Goal: Task Accomplishment & Management: Manage account settings

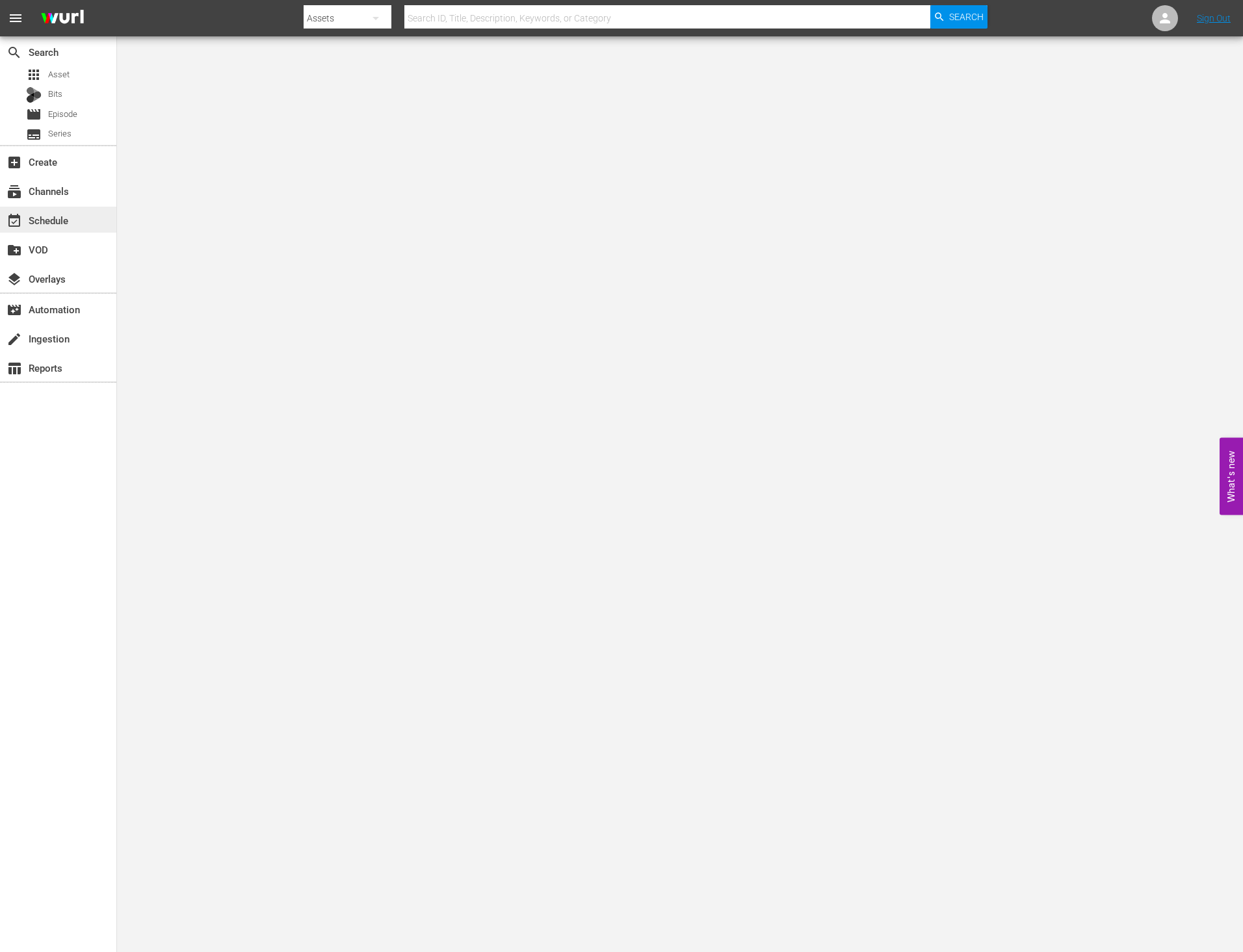
click at [78, 215] on div "event_available Schedule" at bounding box center [58, 220] width 117 height 26
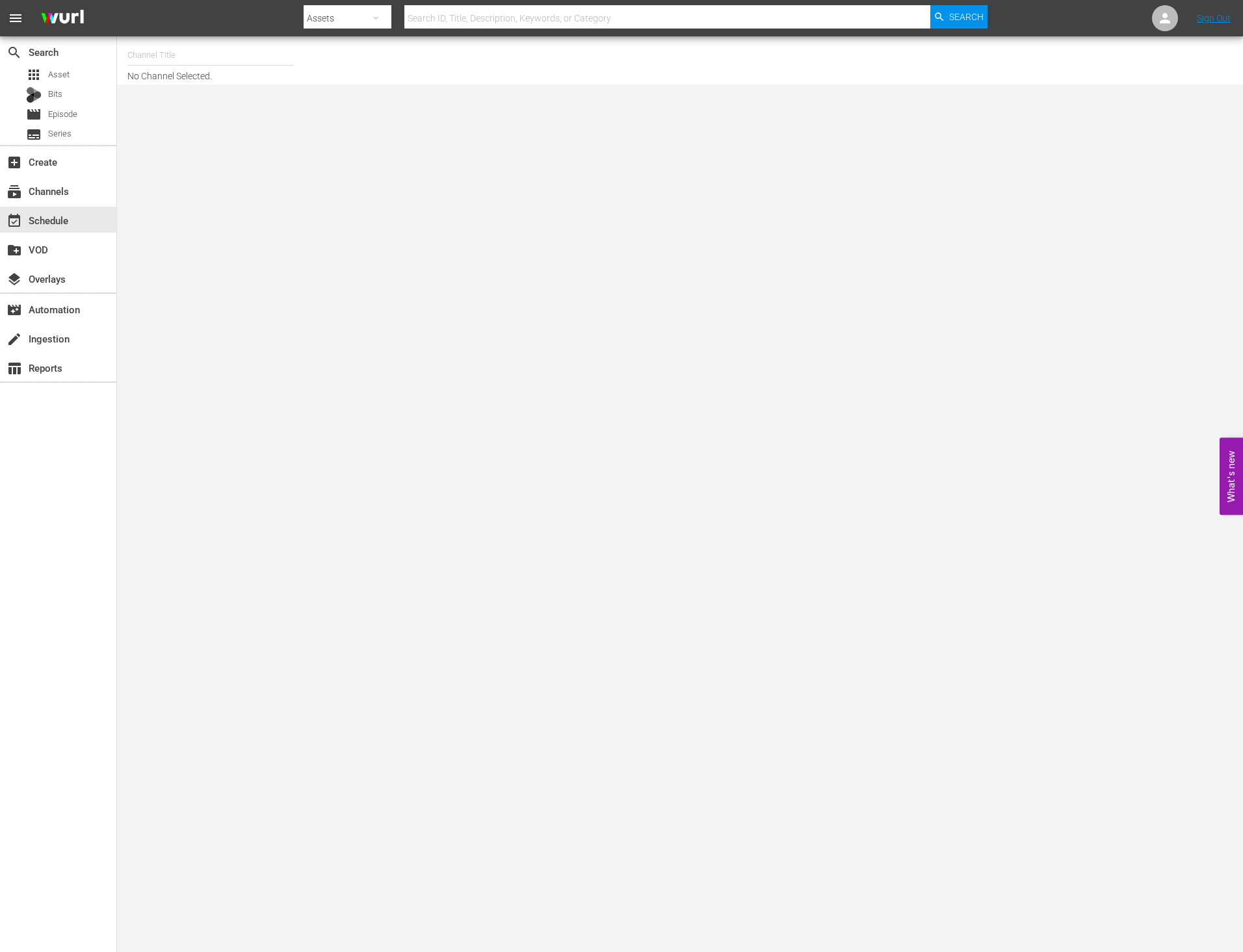
click at [173, 51] on input "text" at bounding box center [210, 55] width 166 height 31
type input "ㅈ"
click at [261, 53] on input "world" at bounding box center [210, 55] width 166 height 31
click at [174, 87] on div "World Billiards TV (967 - newidco_billiardstv_1)" at bounding box center [306, 91] width 337 height 31
type input "World Billiards TV (967 - newidco_billiardstv_1)"
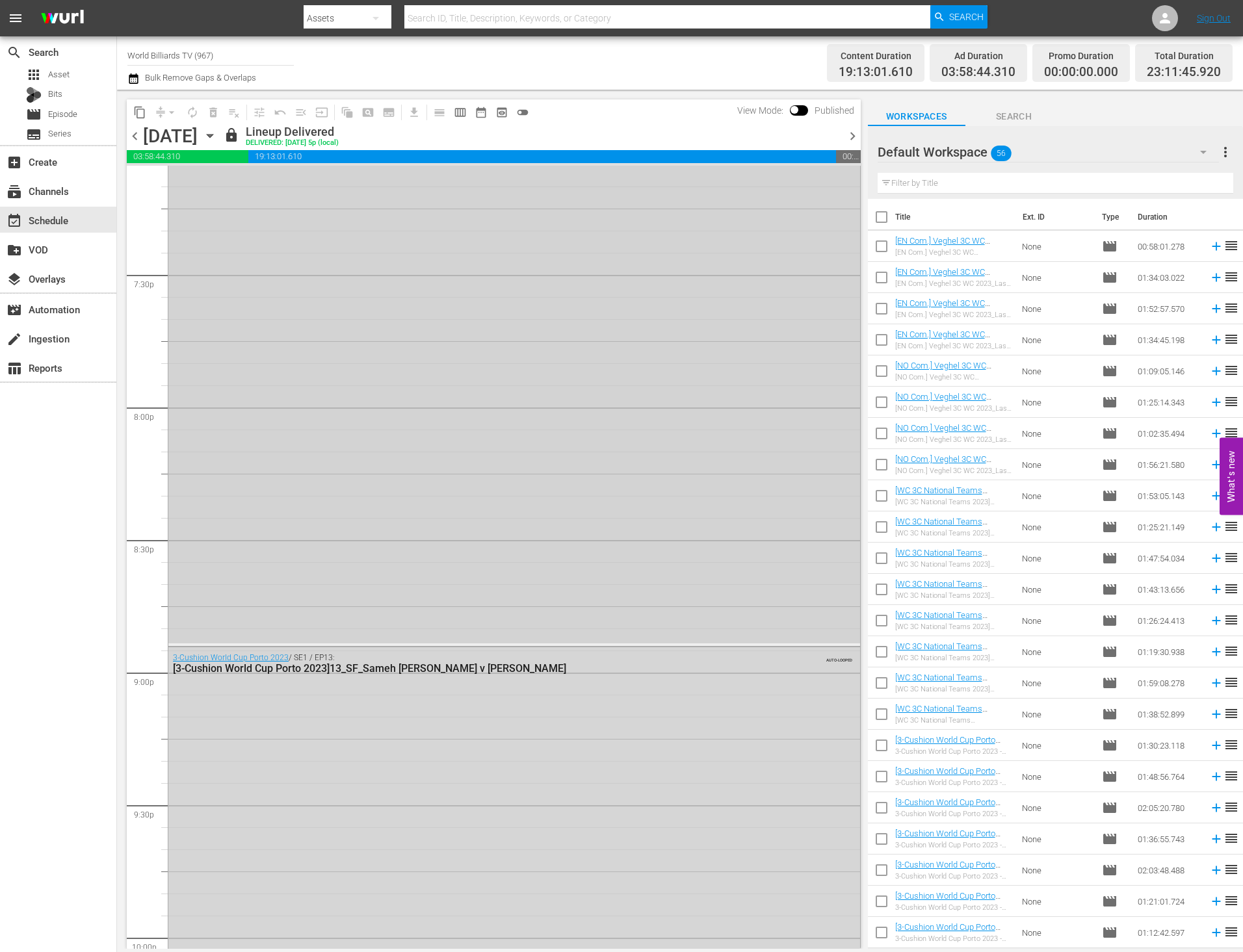
scroll to position [5762, 0]
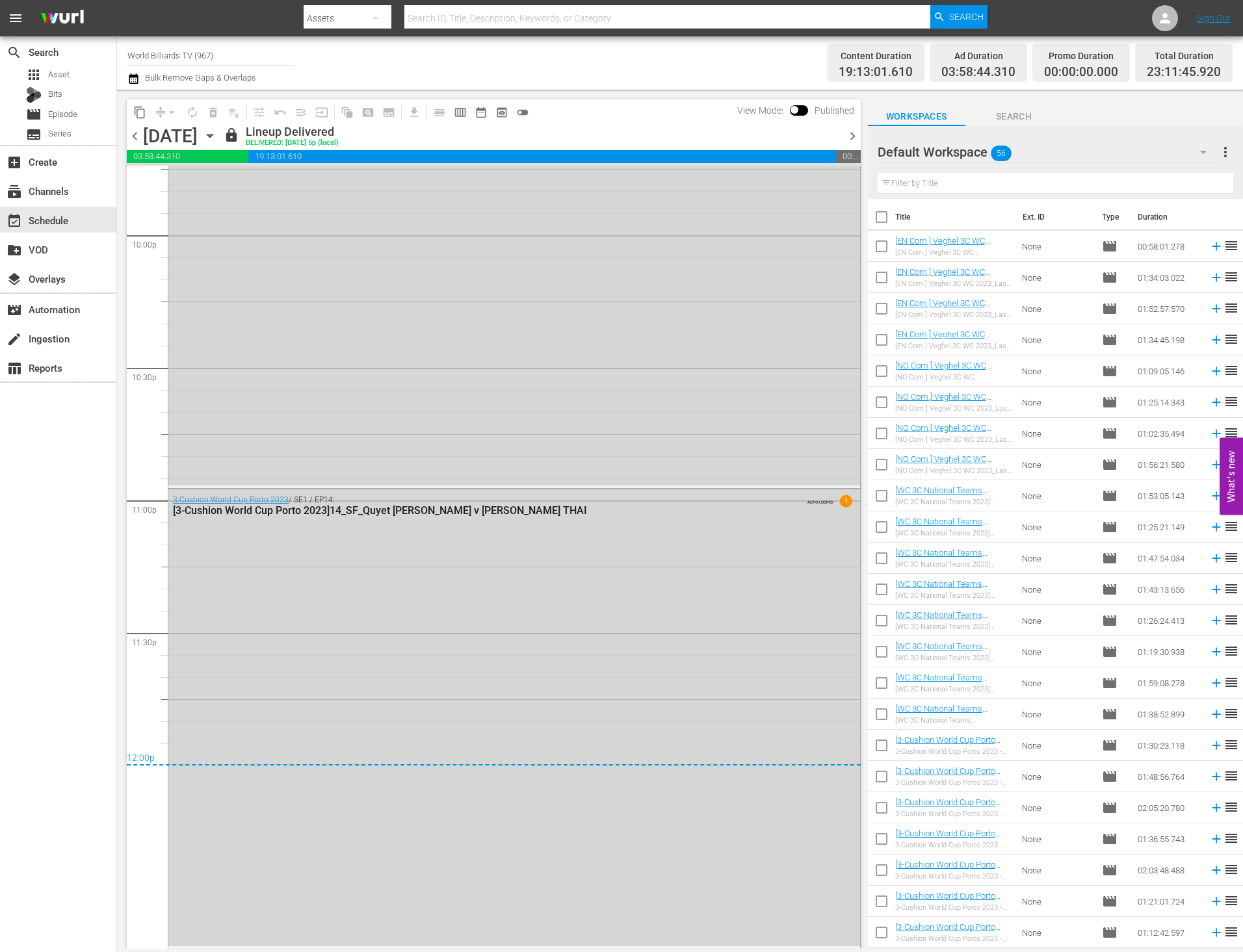
click at [217, 135] on icon "button" at bounding box center [209, 135] width 14 height 14
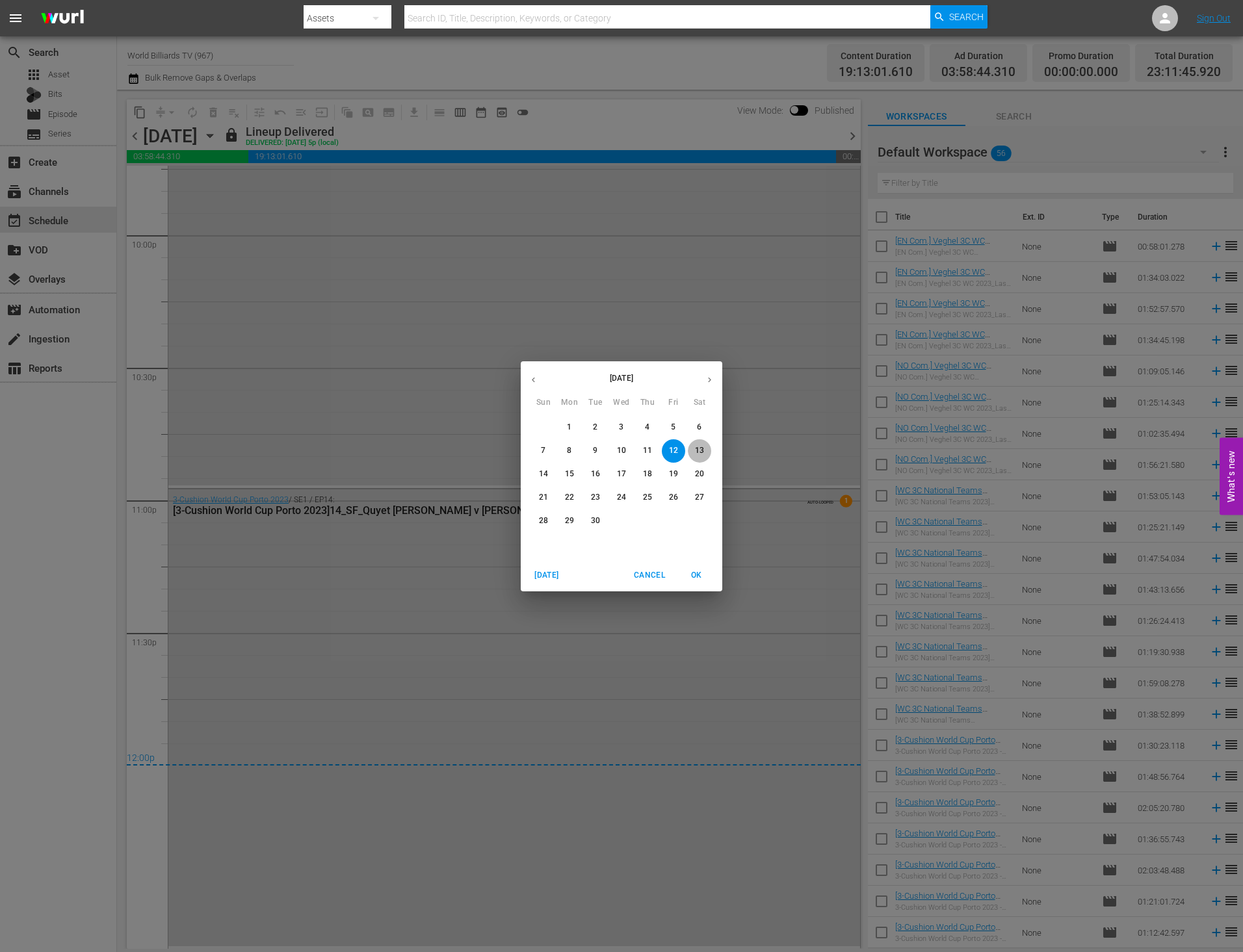
click at [702, 449] on p "13" at bounding box center [699, 450] width 9 height 11
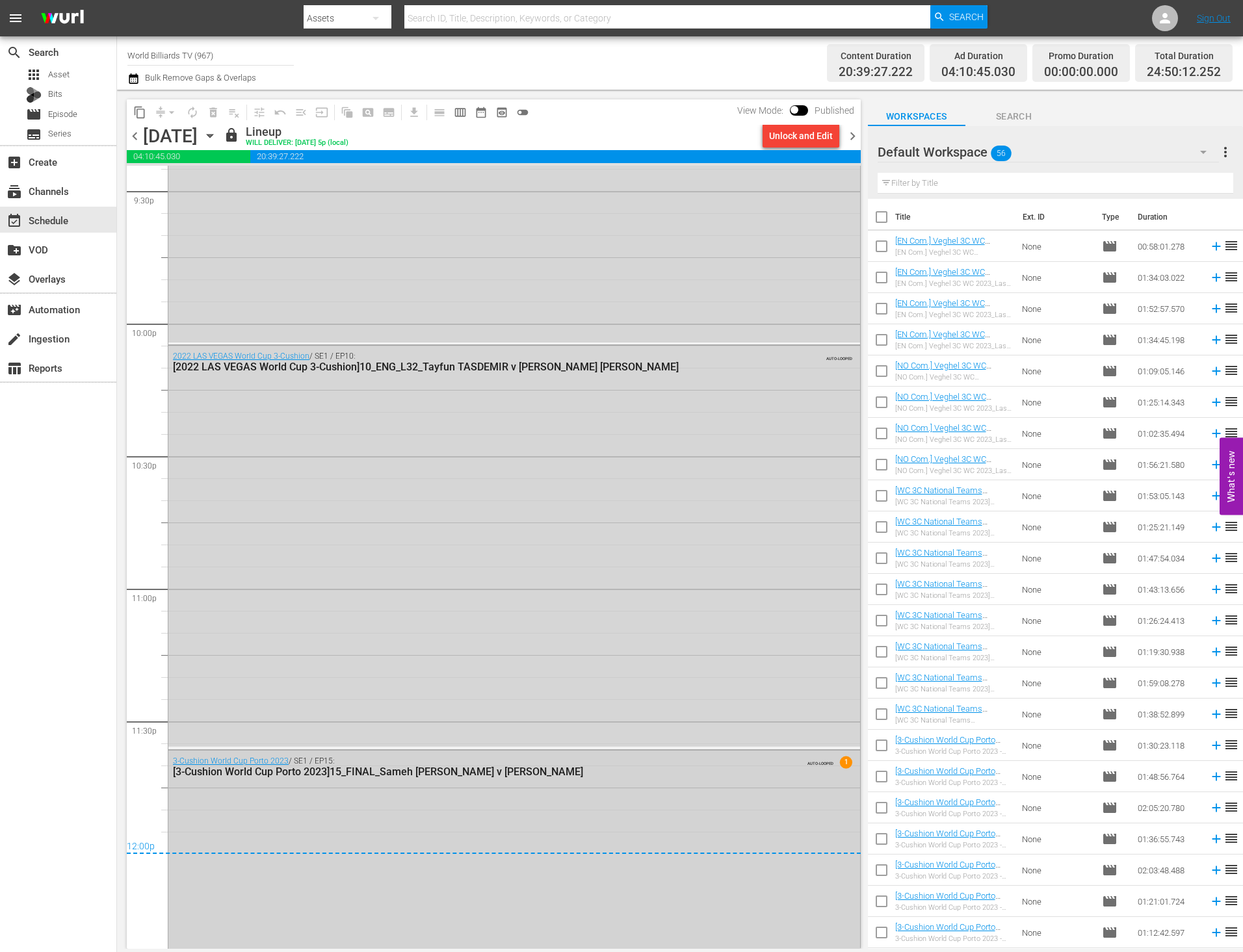
scroll to position [5984, 0]
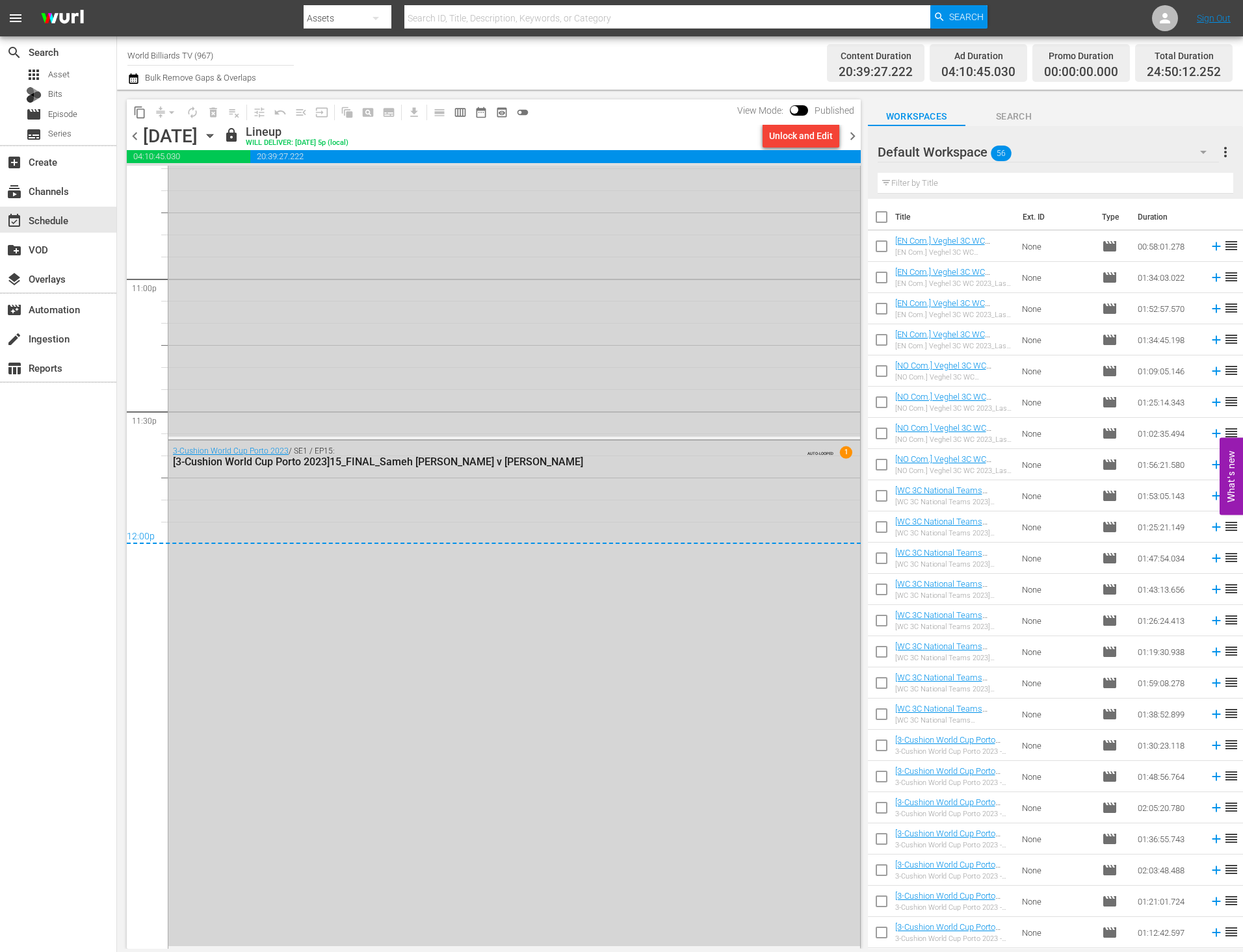
click at [217, 138] on icon "button" at bounding box center [209, 135] width 14 height 14
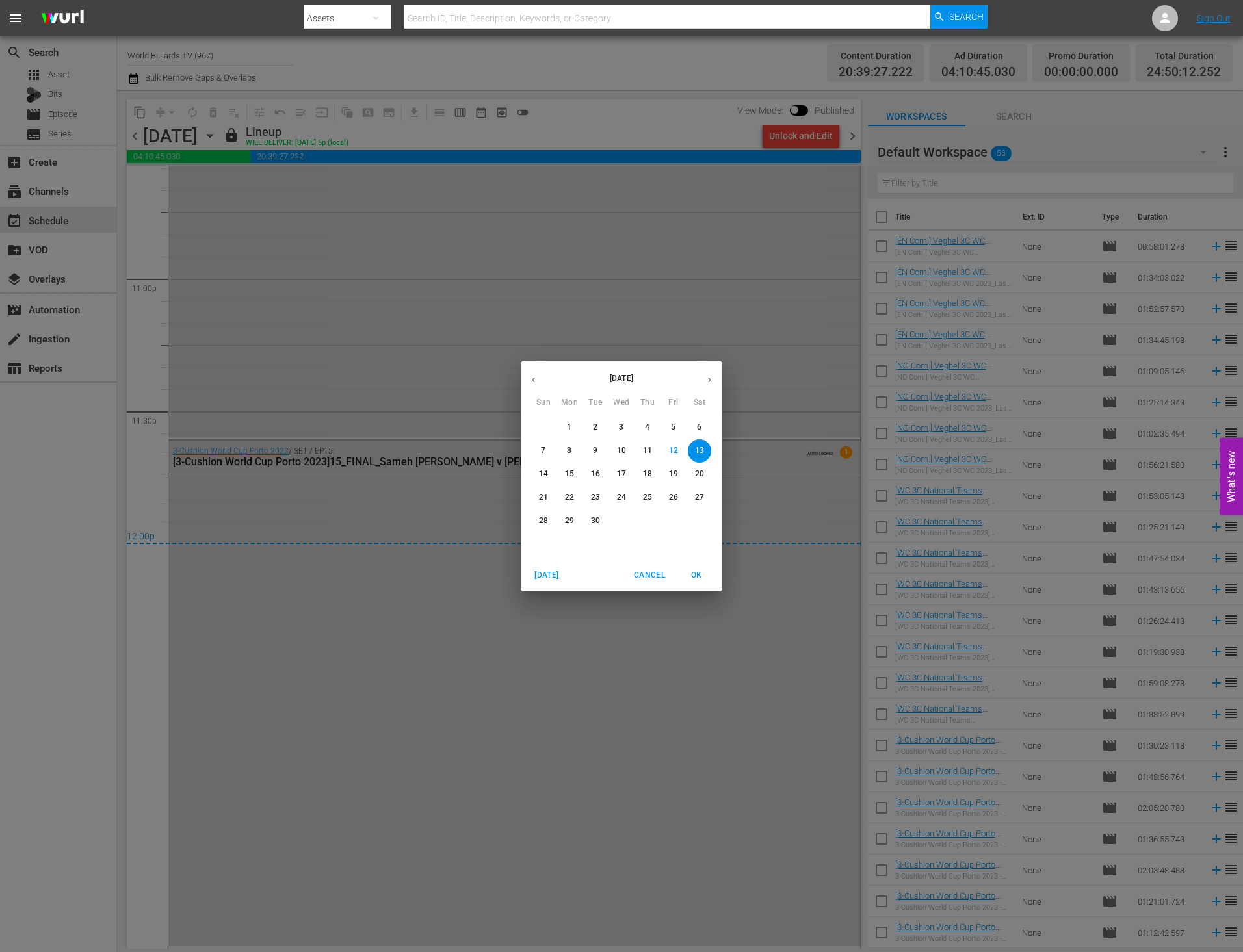
click at [541, 478] on p "14" at bounding box center [544, 473] width 9 height 11
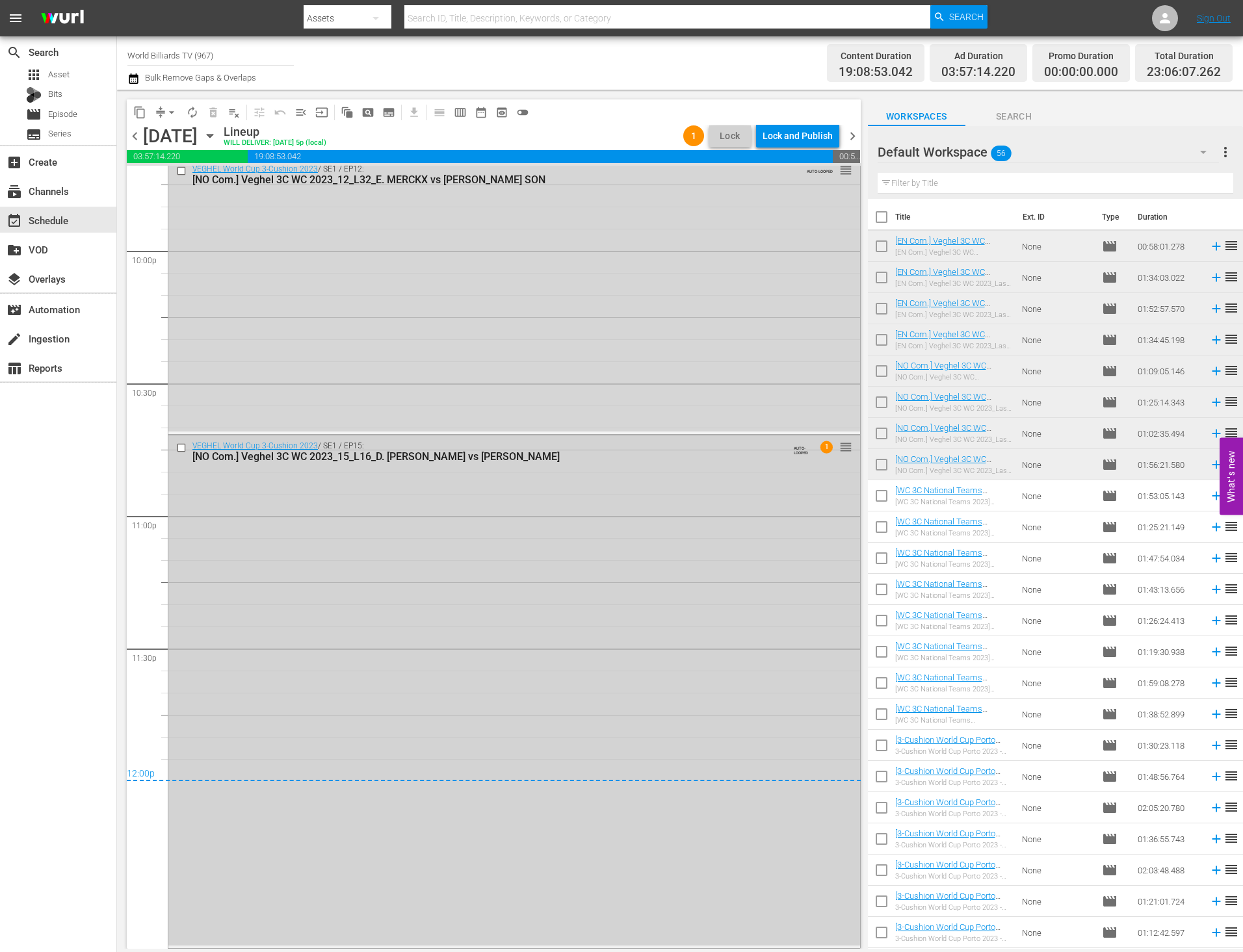
scroll to position [5746, 0]
click at [802, 137] on div "Lock and Publish" at bounding box center [797, 135] width 70 height 23
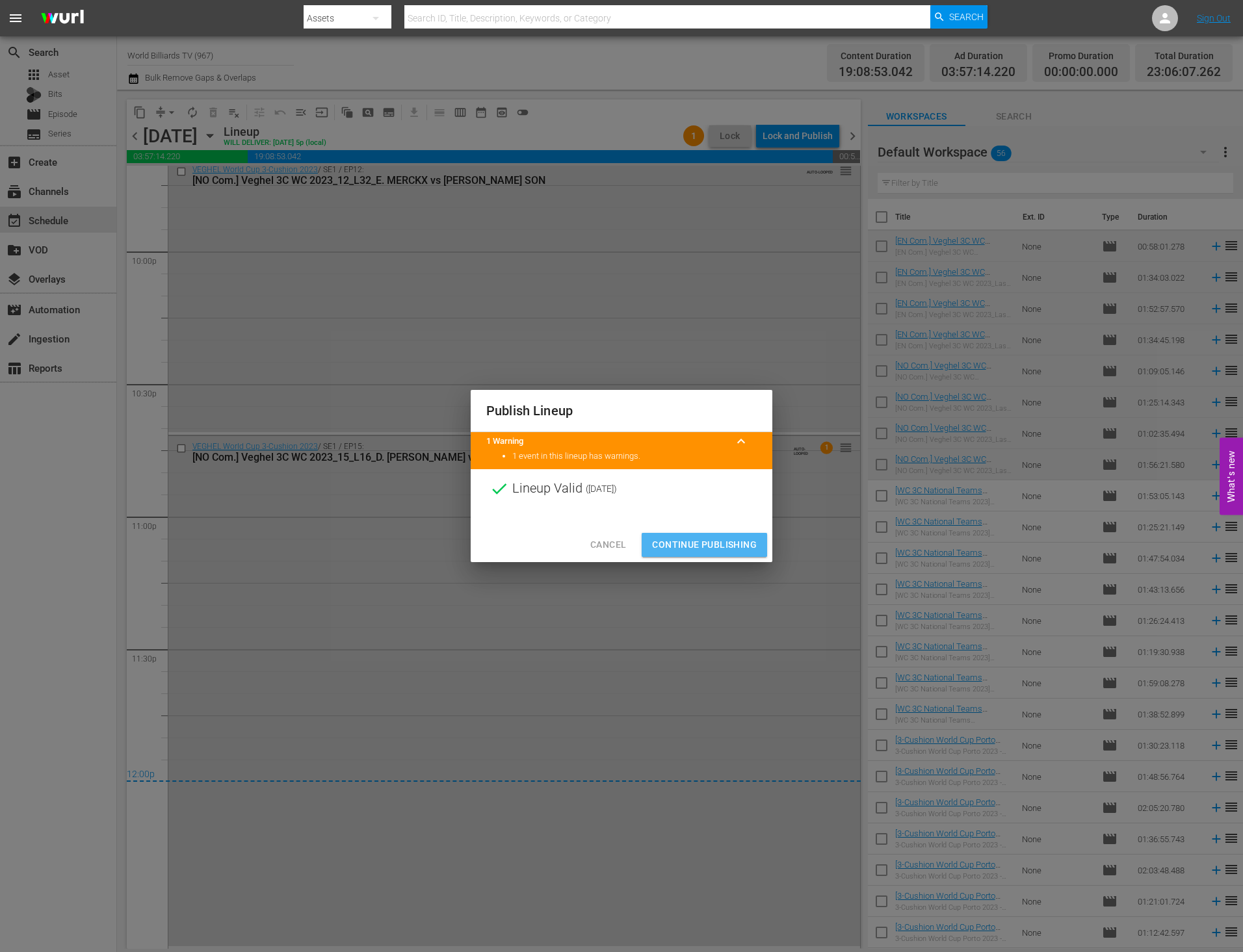
click at [681, 541] on span "Continue Publishing" at bounding box center [704, 545] width 105 height 17
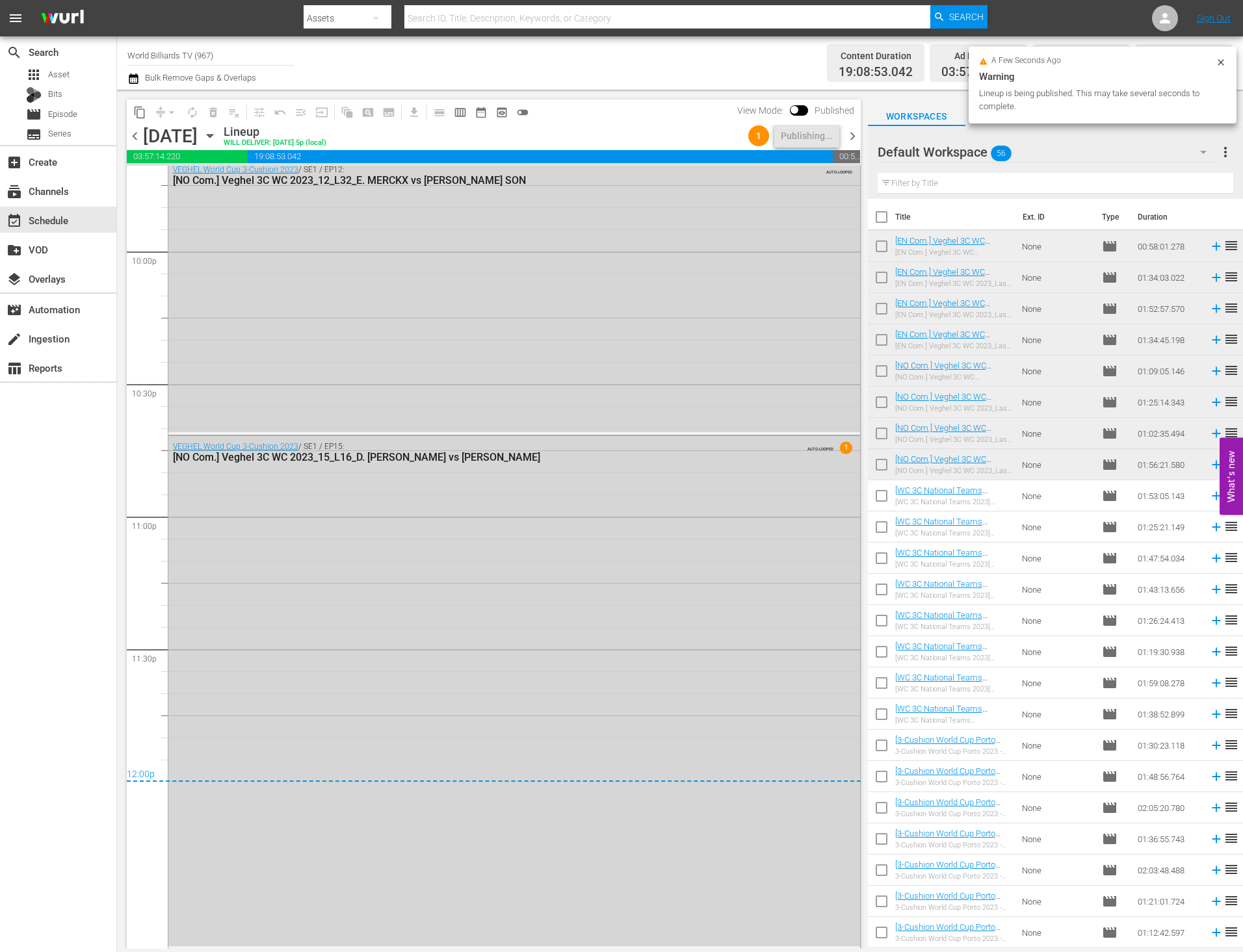
click at [217, 131] on icon "button" at bounding box center [209, 135] width 14 height 14
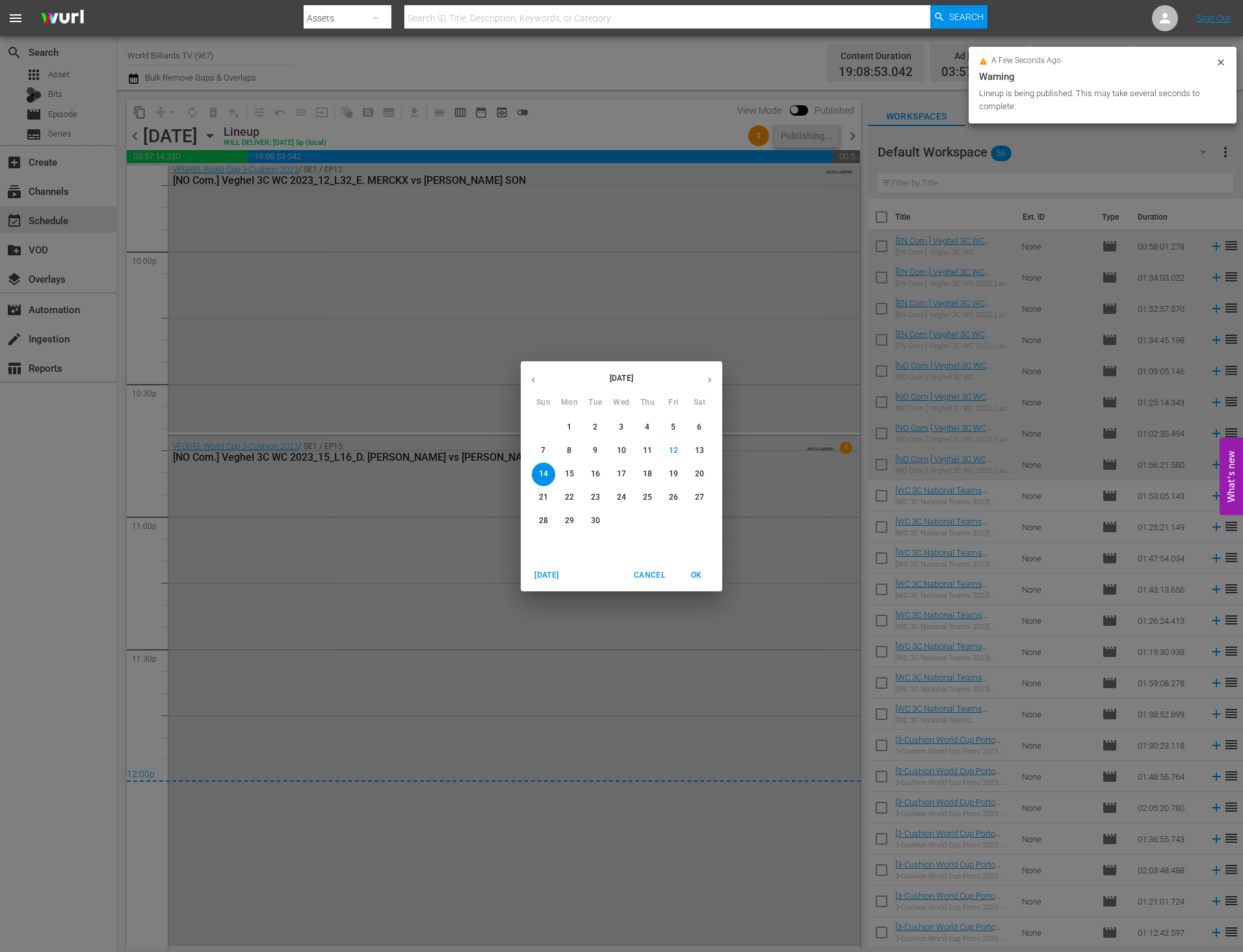
click at [696, 451] on p "13" at bounding box center [699, 450] width 9 height 11
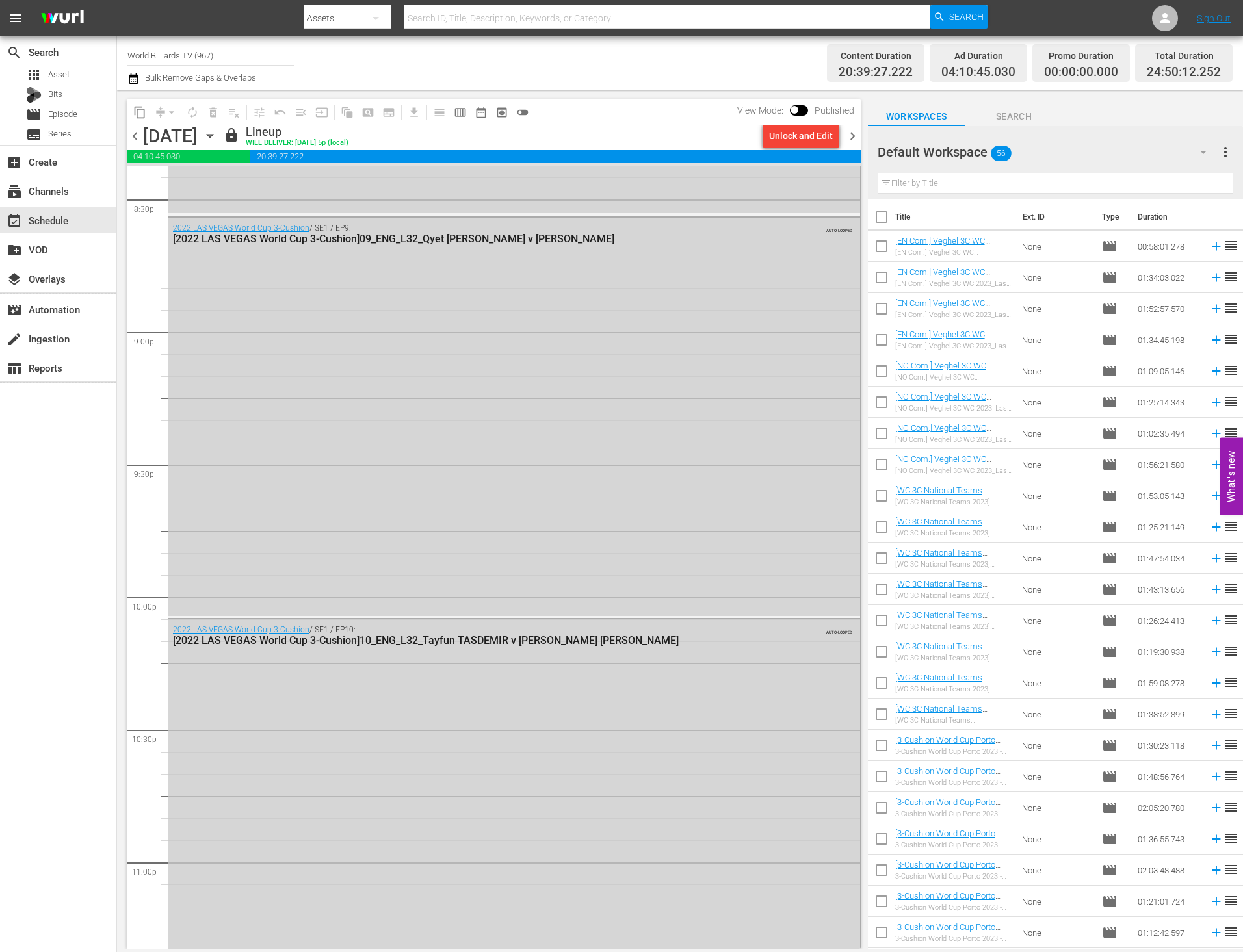
scroll to position [5984, 0]
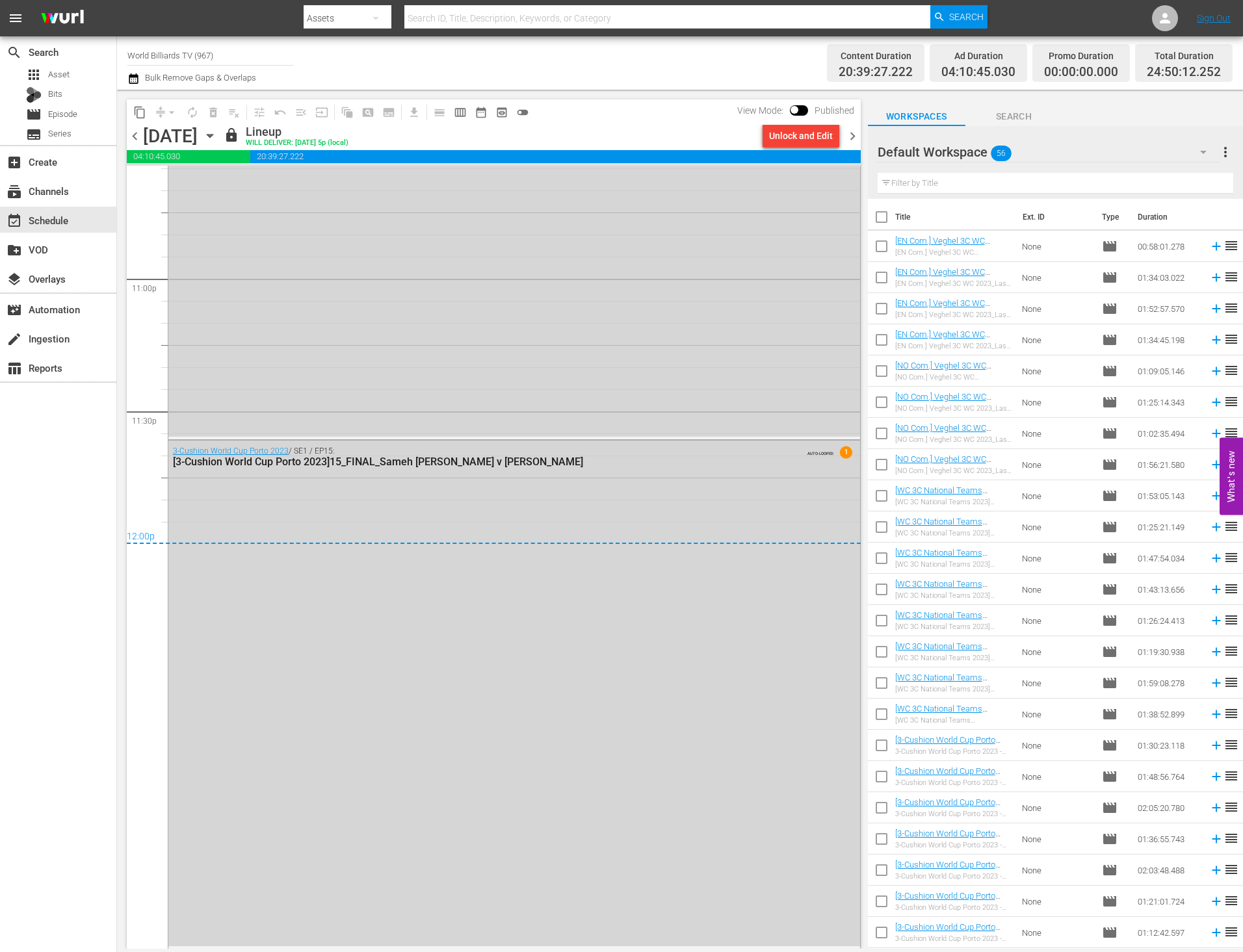
click at [217, 137] on icon "button" at bounding box center [209, 135] width 14 height 14
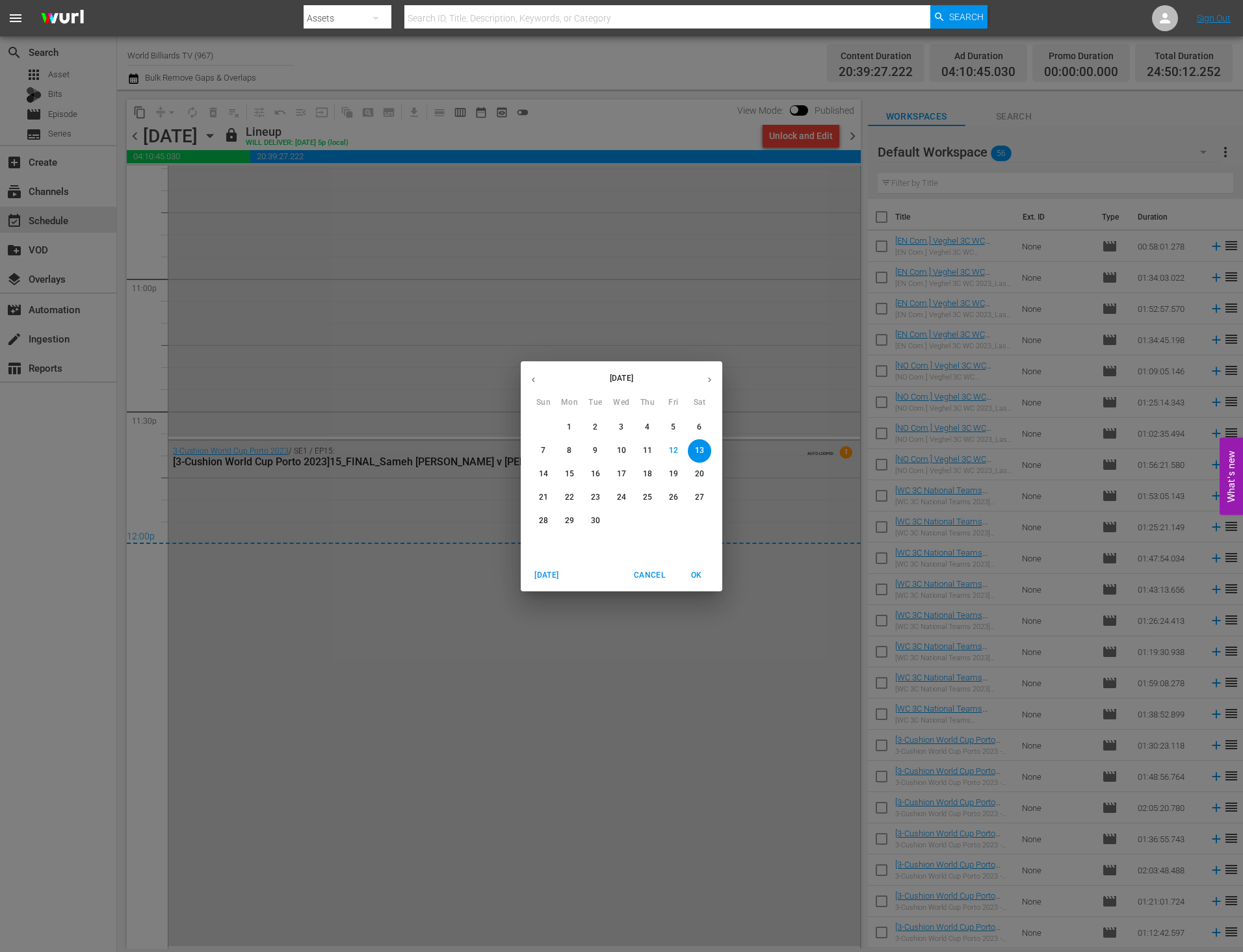
click at [578, 478] on span "15" at bounding box center [569, 473] width 23 height 11
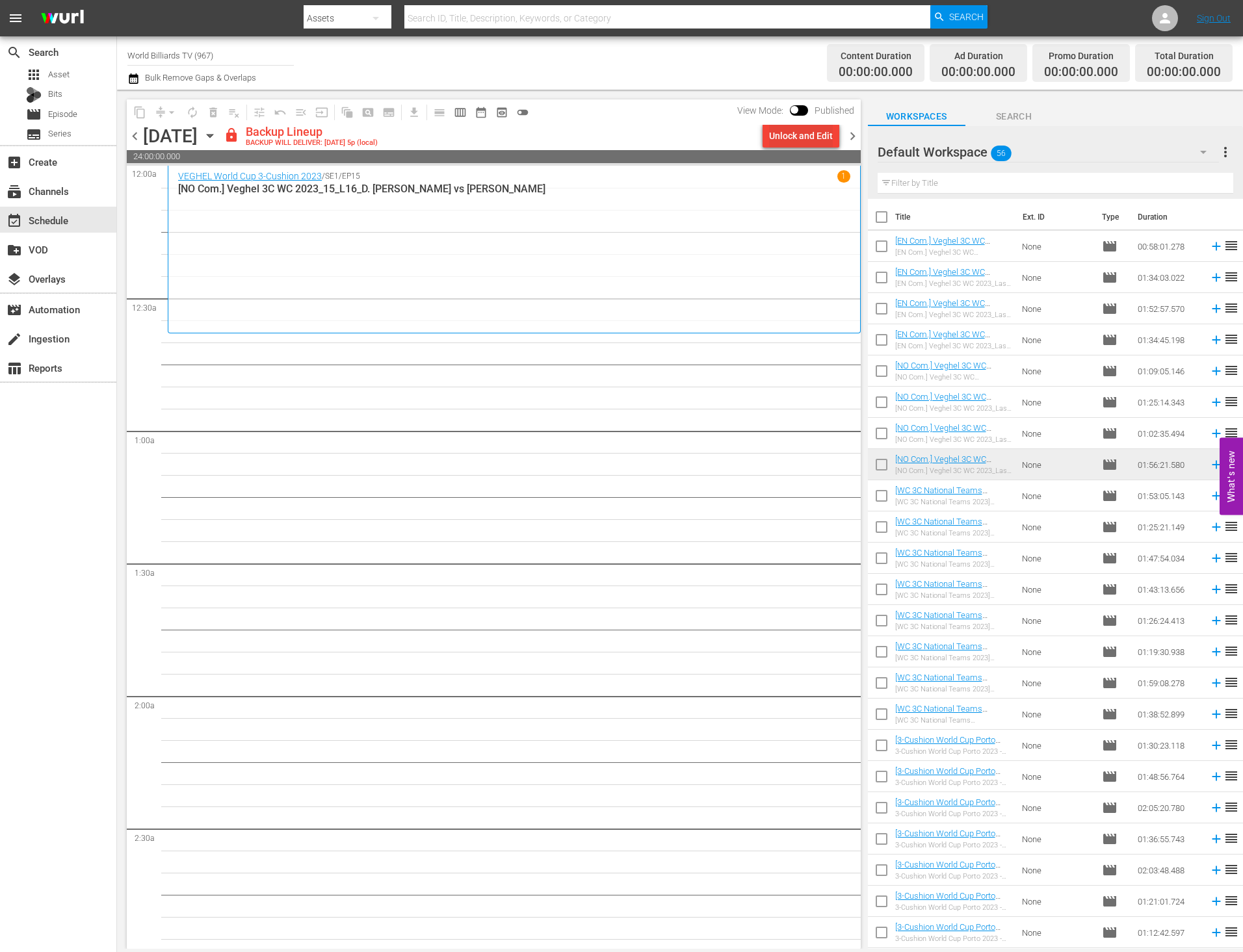
click at [803, 129] on div "Unlock and Edit" at bounding box center [800, 135] width 64 height 23
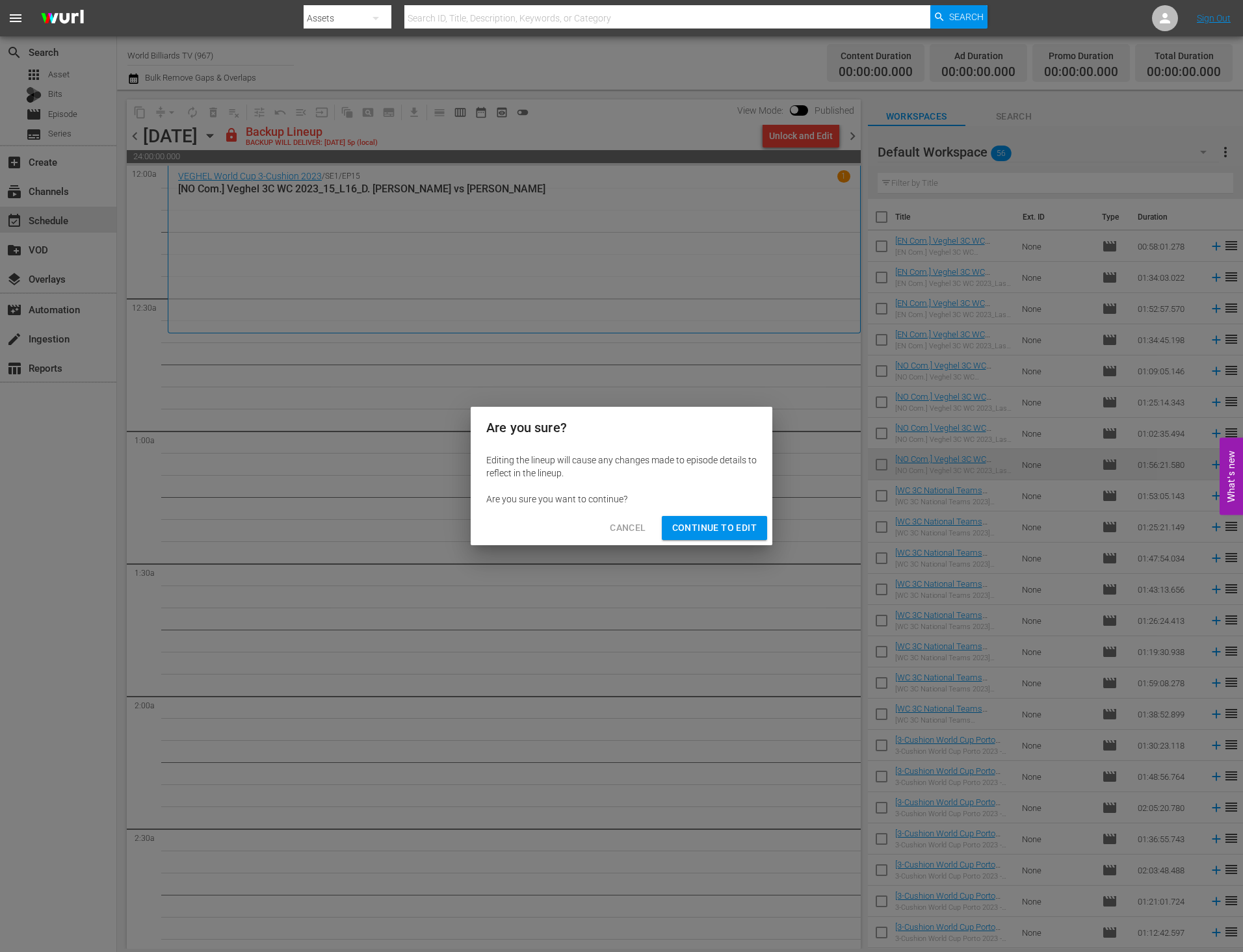
click at [711, 523] on span "Continue to Edit" at bounding box center [714, 528] width 84 height 17
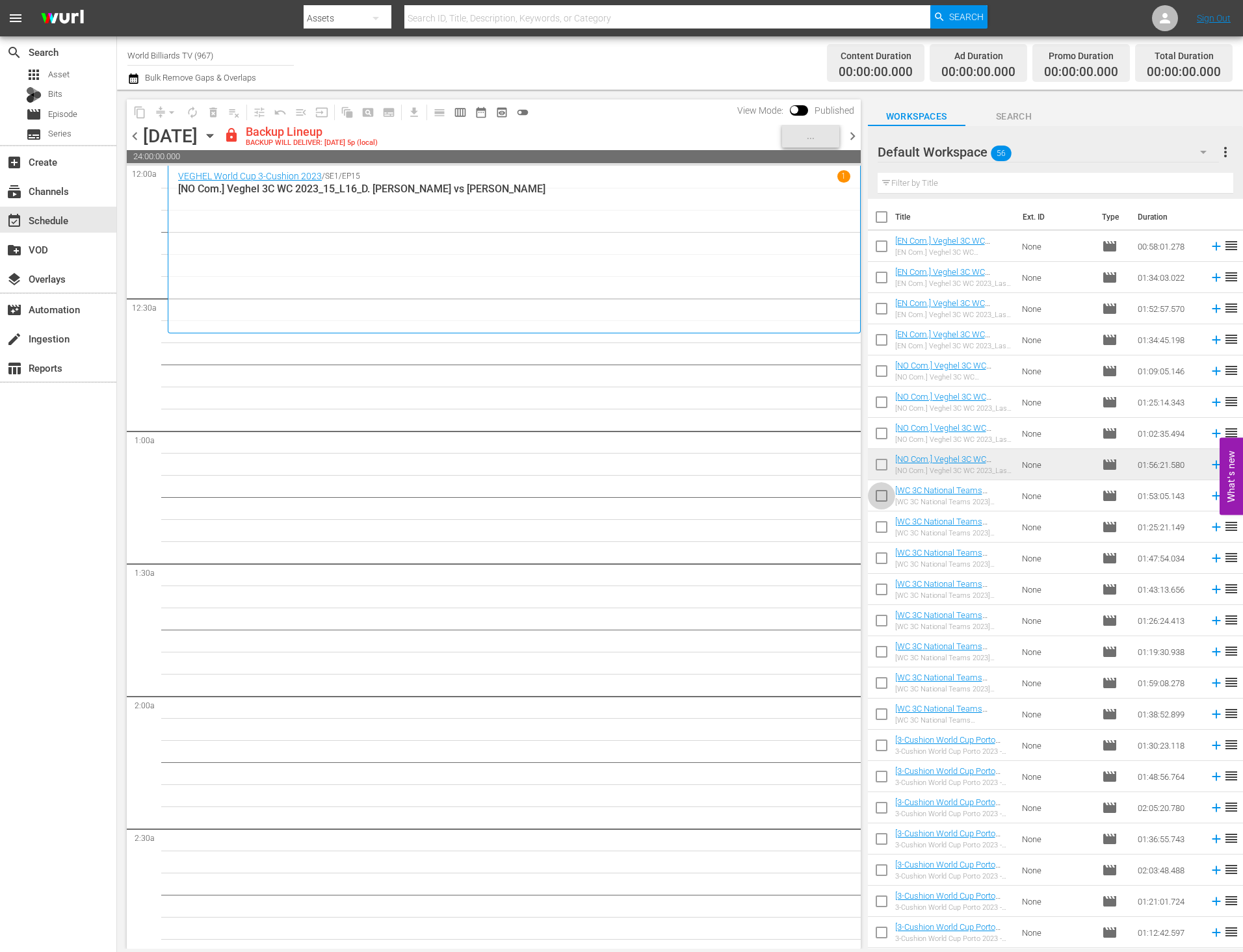
click at [879, 503] on input "checkbox" at bounding box center [881, 498] width 27 height 27
checkbox input "true"
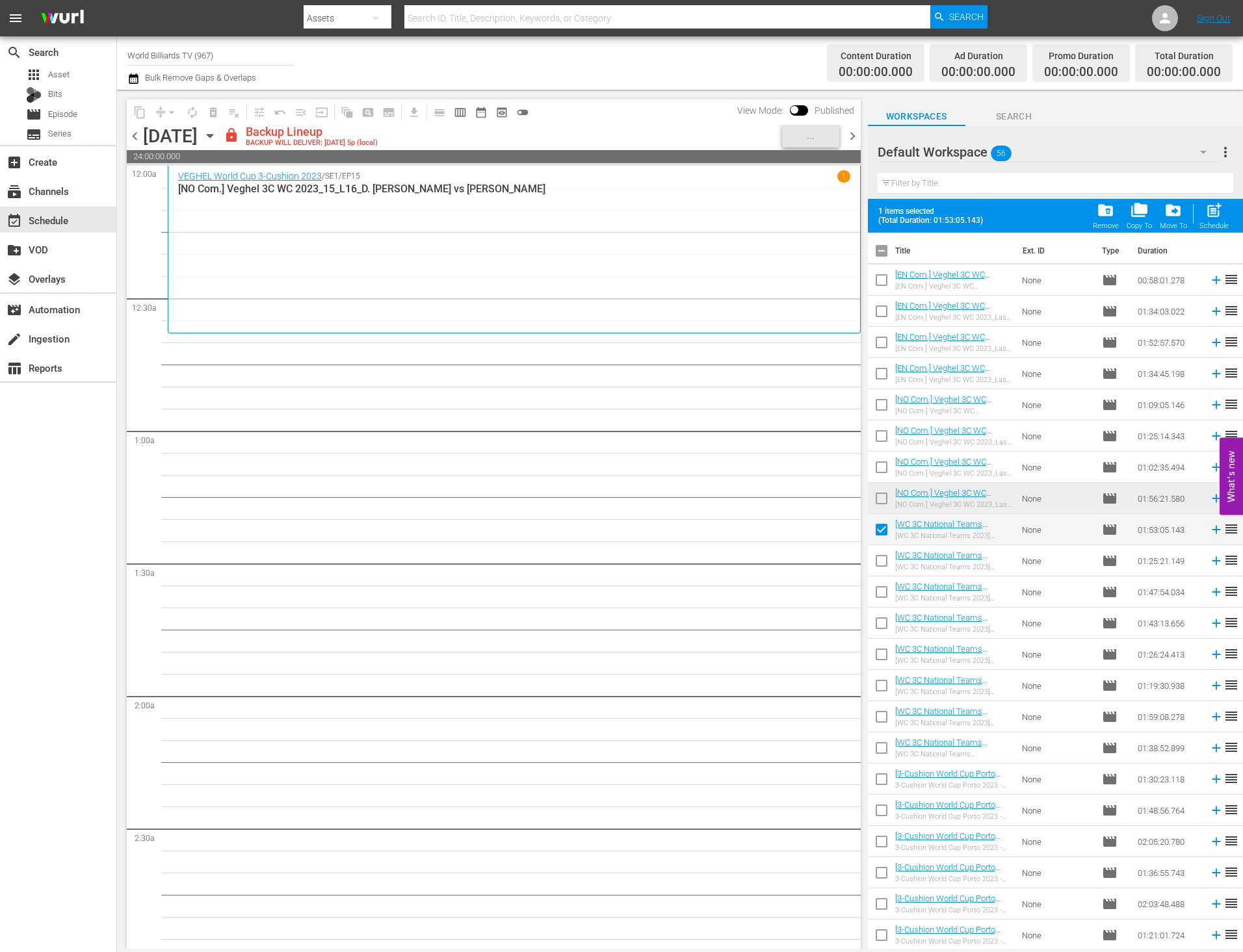
click at [875, 556] on input "checkbox" at bounding box center [881, 563] width 27 height 27
checkbox input "true"
click at [874, 598] on input "checkbox" at bounding box center [881, 595] width 27 height 27
checkbox input "true"
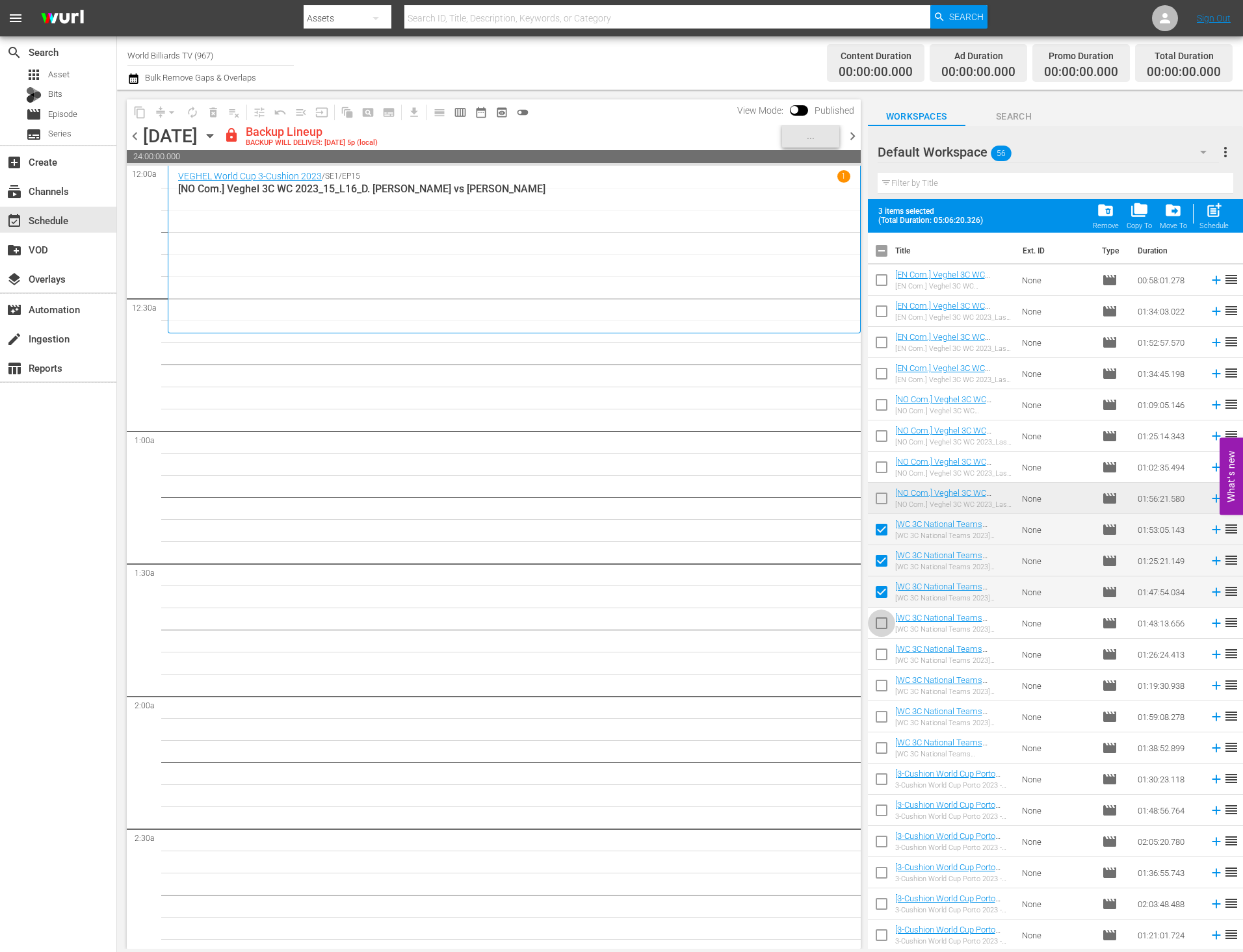
click at [878, 628] on input "checkbox" at bounding box center [881, 625] width 27 height 27
checkbox input "true"
click at [881, 658] on input "checkbox" at bounding box center [881, 657] width 27 height 27
checkbox input "true"
click at [881, 682] on input "checkbox" at bounding box center [881, 688] width 27 height 27
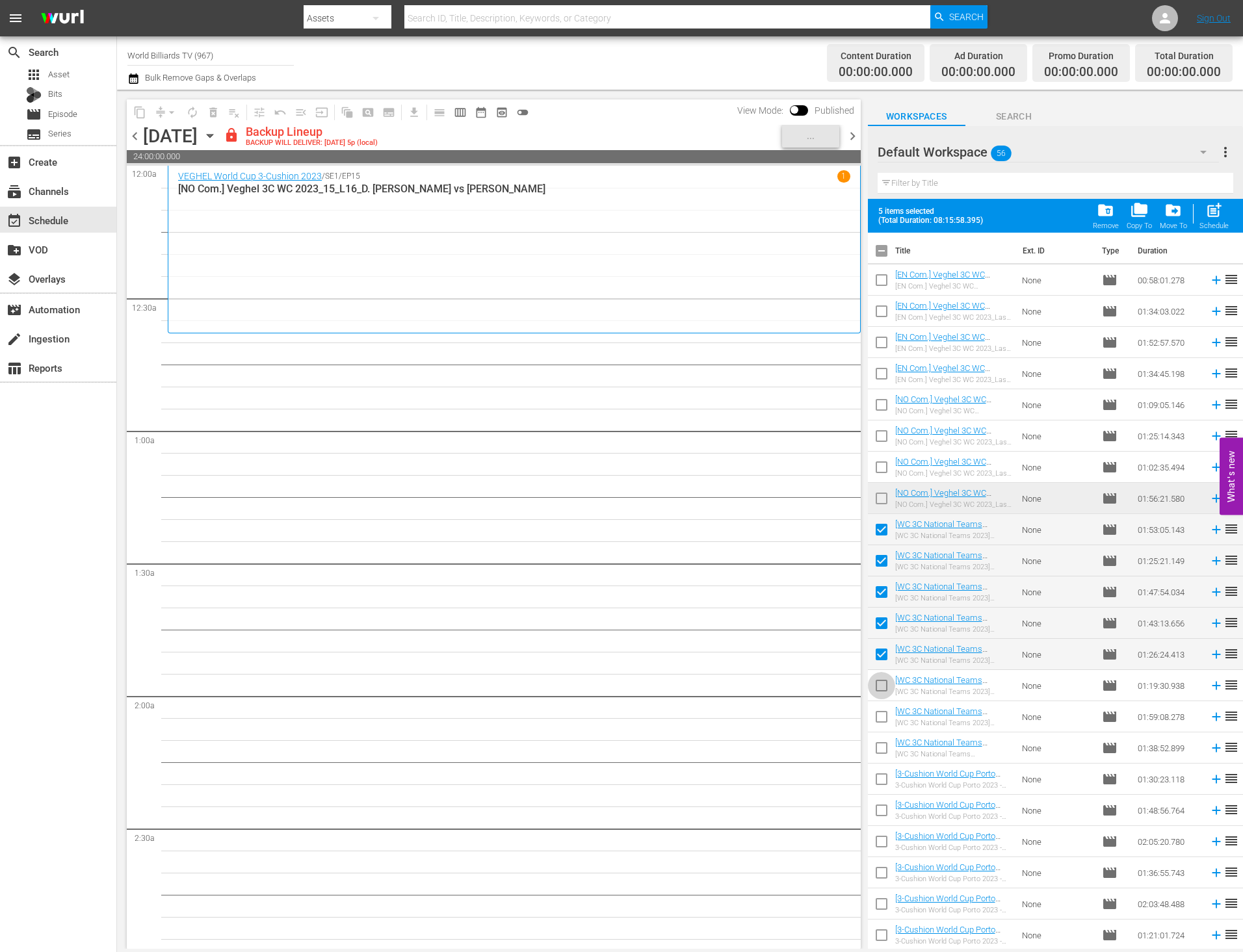
checkbox input "true"
click at [879, 721] on input "checkbox" at bounding box center [881, 719] width 27 height 27
checkbox input "true"
click at [879, 749] on input "checkbox" at bounding box center [881, 750] width 27 height 27
checkbox input "true"
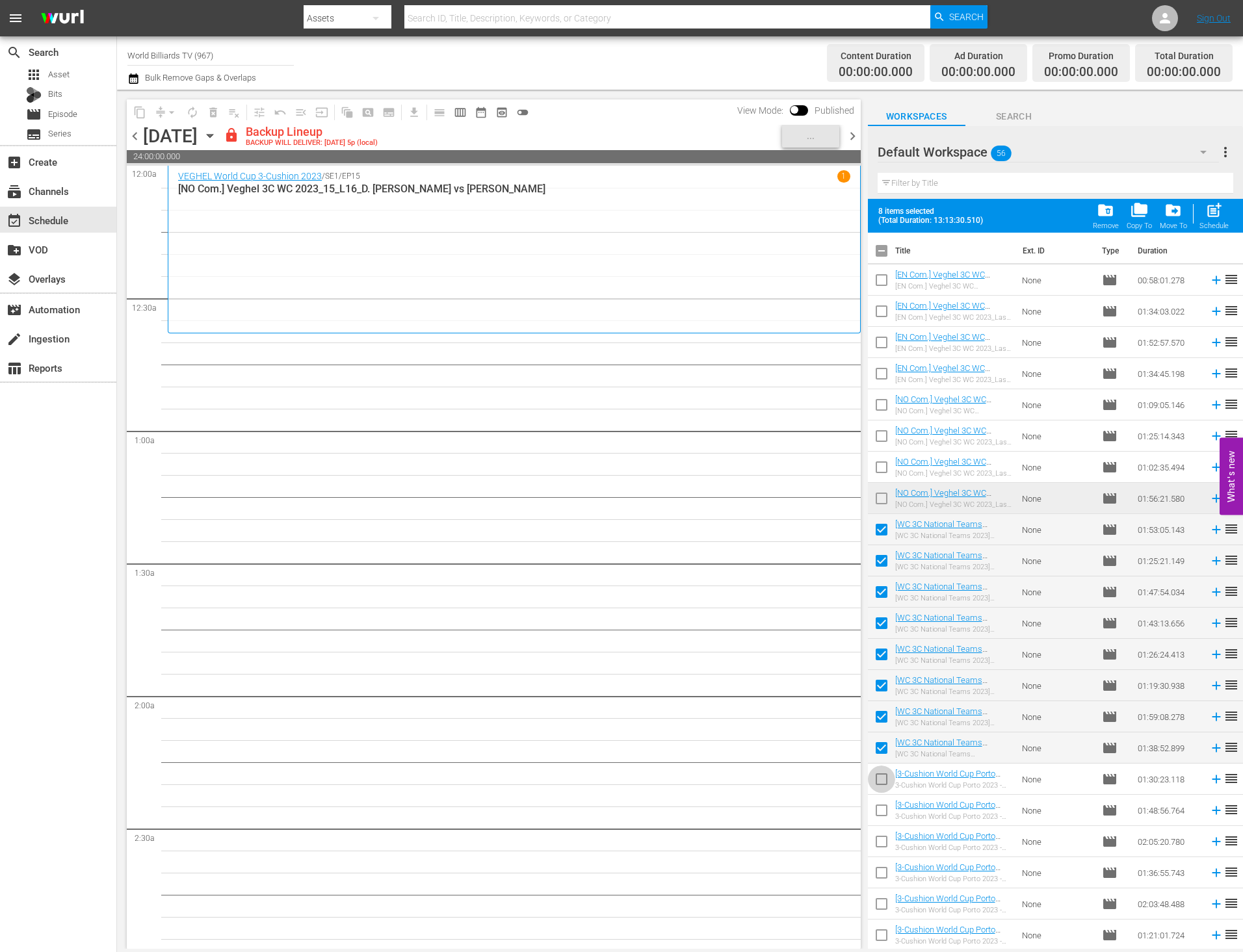
click at [879, 780] on input "checkbox" at bounding box center [881, 781] width 27 height 27
checkbox input "true"
click at [1208, 200] on button "post_add Schedule" at bounding box center [1214, 215] width 37 height 36
checkbox input "false"
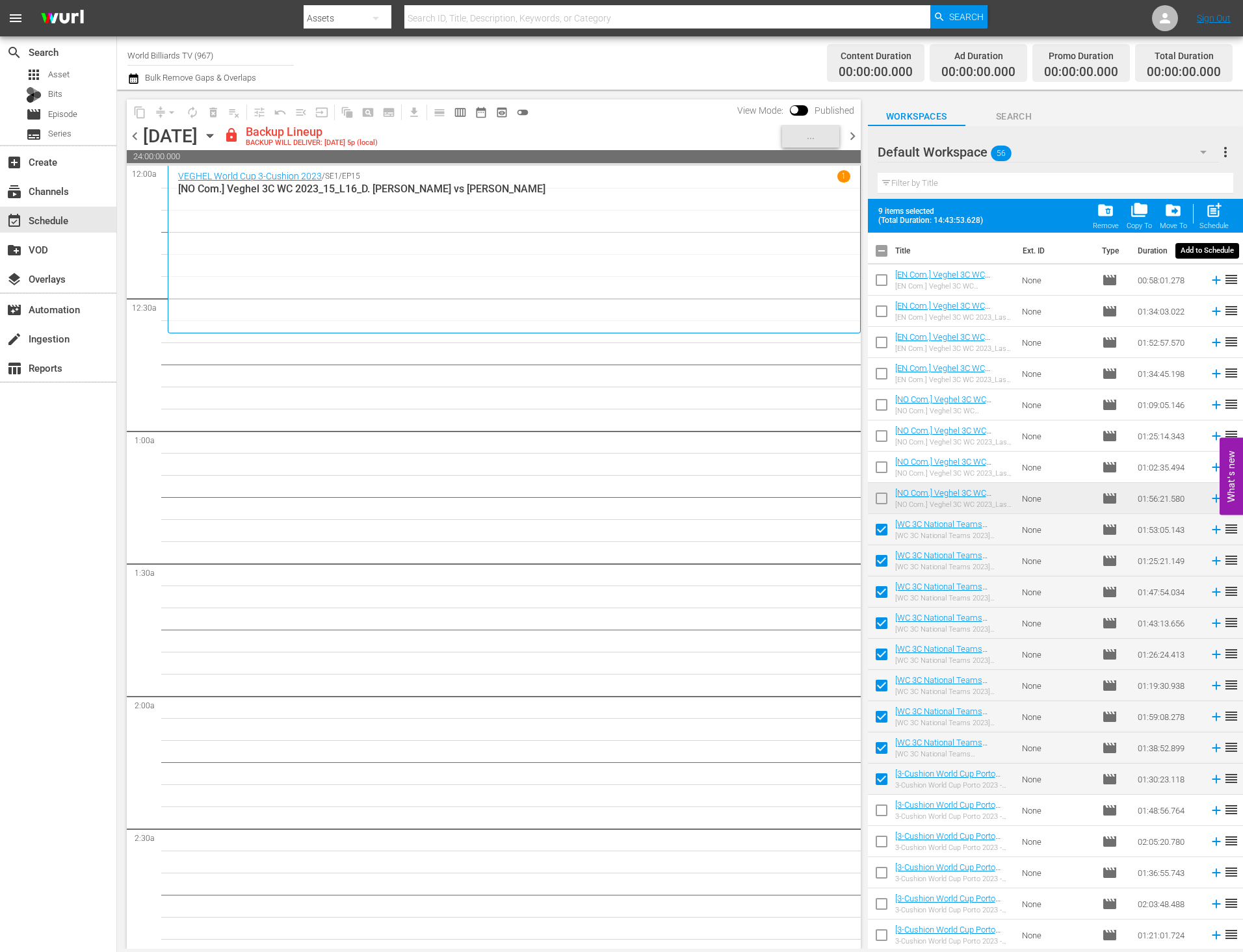
checkbox input "false"
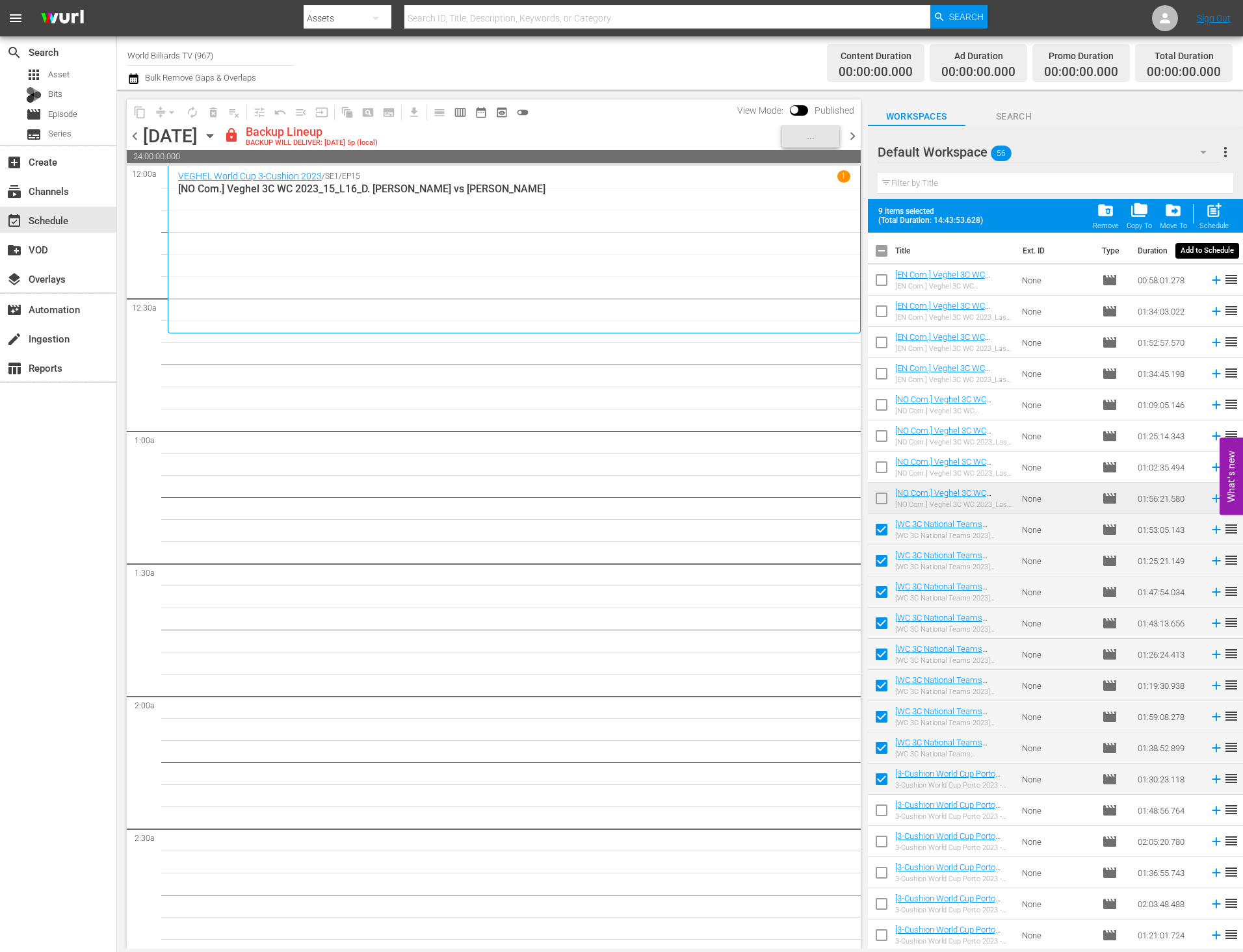
checkbox input "false"
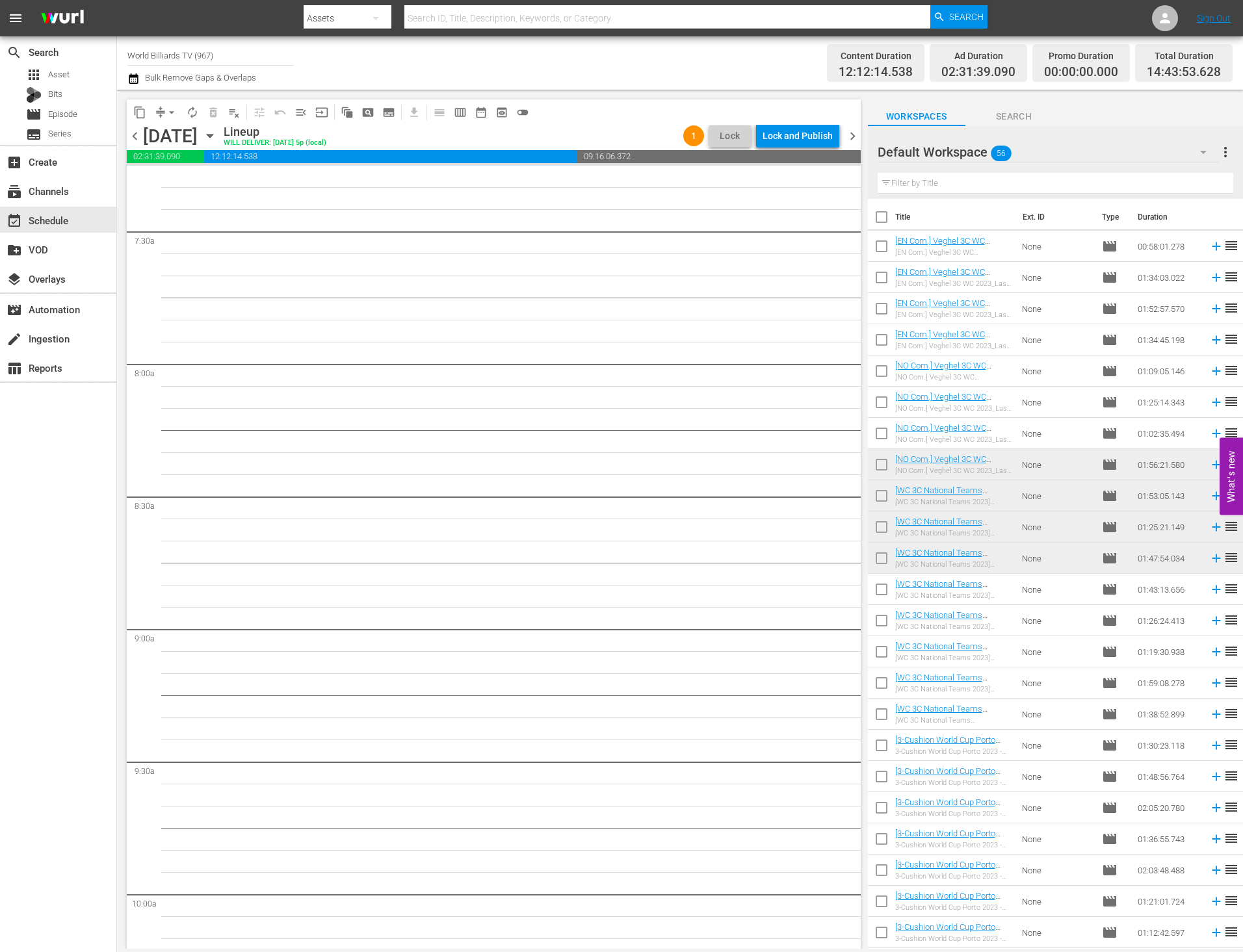
scroll to position [1899, 0]
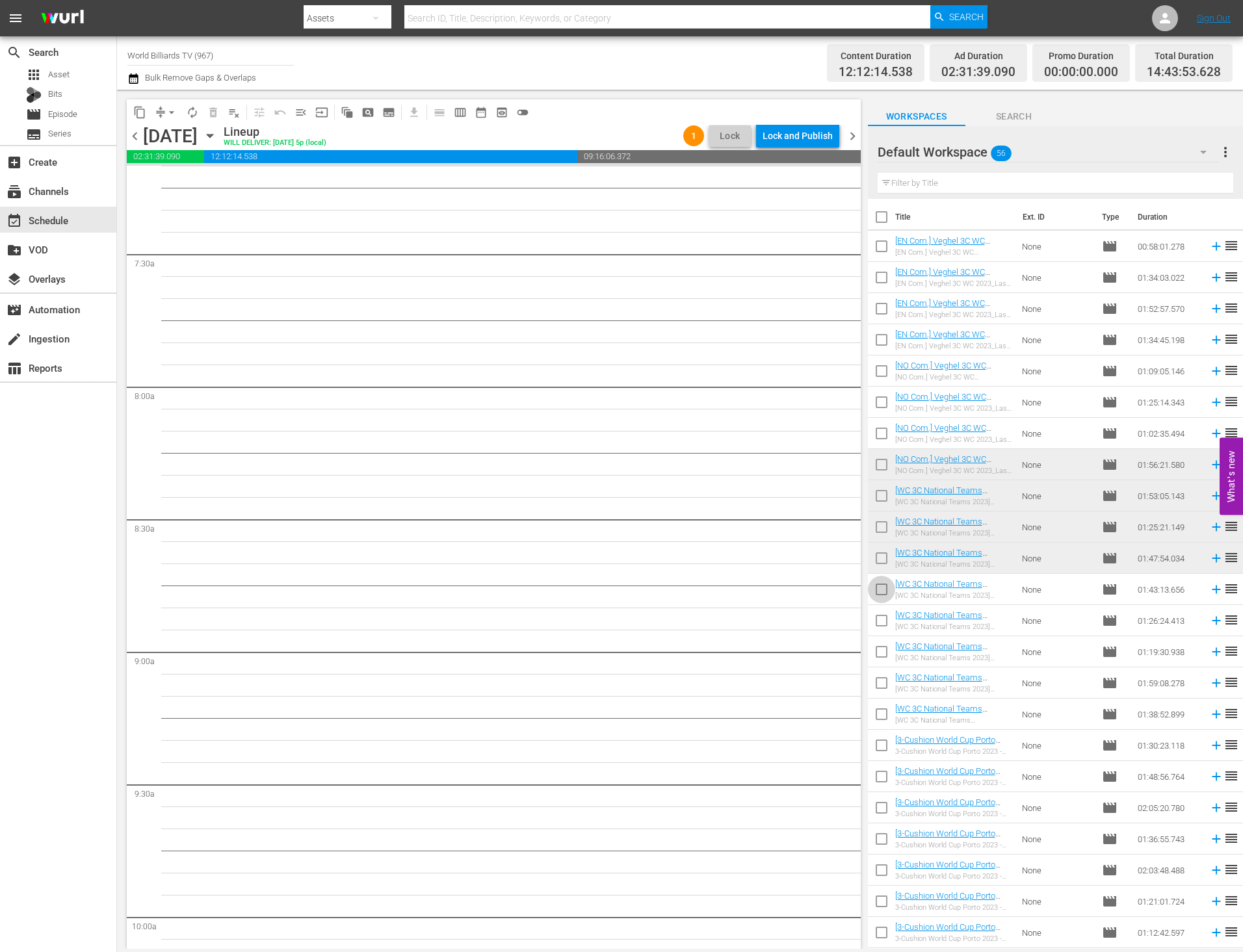
click at [883, 589] on input "checkbox" at bounding box center [881, 592] width 27 height 27
checkbox input "true"
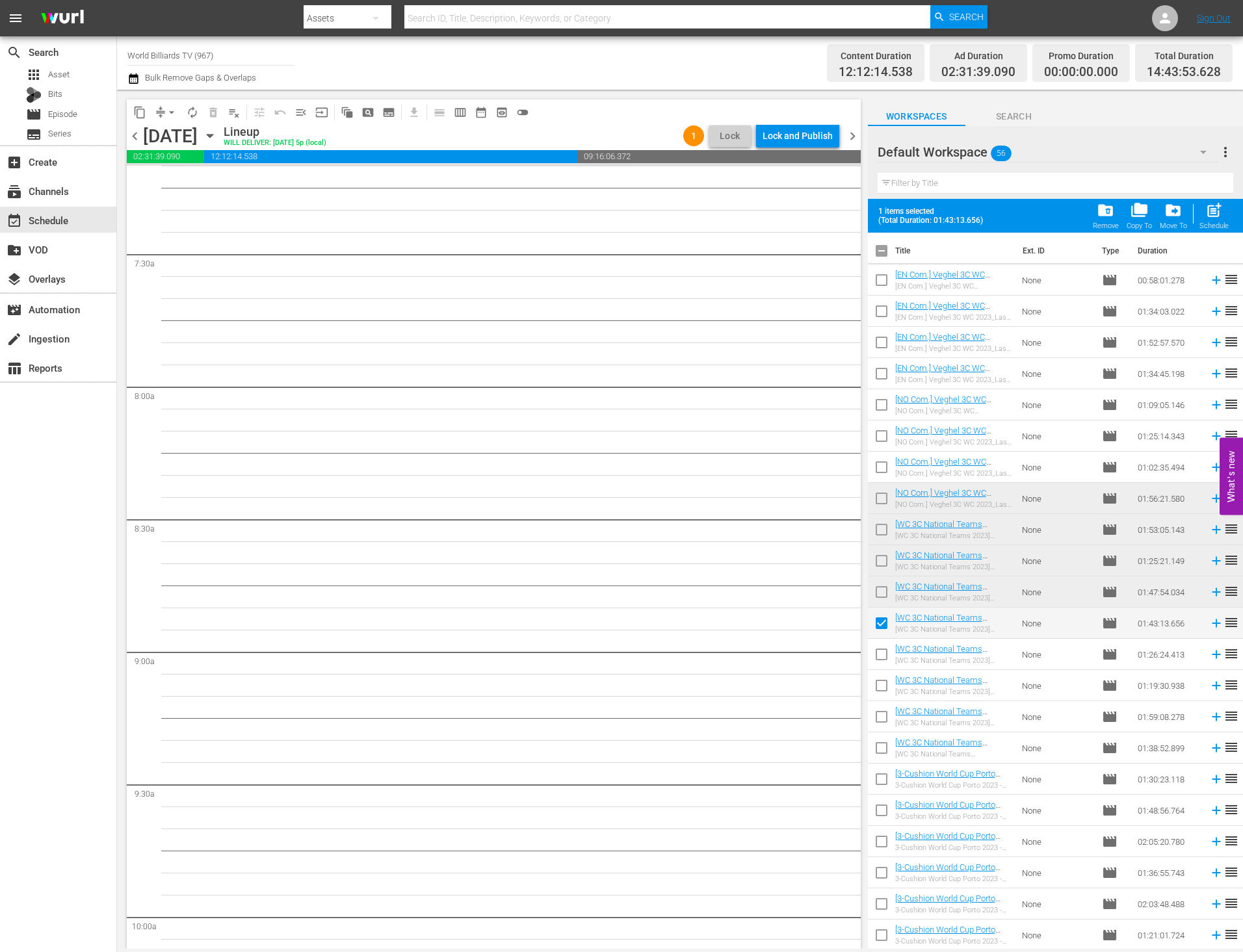
click at [884, 658] on input "checkbox" at bounding box center [881, 657] width 27 height 27
checkbox input "true"
click at [883, 686] on input "checkbox" at bounding box center [881, 688] width 27 height 27
checkbox input "true"
click at [885, 719] on input "checkbox" at bounding box center [881, 719] width 27 height 27
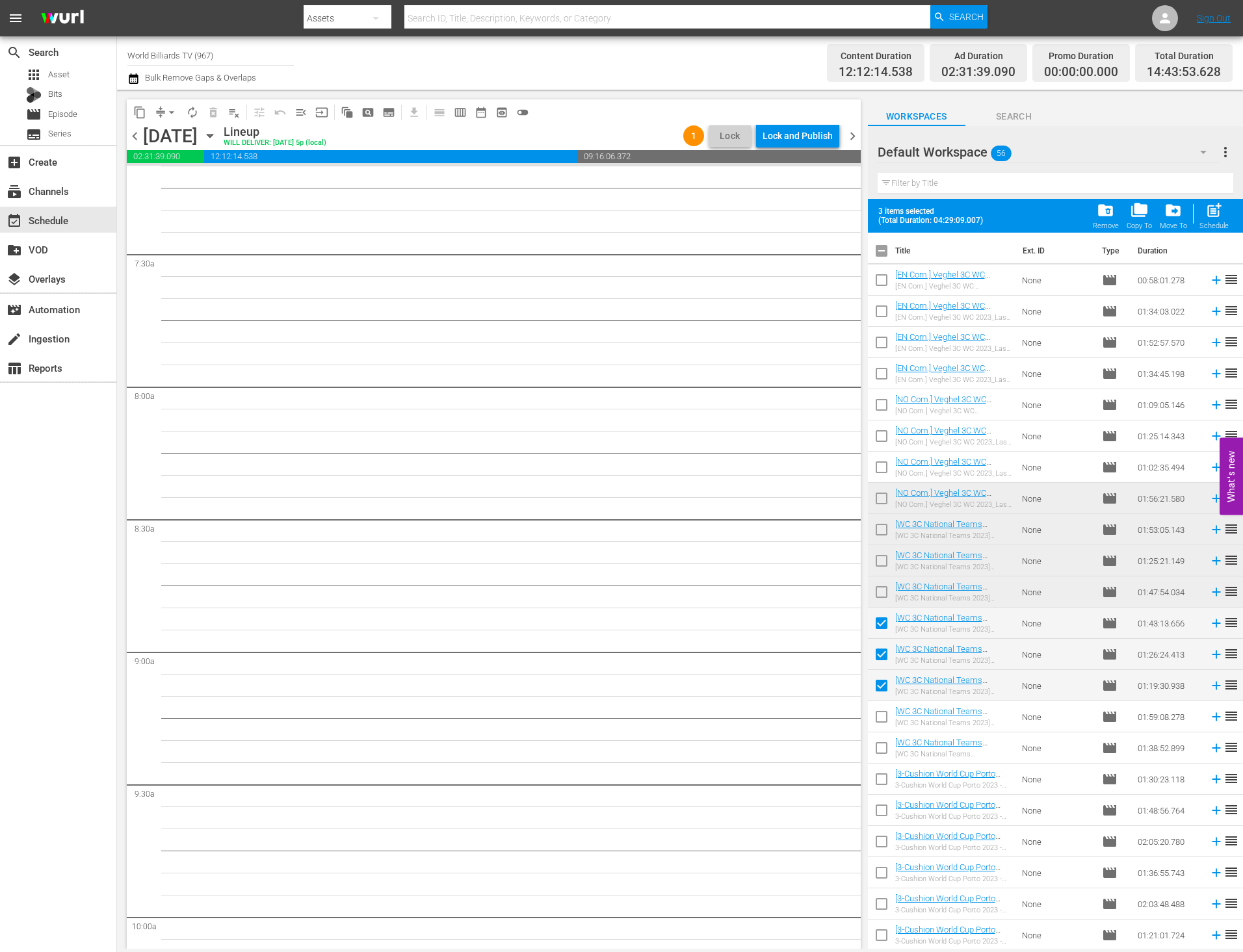
checkbox input "true"
click at [882, 749] on input "checkbox" at bounding box center [881, 750] width 27 height 27
checkbox input "true"
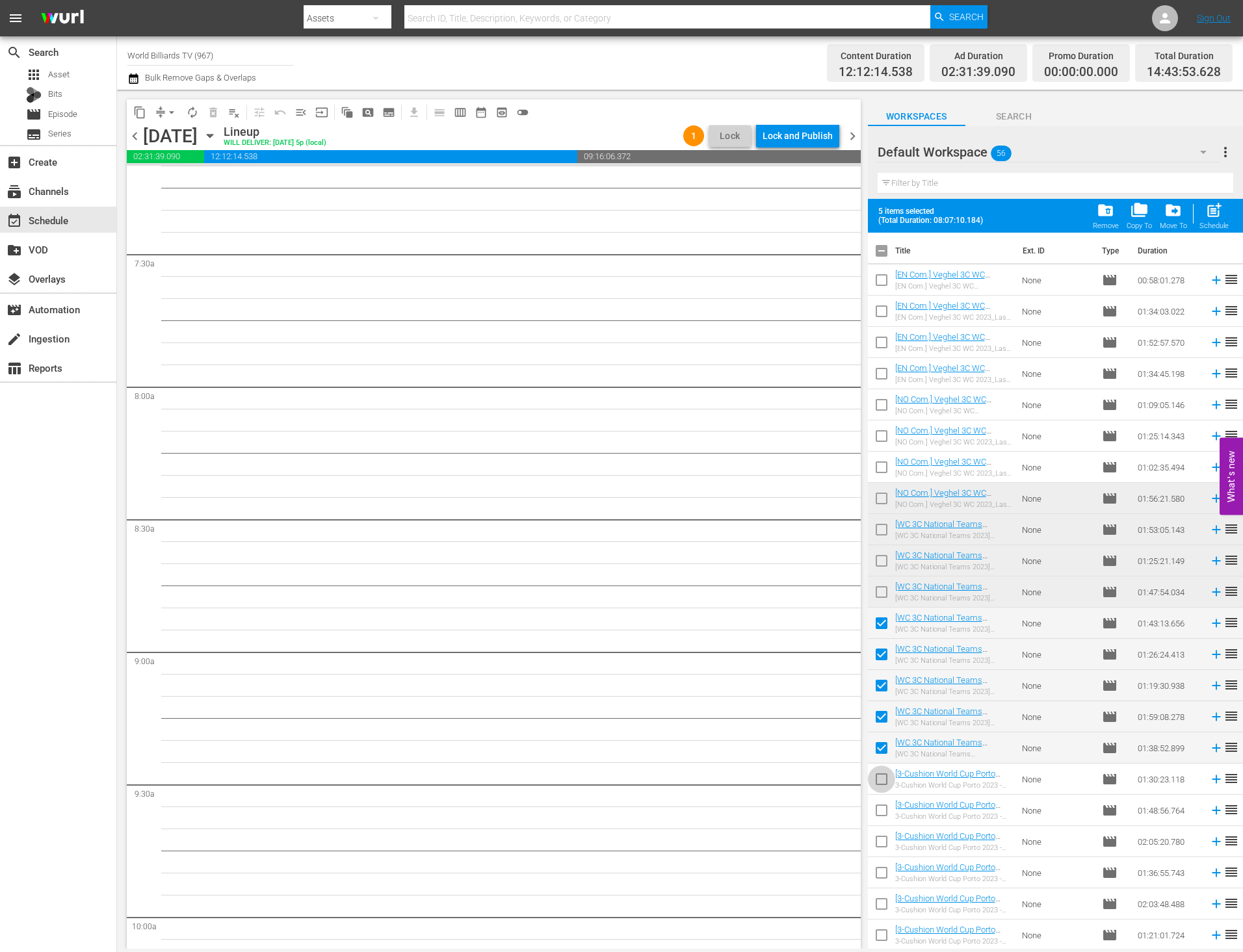
click at [880, 780] on input "checkbox" at bounding box center [881, 781] width 27 height 27
checkbox input "true"
click at [1217, 214] on span "post_add" at bounding box center [1213, 210] width 17 height 17
checkbox input "false"
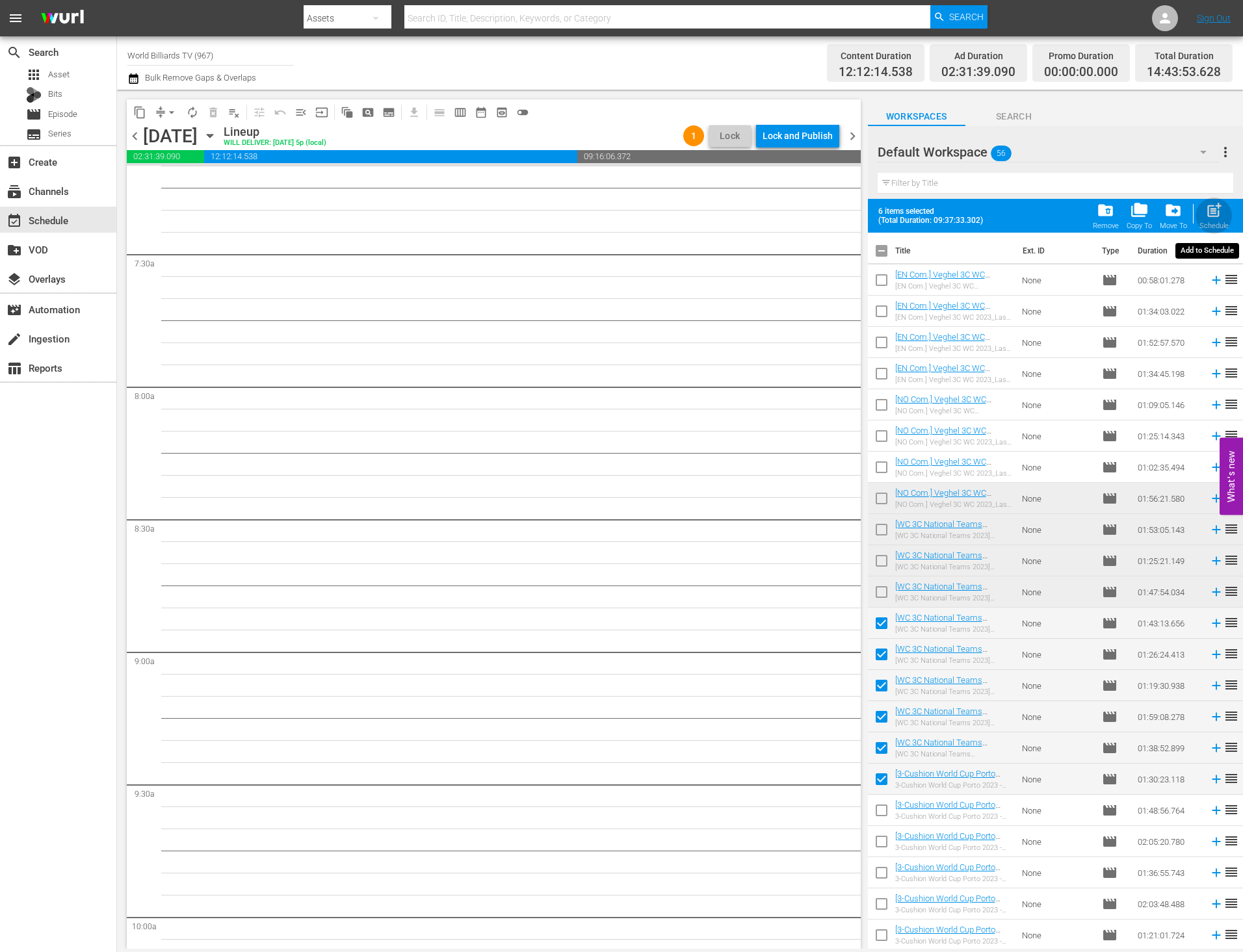
checkbox input "false"
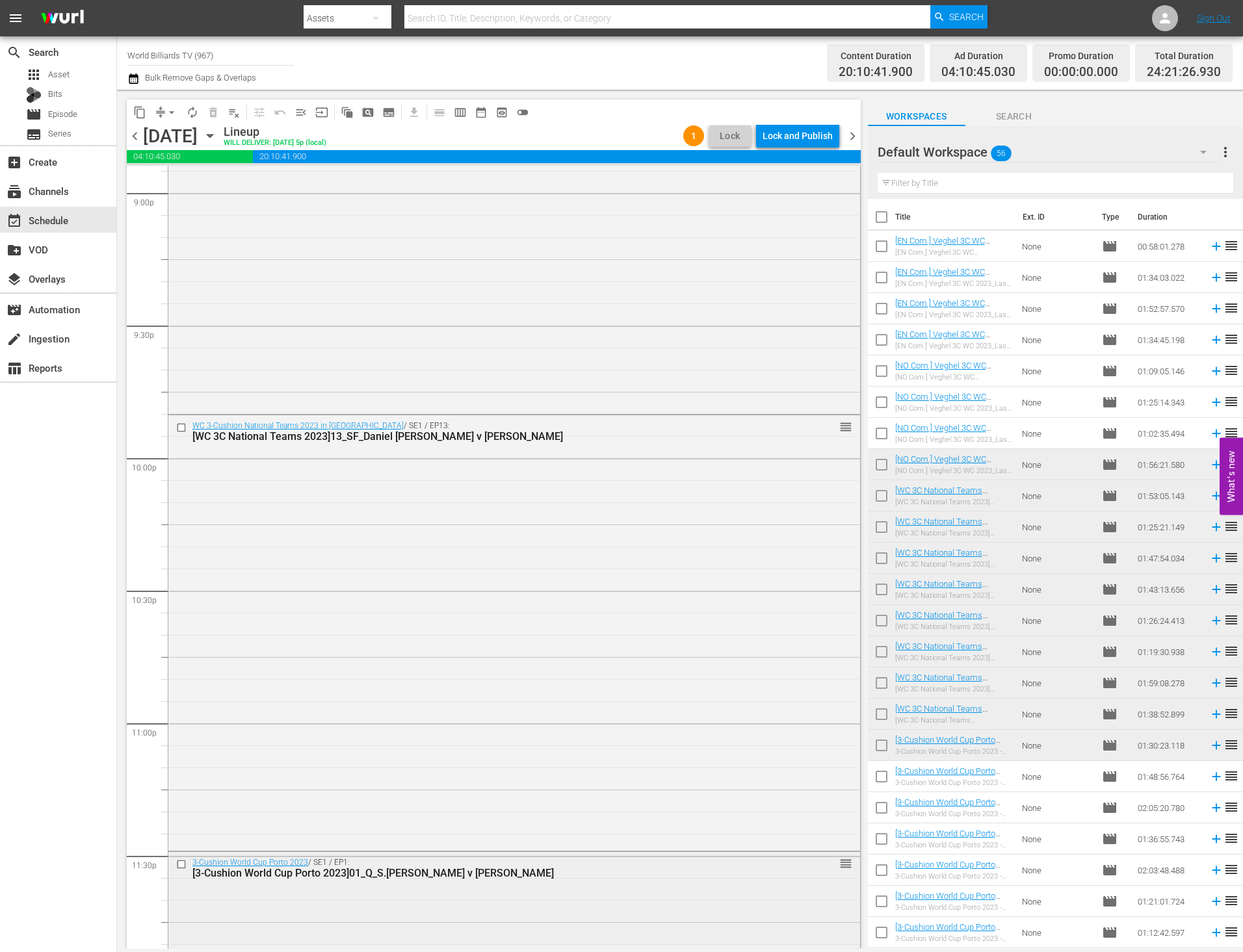
scroll to position [5841, 0]
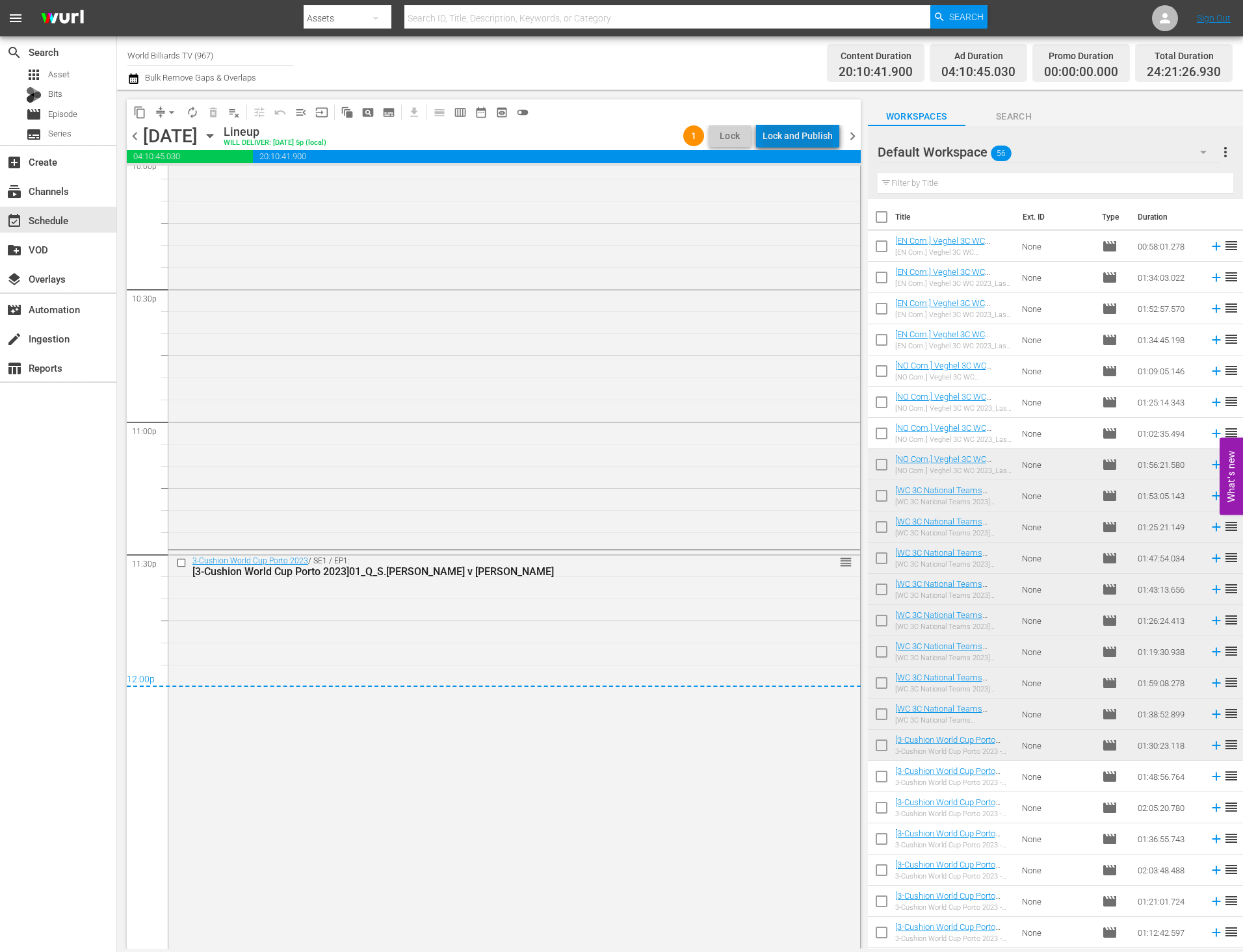
click at [807, 126] on div "Lock and Publish" at bounding box center [797, 135] width 70 height 23
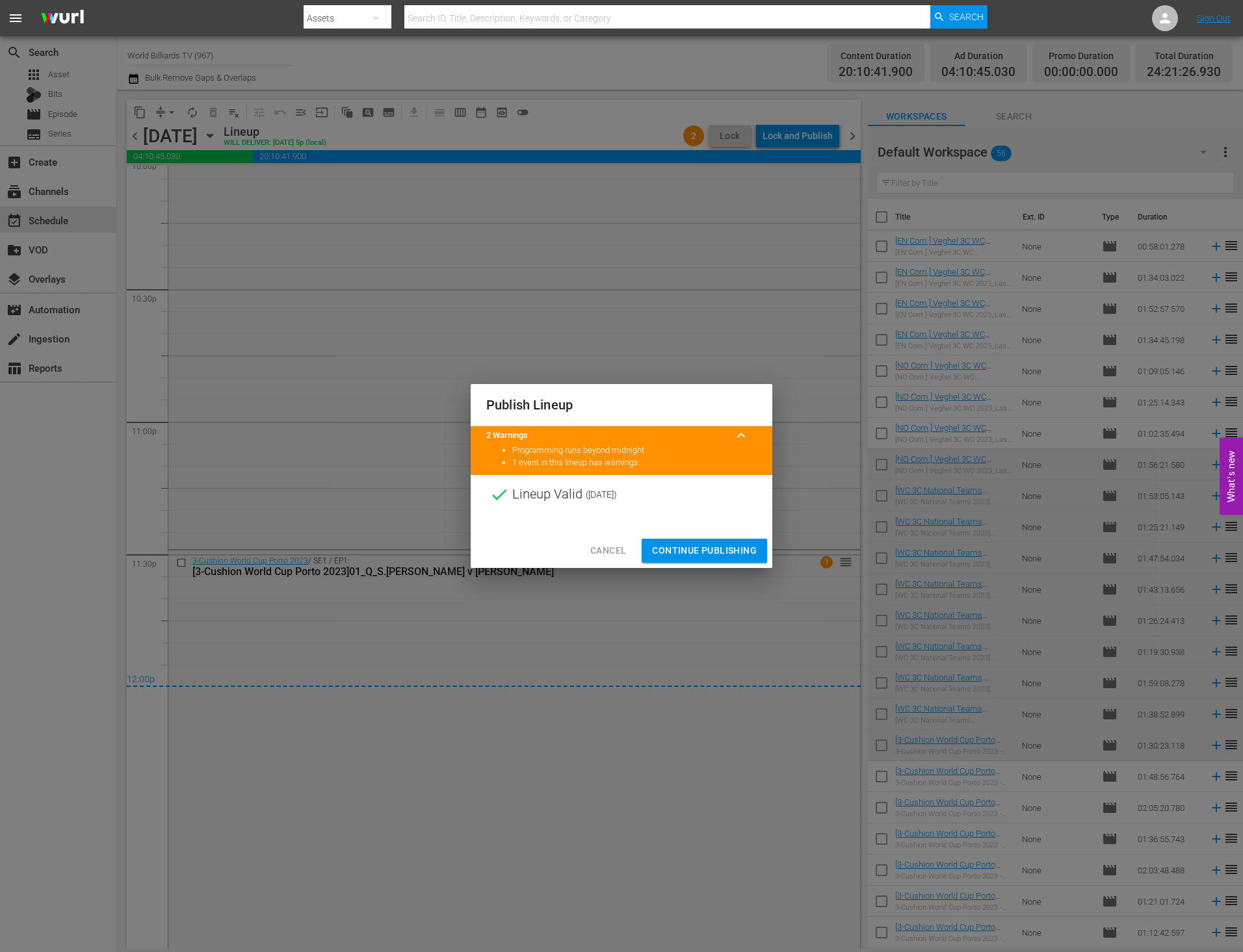
click at [714, 550] on span "Continue Publishing" at bounding box center [704, 551] width 105 height 17
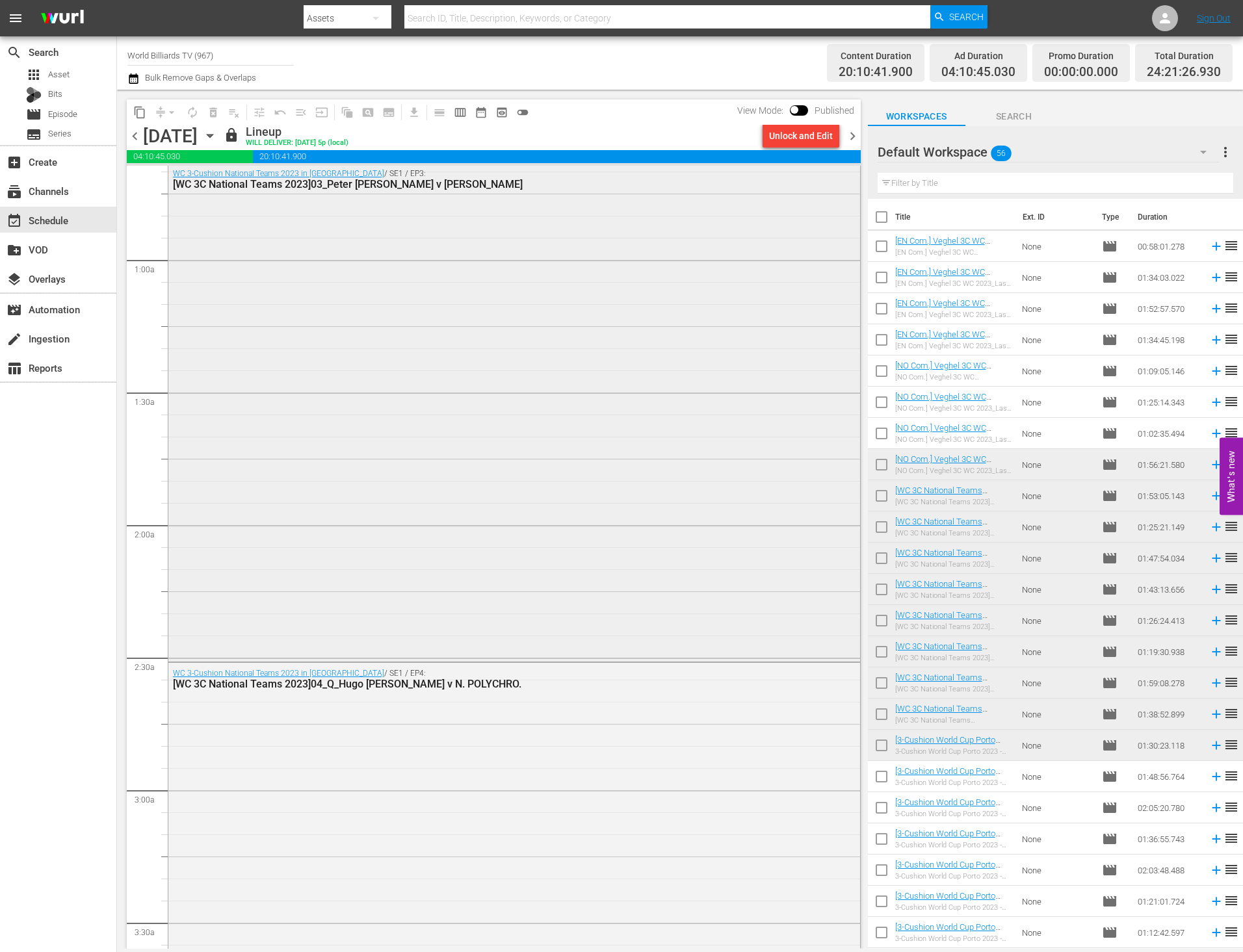
scroll to position [0, 0]
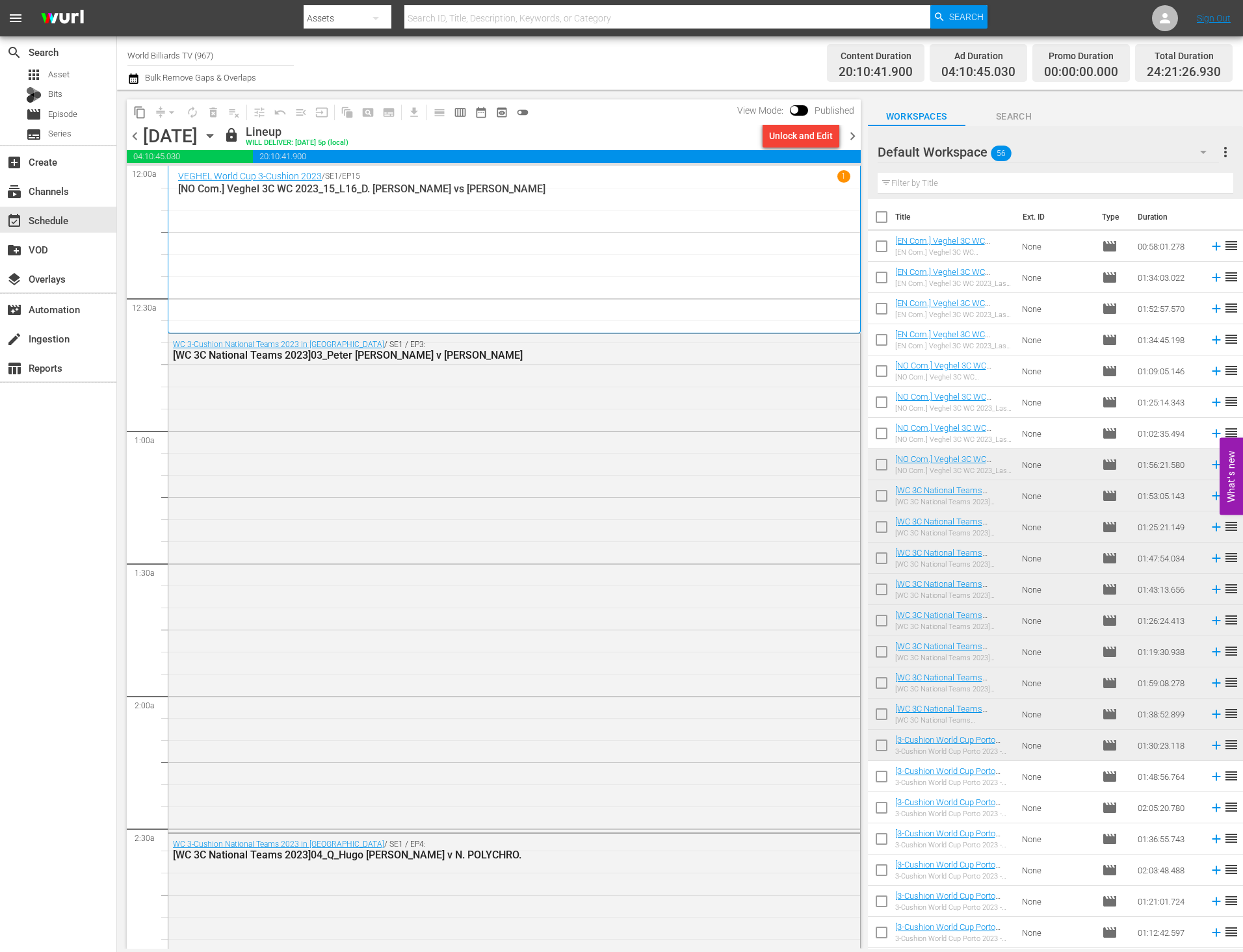
click at [217, 139] on icon "button" at bounding box center [209, 135] width 14 height 14
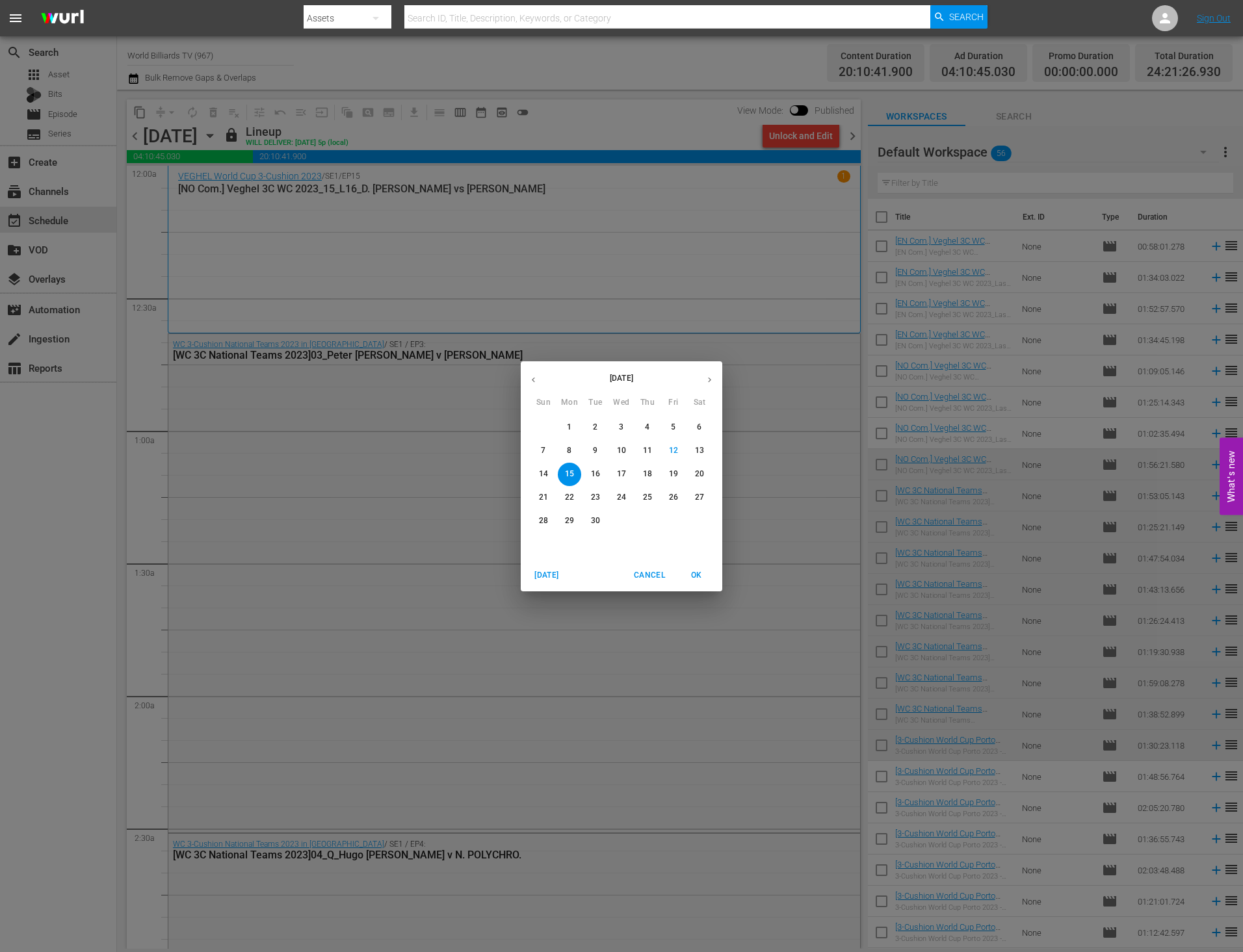
click at [593, 477] on p "16" at bounding box center [596, 473] width 9 height 11
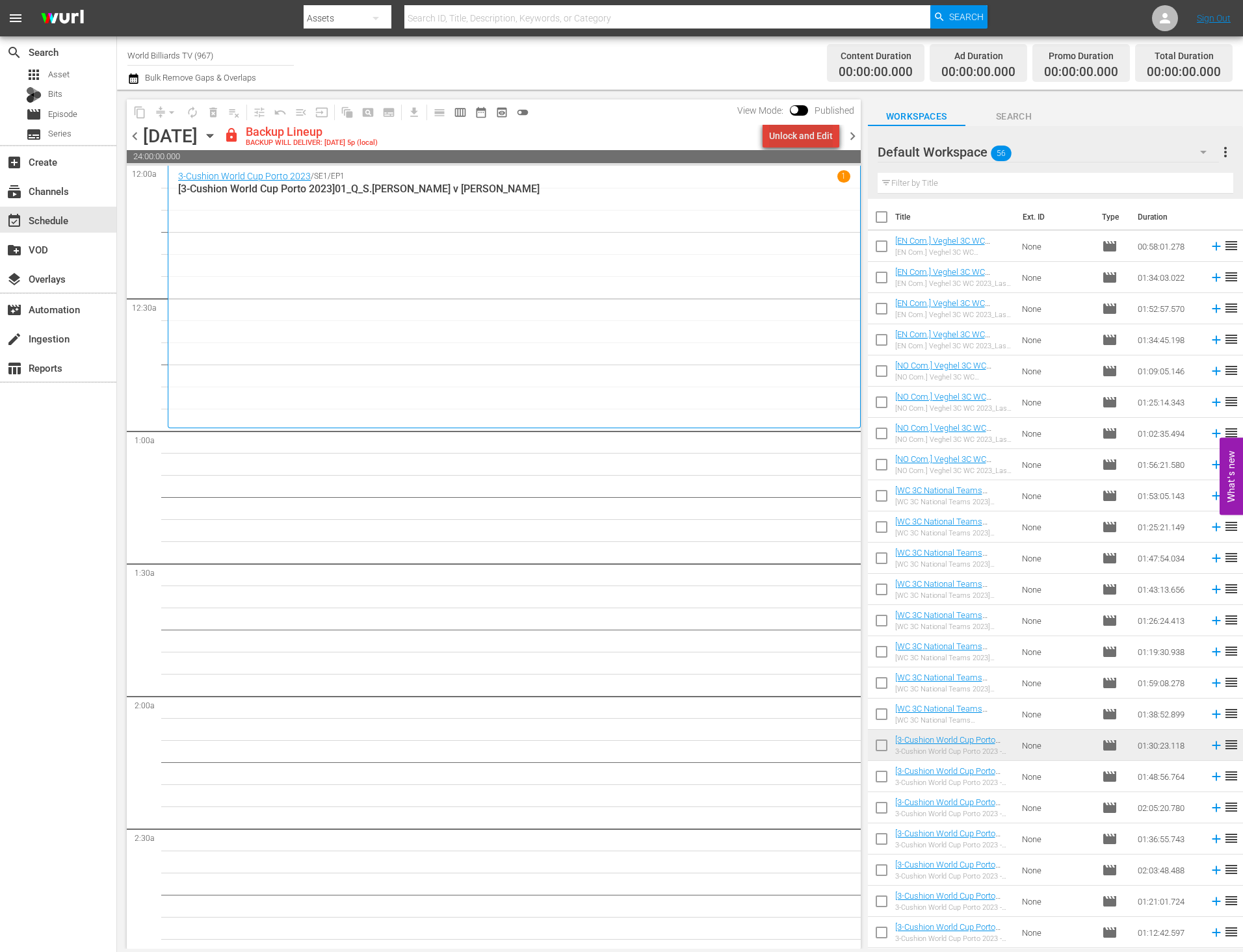
click at [812, 132] on div "Unlock and Edit" at bounding box center [800, 135] width 64 height 23
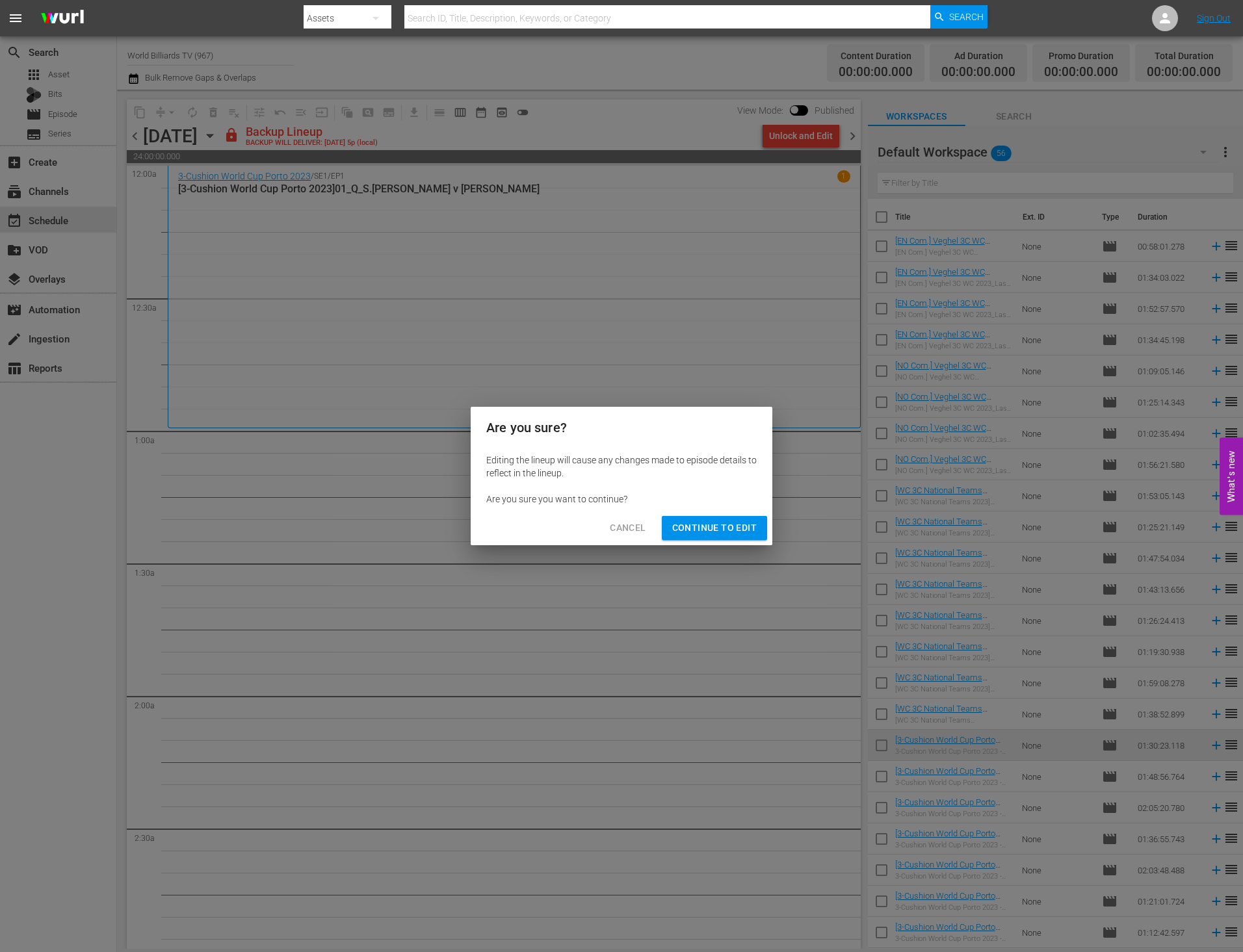
click at [736, 525] on span "Continue to Edit" at bounding box center [714, 528] width 84 height 17
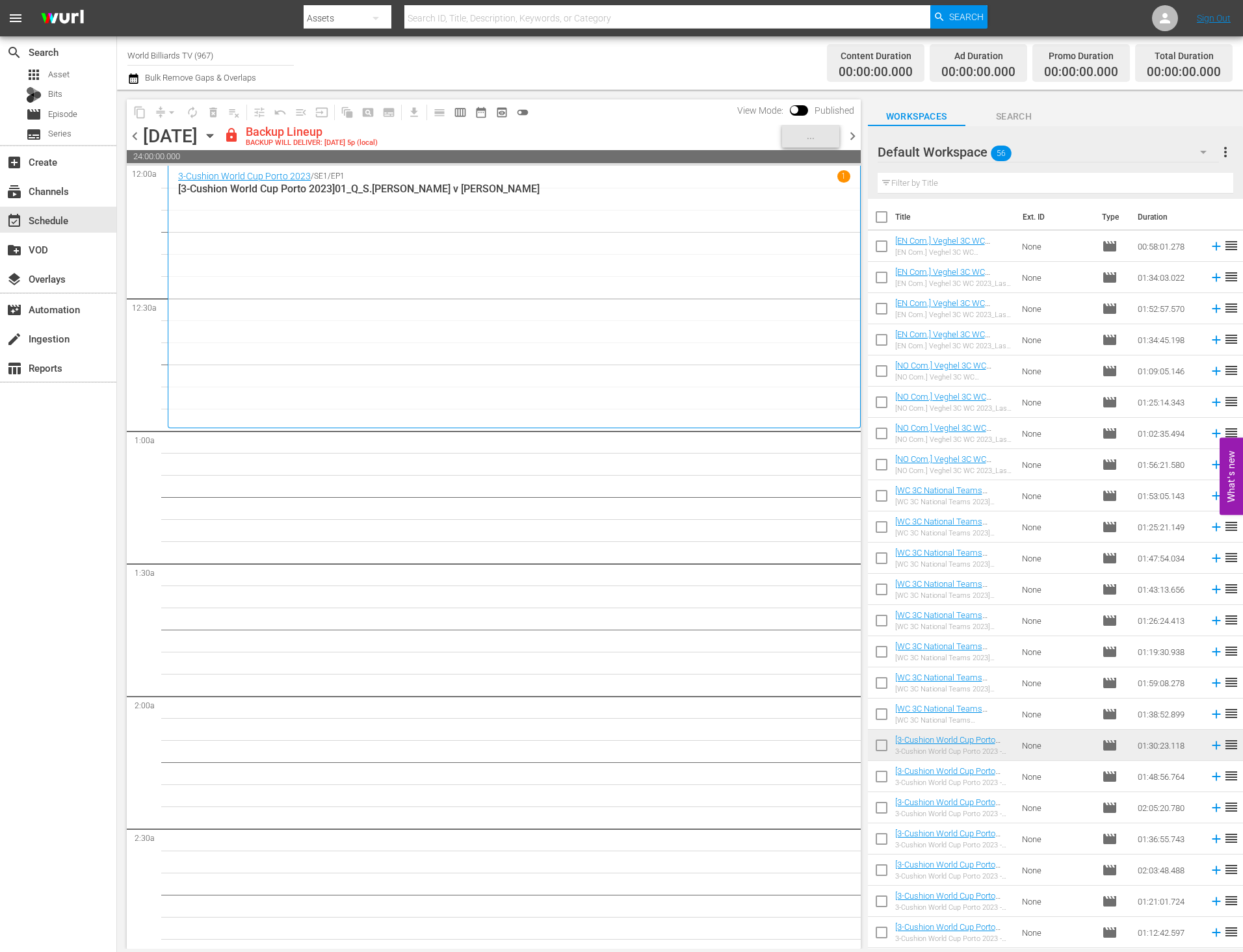
click at [879, 777] on input "checkbox" at bounding box center [881, 779] width 27 height 27
checkbox input "true"
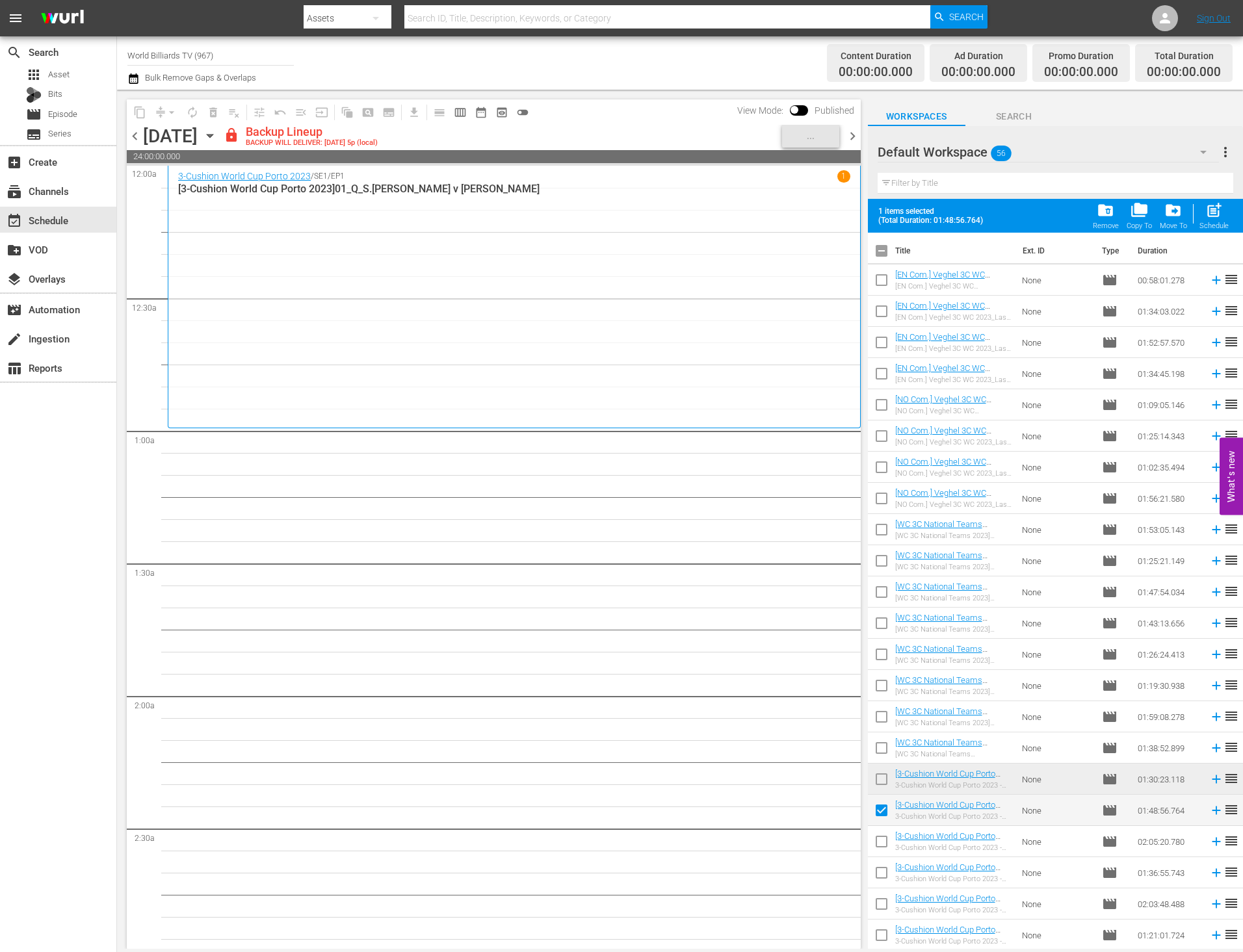
click at [872, 841] on input "checkbox" at bounding box center [881, 844] width 27 height 27
checkbox input "true"
click at [882, 878] on input "checkbox" at bounding box center [881, 875] width 27 height 27
checkbox input "true"
click at [876, 910] on input "checkbox" at bounding box center [881, 906] width 27 height 27
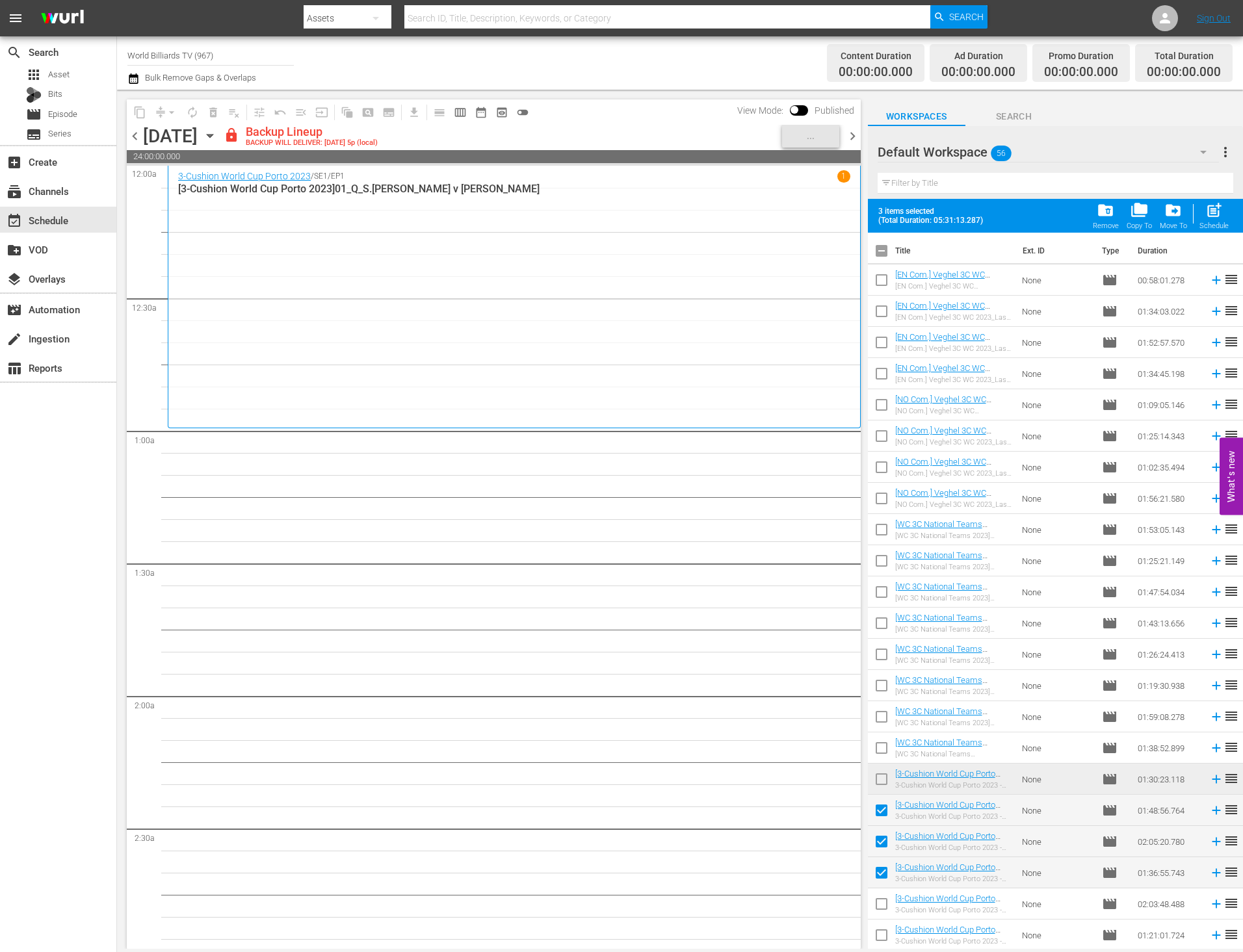
checkbox input "true"
click at [879, 930] on input "checkbox" at bounding box center [881, 938] width 27 height 27
checkbox input "true"
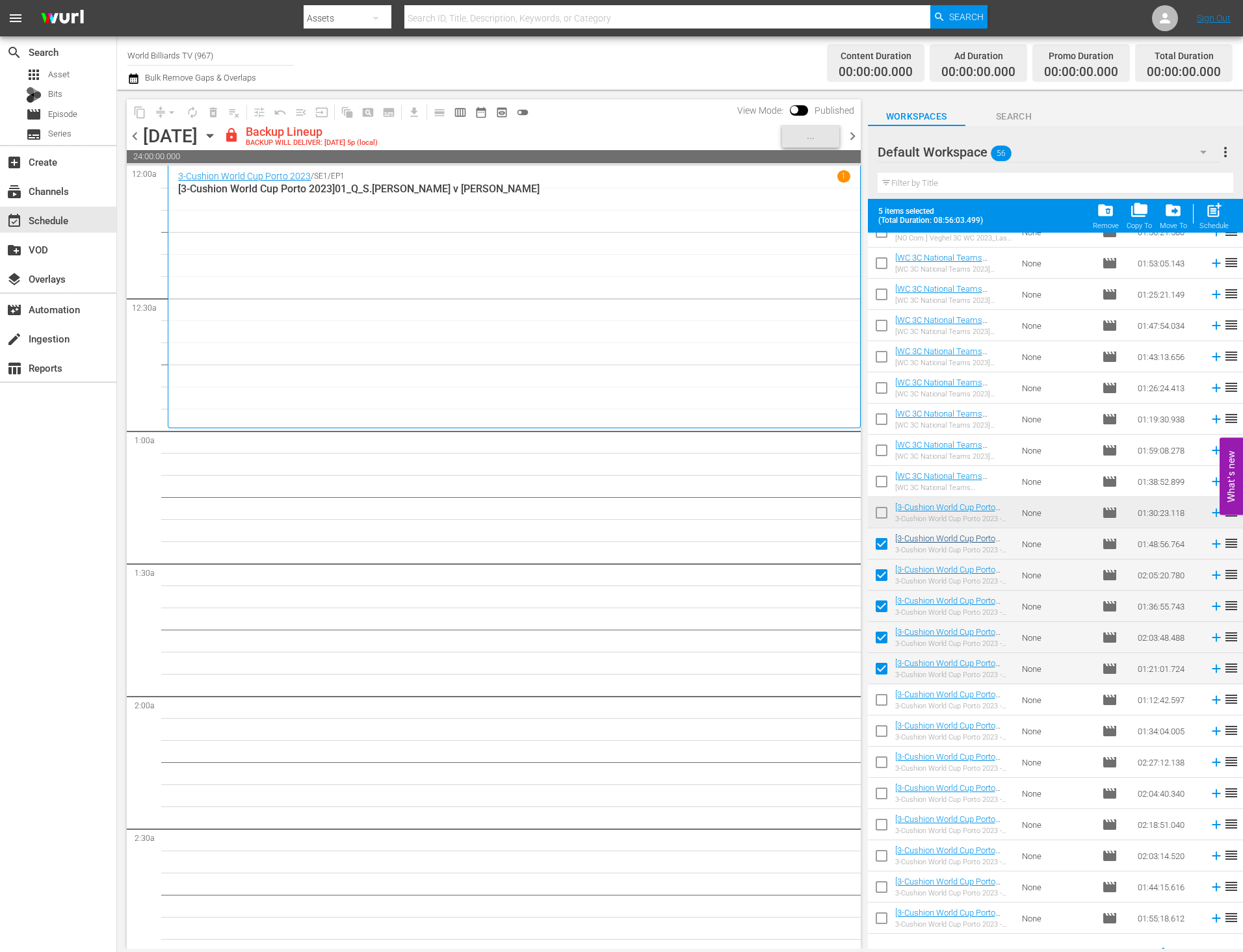
scroll to position [280, 0]
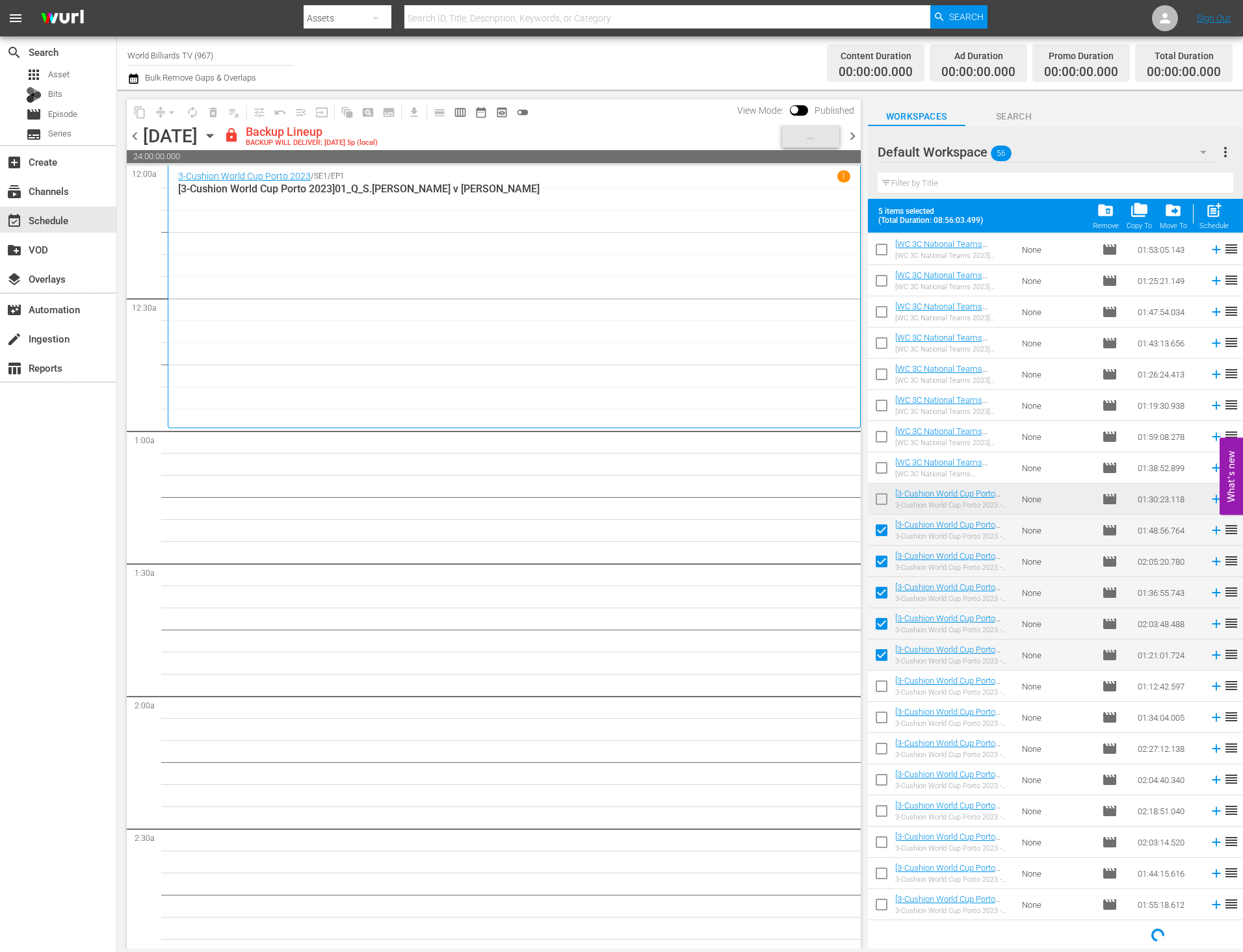
click at [881, 690] on input "checkbox" at bounding box center [881, 689] width 27 height 27
checkbox input "true"
click at [880, 722] on input "checkbox" at bounding box center [881, 719] width 27 height 27
checkbox input "true"
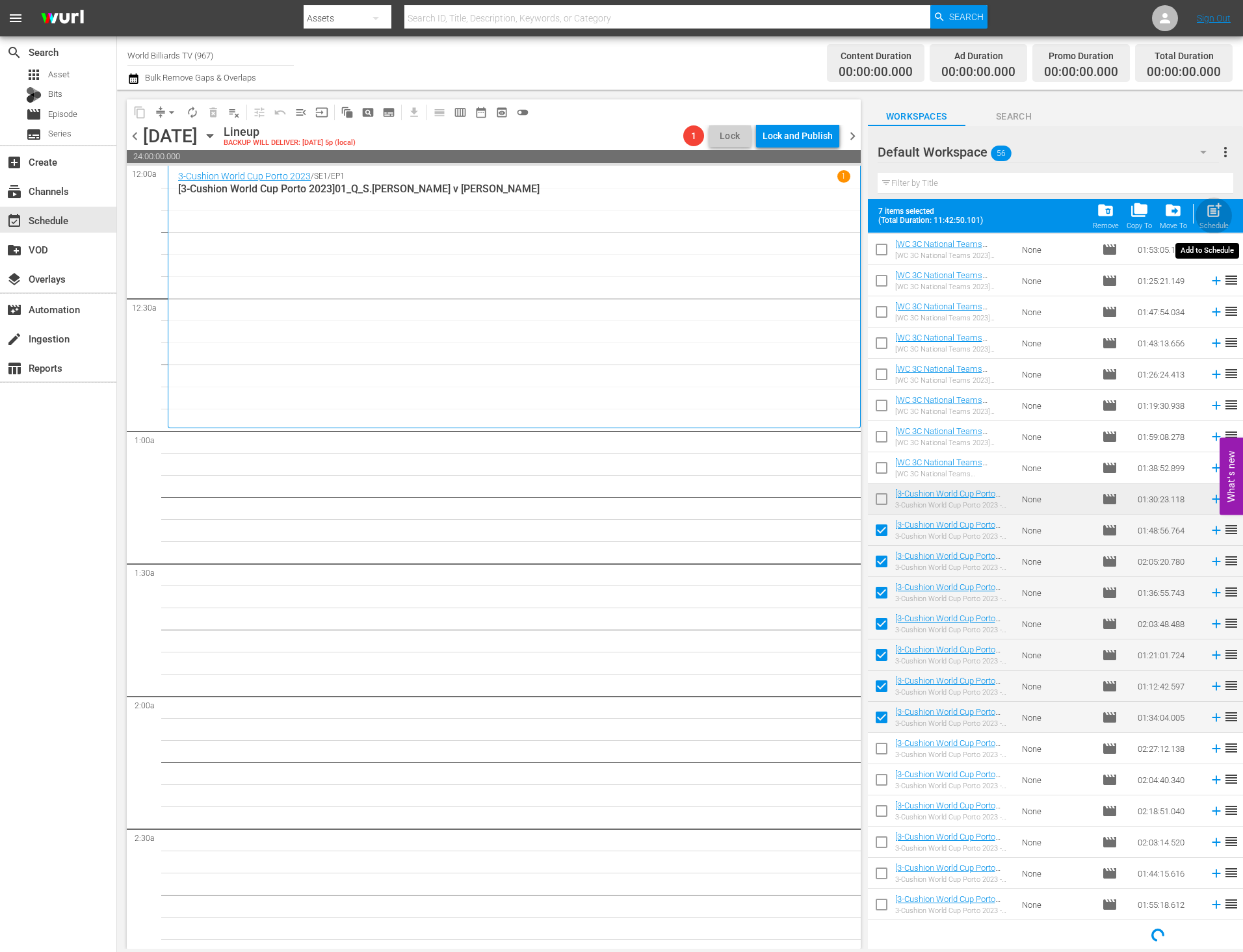
click at [1205, 206] on span "post_add" at bounding box center [1213, 210] width 17 height 17
checkbox input "false"
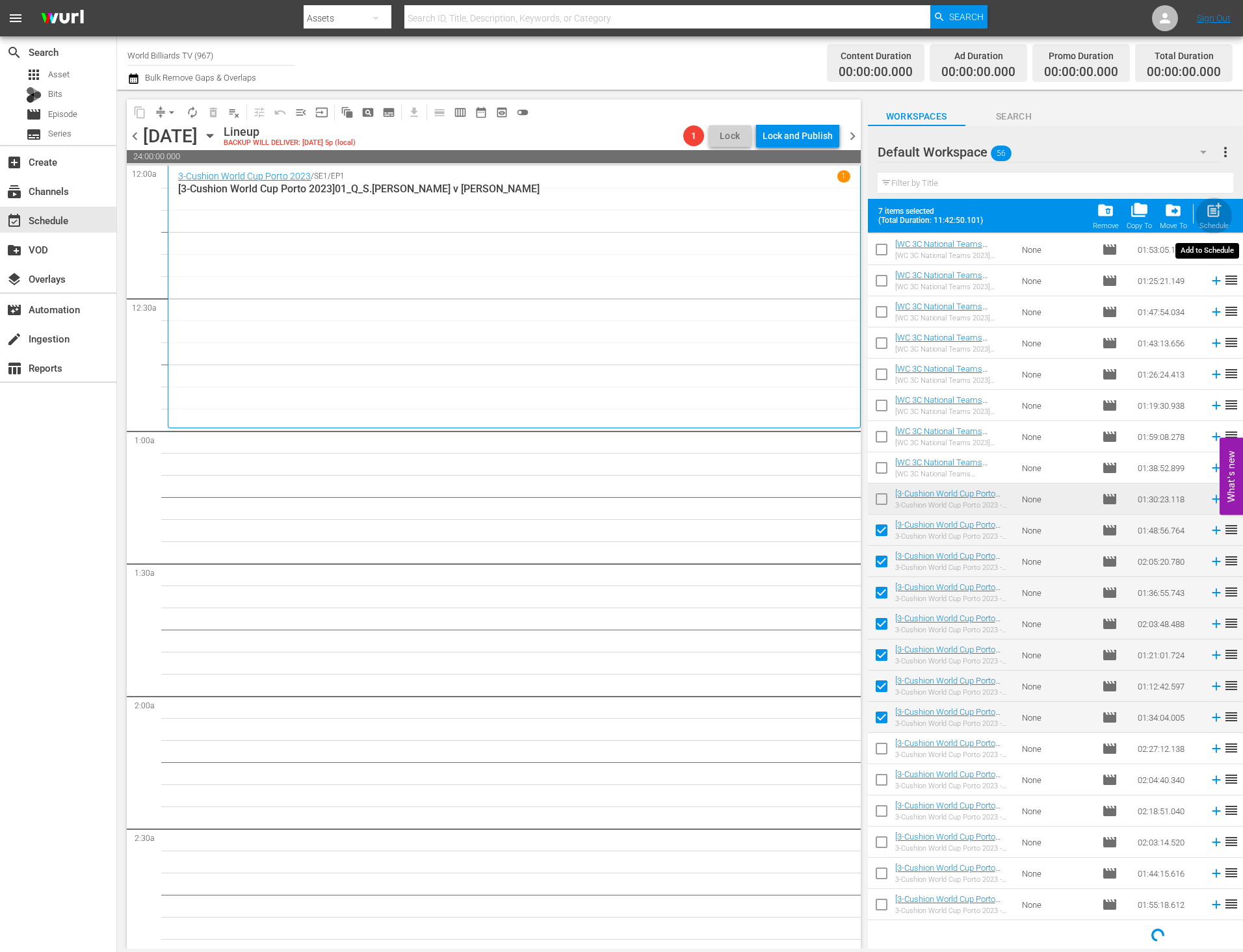
checkbox input "false"
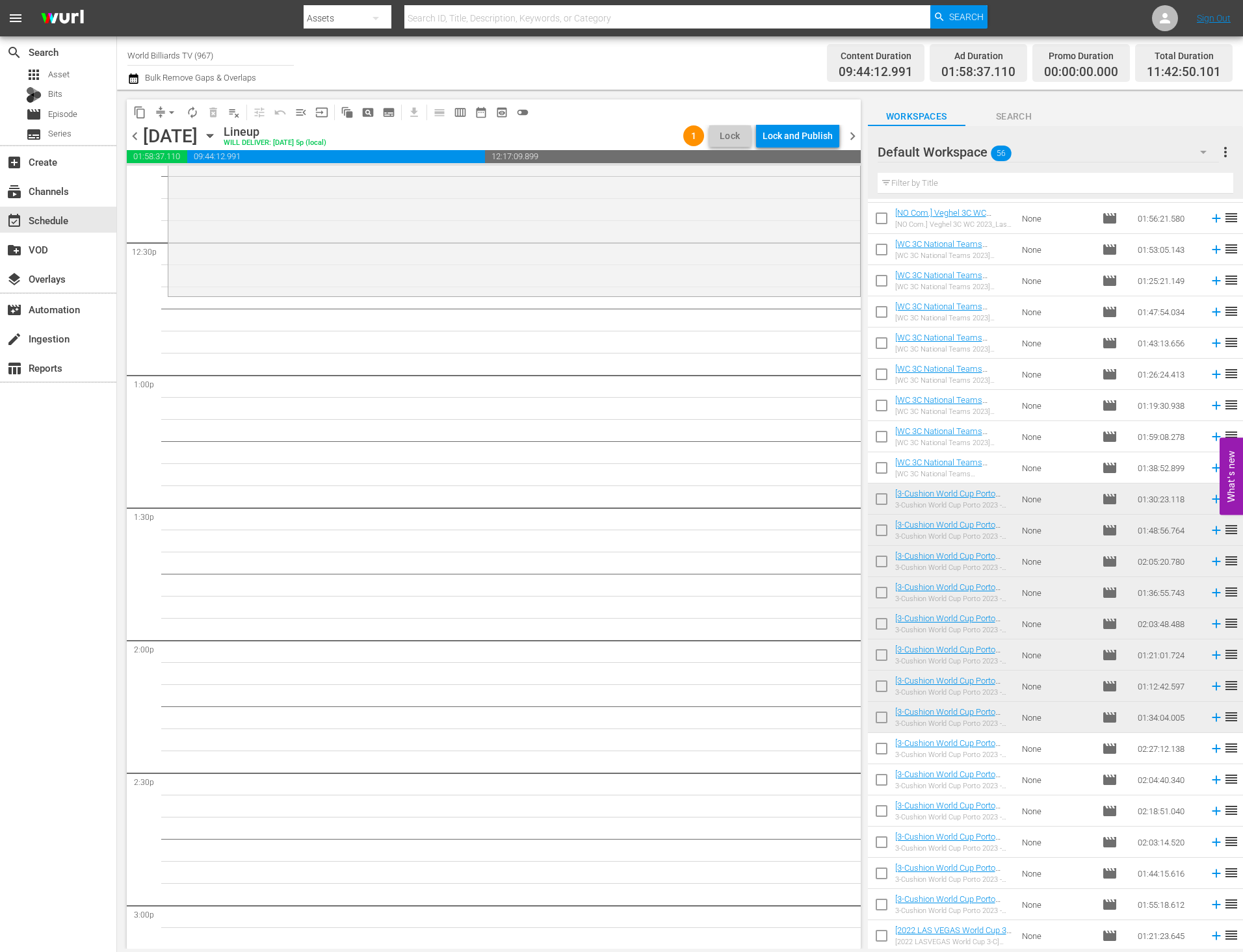
scroll to position [3117, 0]
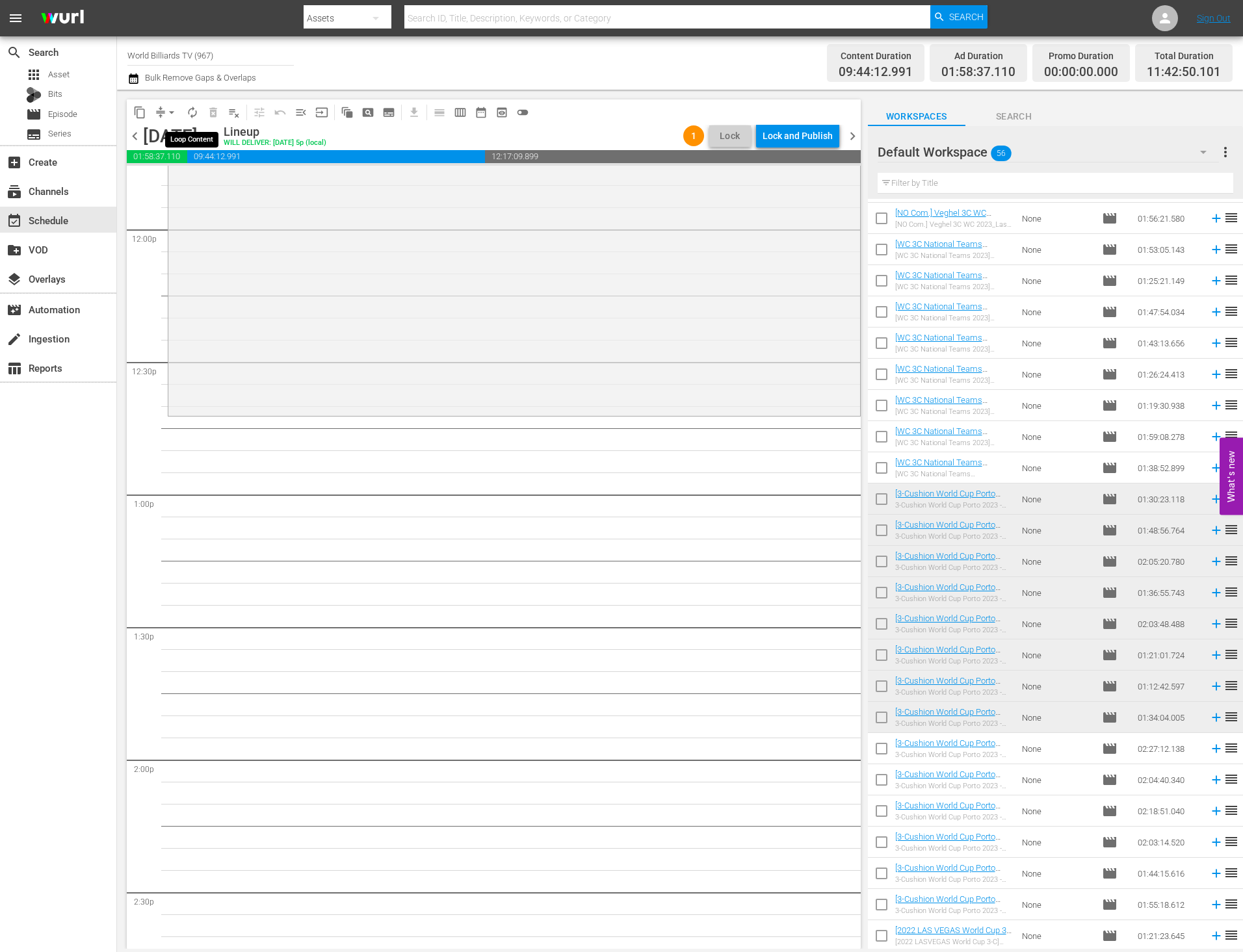
click at [197, 116] on span "autorenew_outlined" at bounding box center [192, 112] width 13 height 13
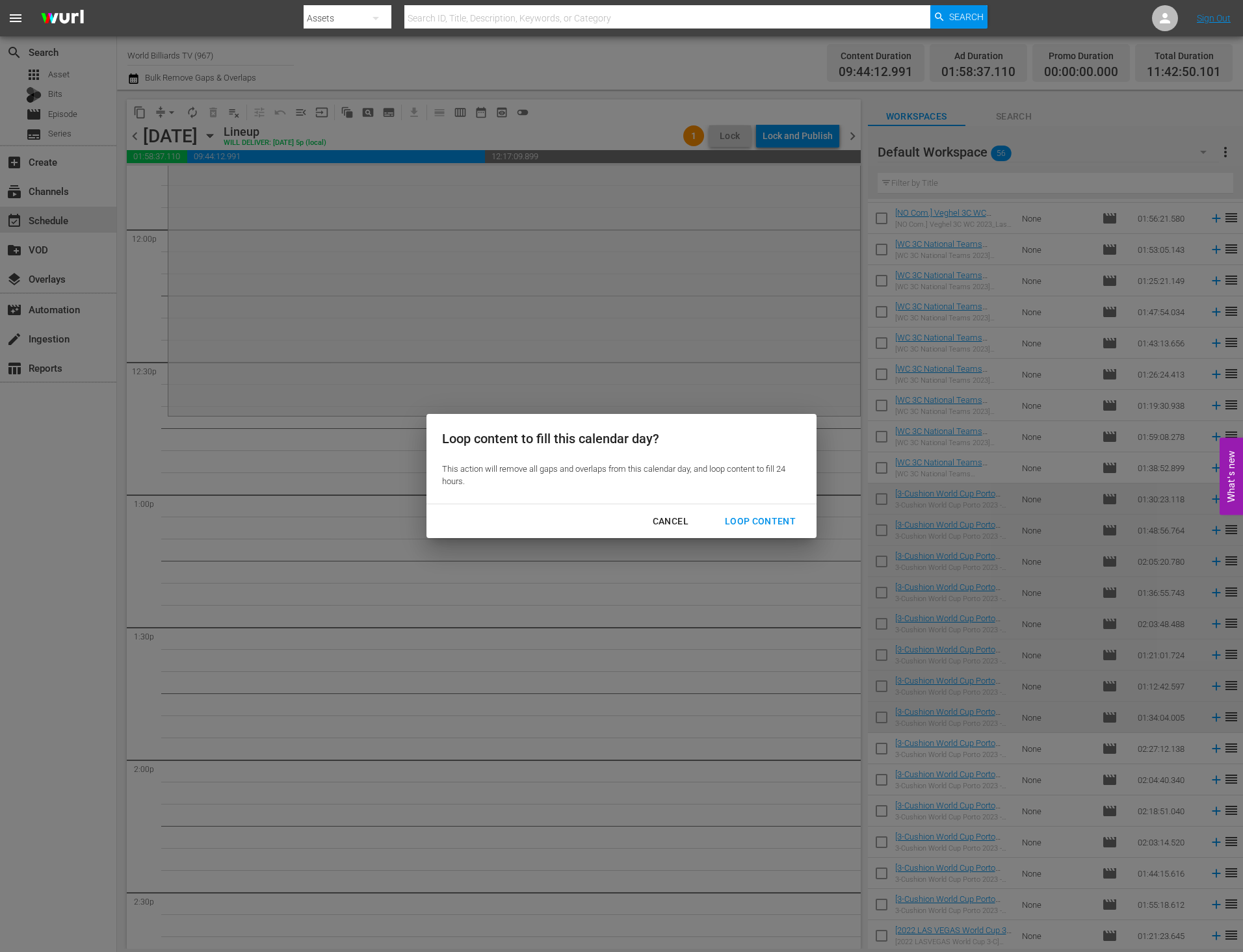
click at [791, 533] on div "Cancel Loop Content" at bounding box center [621, 522] width 390 height 35
click at [788, 525] on div "Loop Content" at bounding box center [760, 522] width 92 height 17
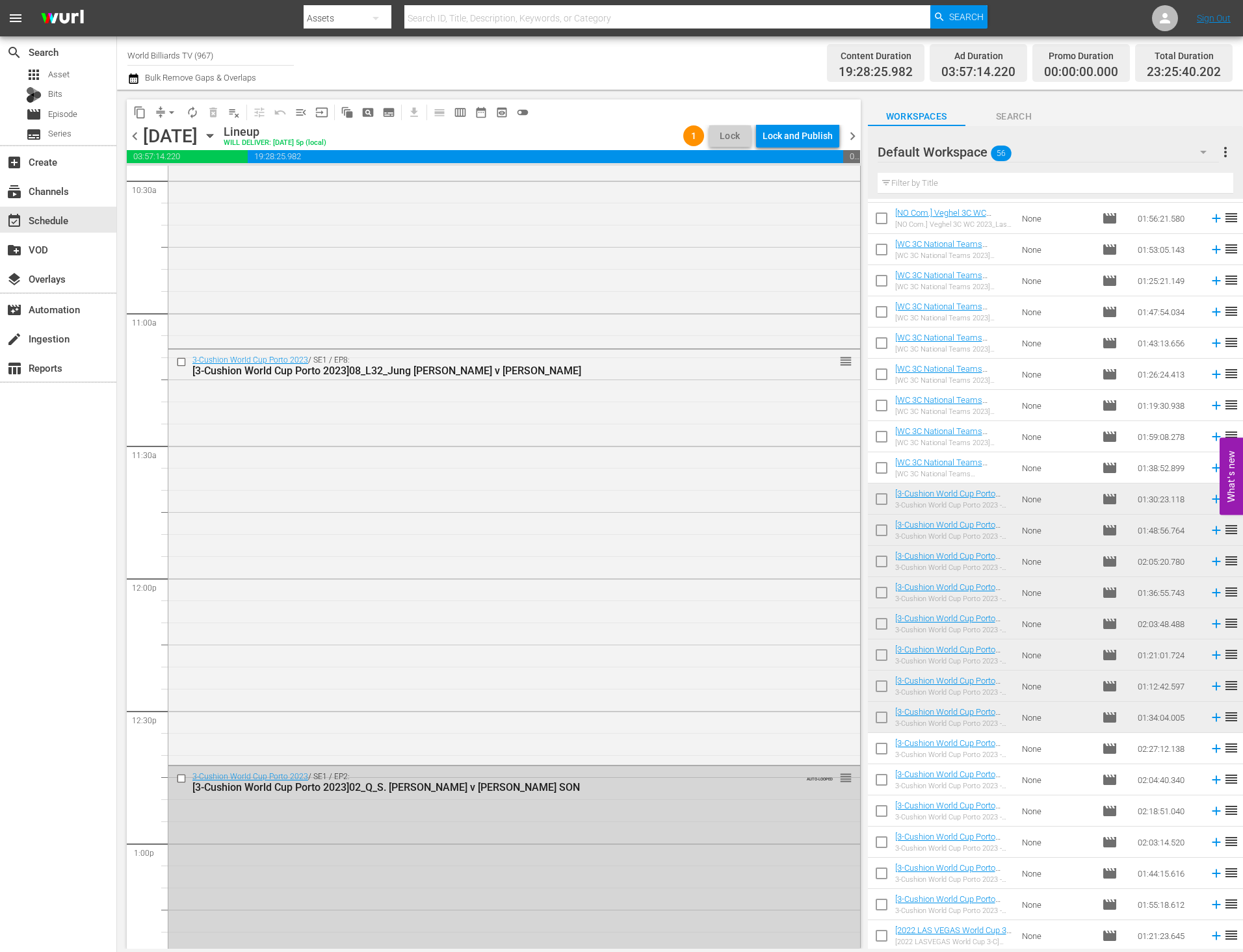
scroll to position [0, 0]
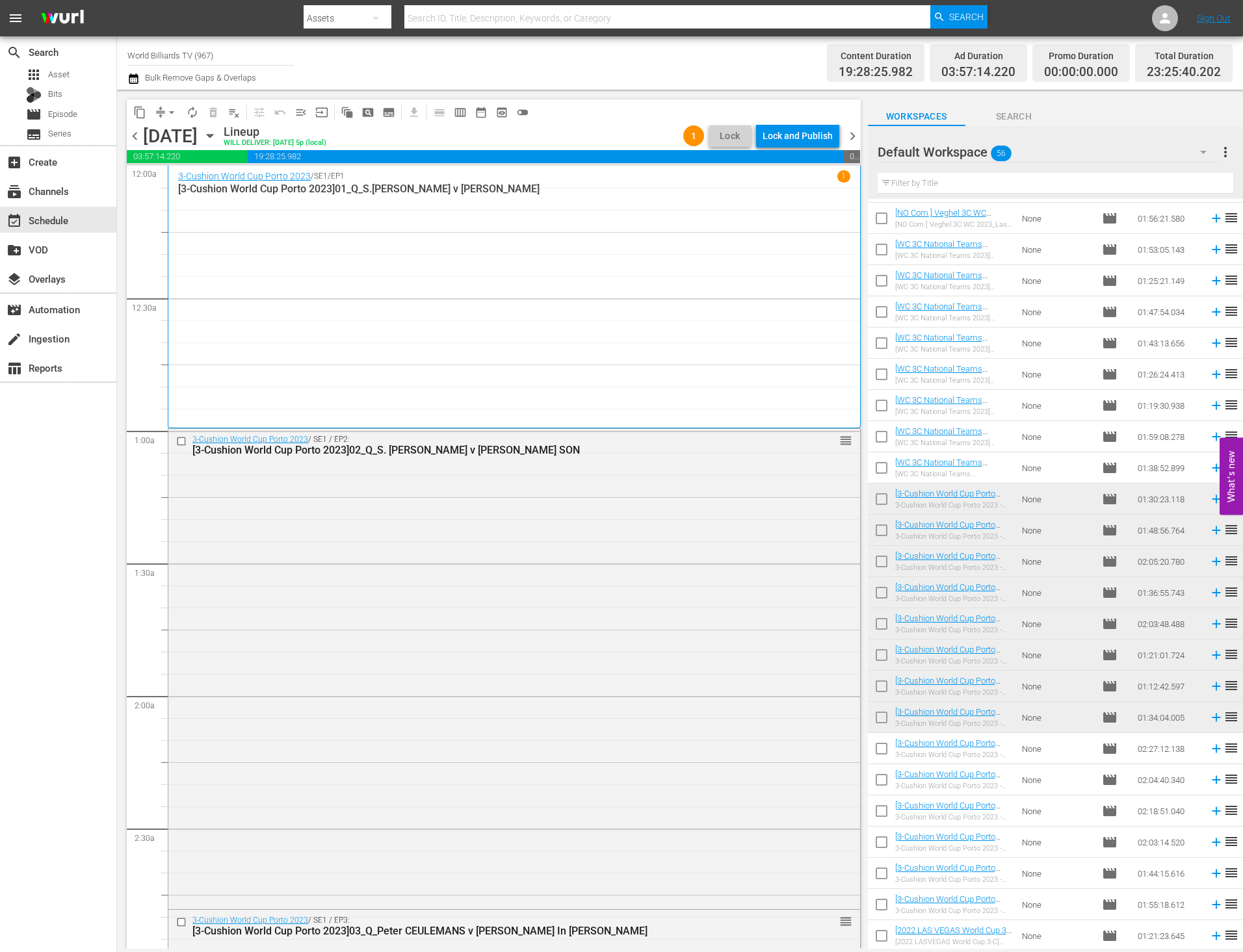
click at [217, 135] on icon "button" at bounding box center [209, 135] width 14 height 14
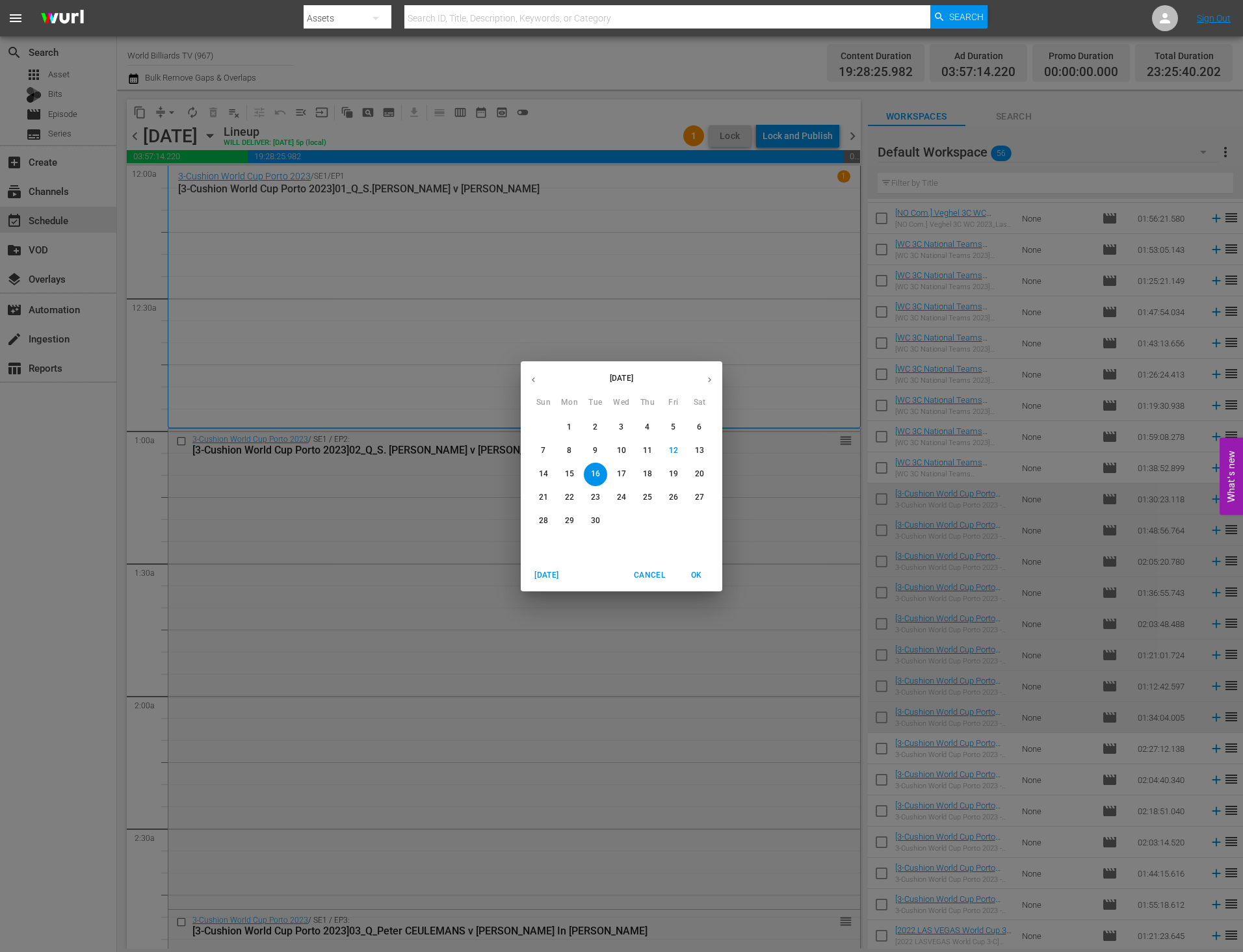
click at [610, 471] on span "17" at bounding box center [621, 473] width 23 height 11
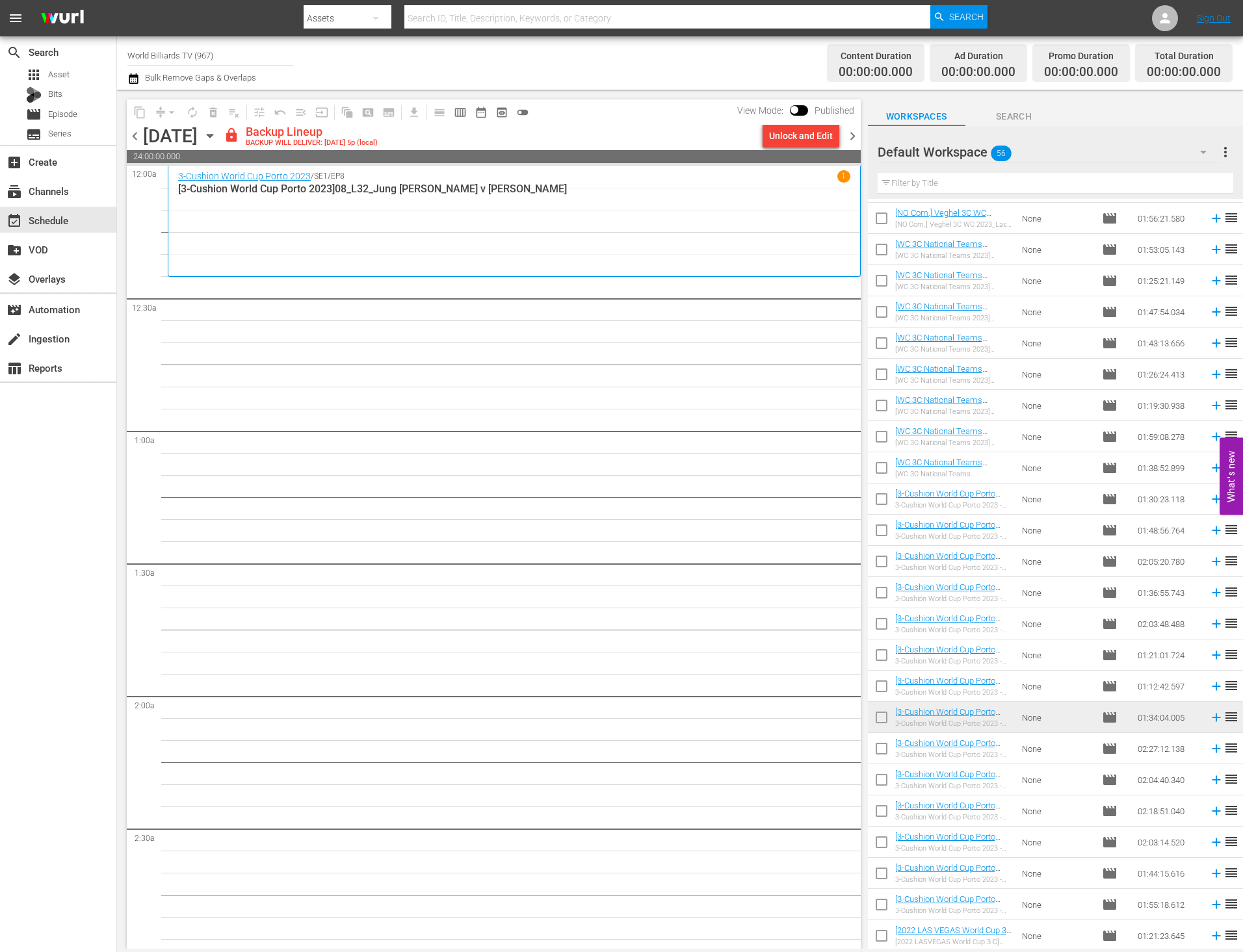
click at [873, 748] on input "checkbox" at bounding box center [881, 751] width 27 height 27
checkbox input "true"
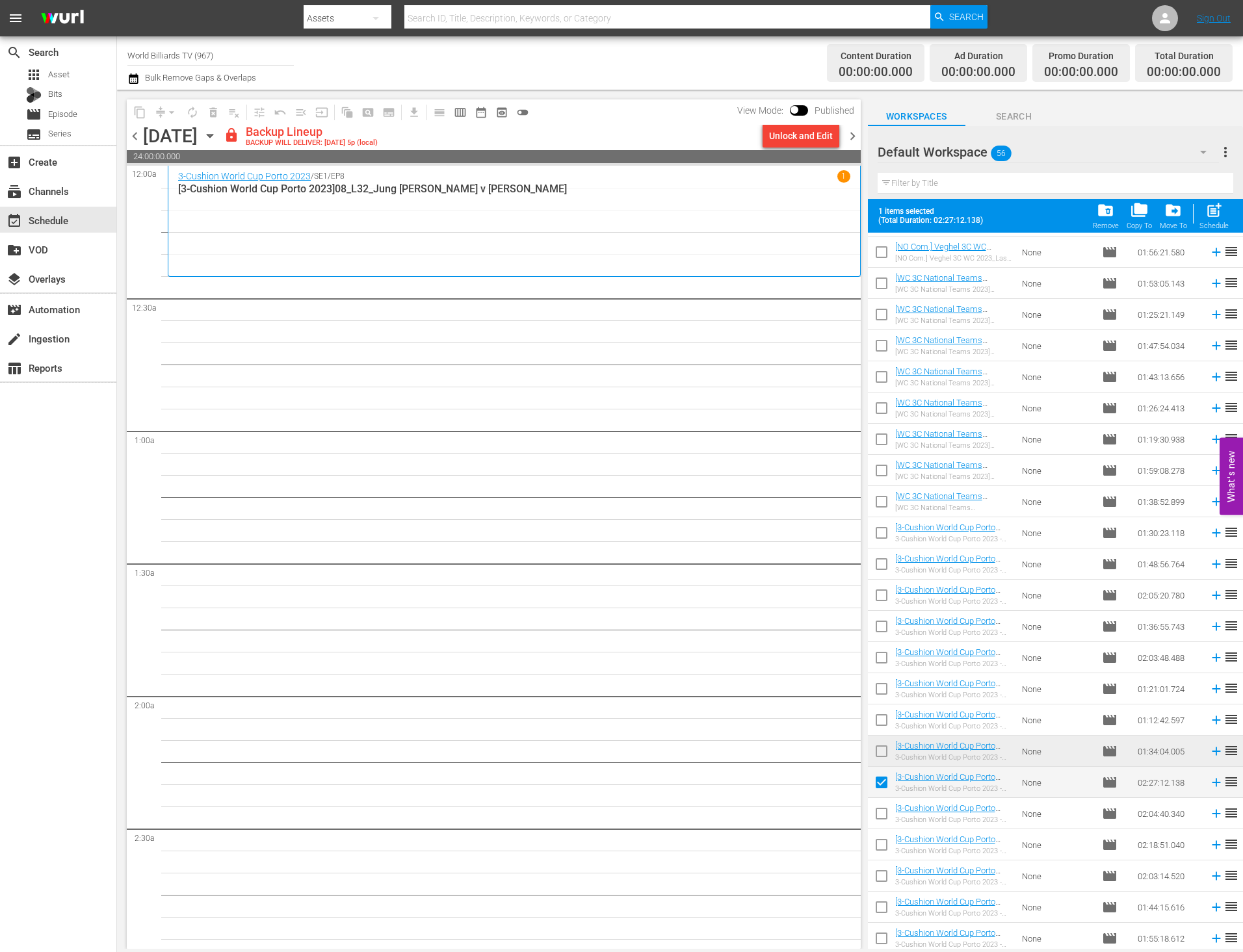
click at [870, 817] on input "checkbox" at bounding box center [881, 816] width 27 height 27
checkbox input "true"
click at [882, 856] on input "checkbox" at bounding box center [881, 847] width 27 height 27
checkbox input "true"
click at [880, 881] on input "checkbox" at bounding box center [881, 878] width 27 height 27
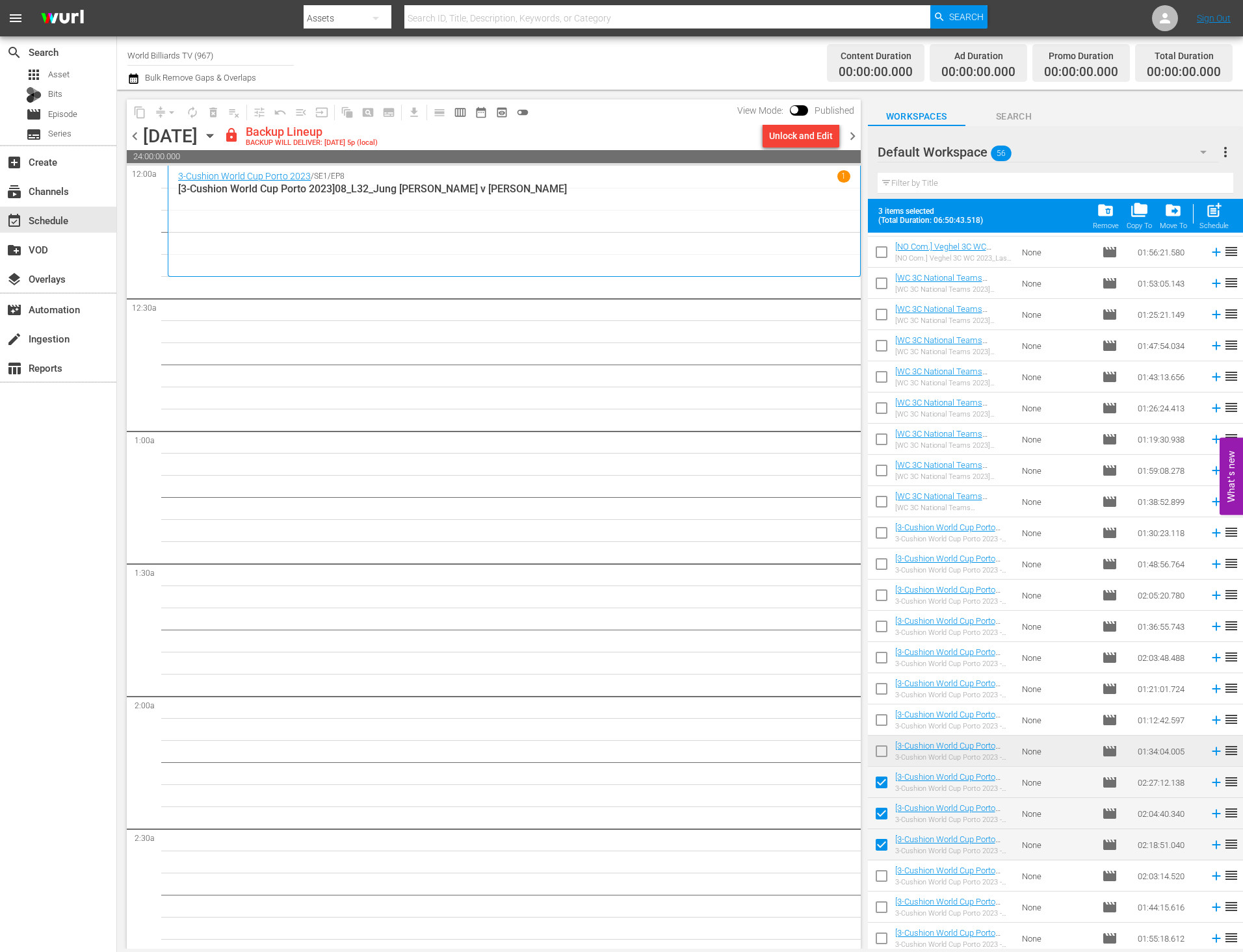
checkbox input "true"
drag, startPoint x: 877, startPoint y: 913, endPoint x: 876, endPoint y: 923, distance: 10.0
click at [876, 914] on input "checkbox" at bounding box center [881, 909] width 27 height 27
checkbox input "true"
click at [876, 938] on input "checkbox" at bounding box center [881, 941] width 27 height 27
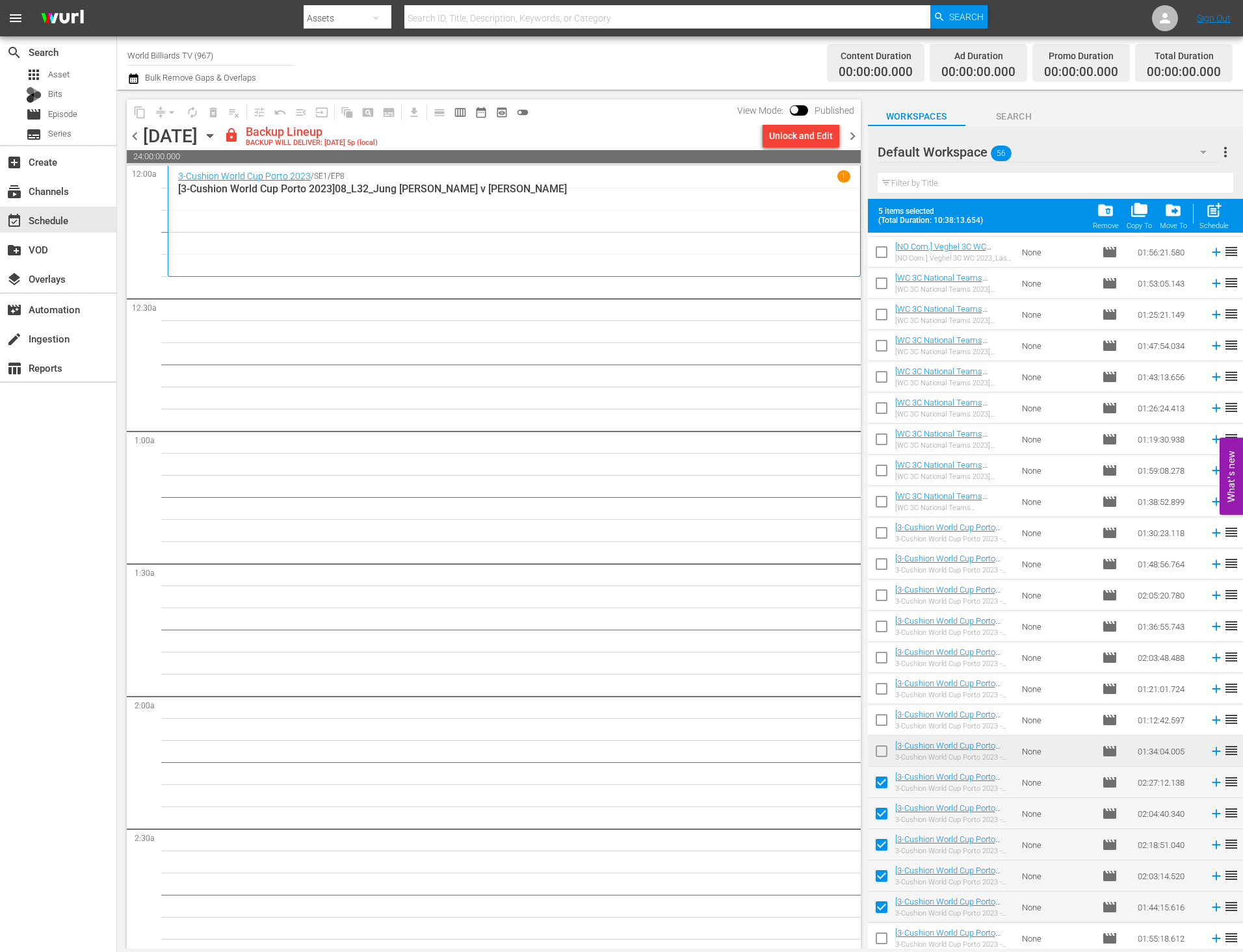
checkbox input "true"
click at [1220, 212] on span "post_add" at bounding box center [1213, 210] width 17 height 17
checkbox input "false"
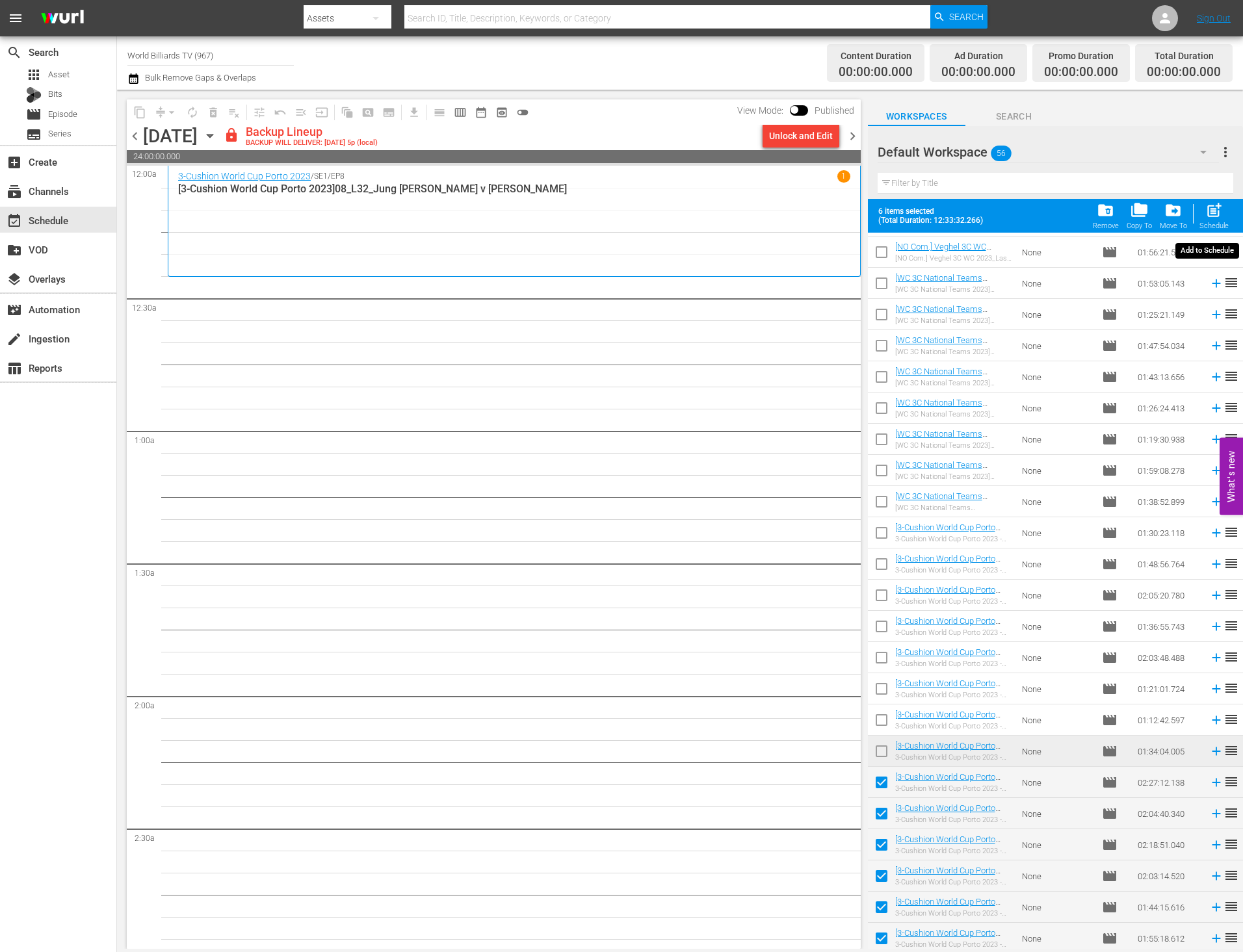
checkbox input "false"
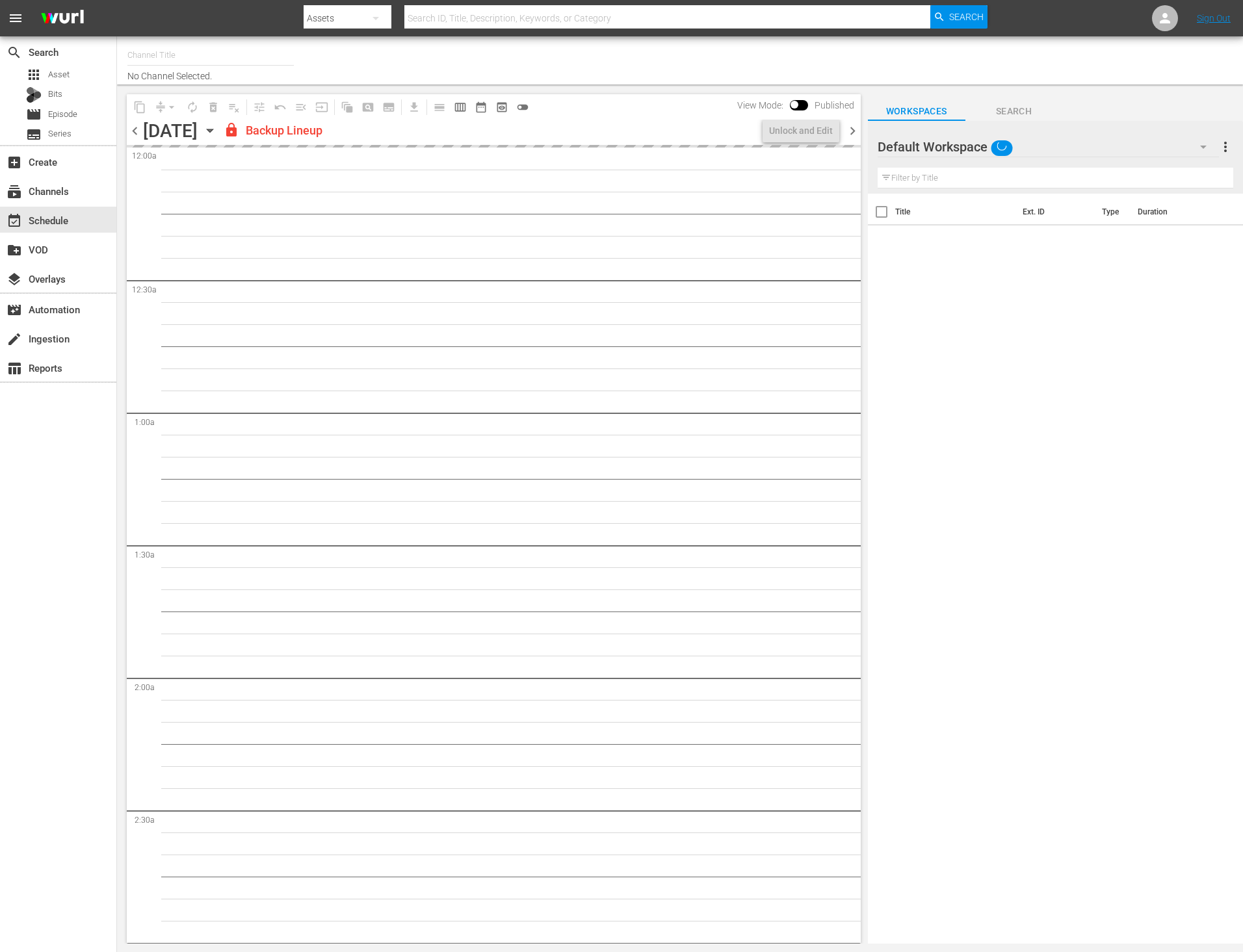
type input "World Billiards TV (967)"
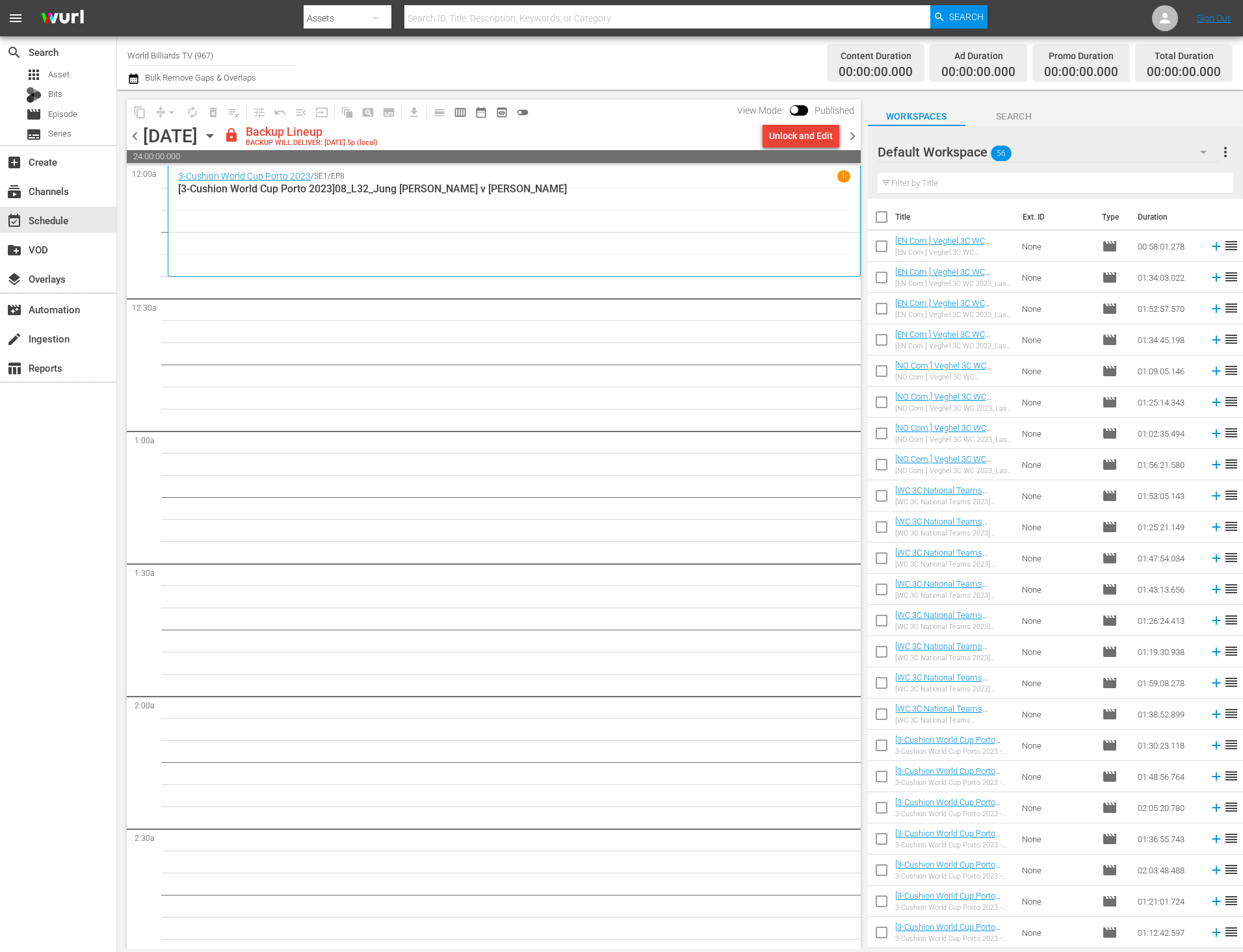
click at [799, 133] on div "Unlock and Edit" at bounding box center [800, 135] width 64 height 23
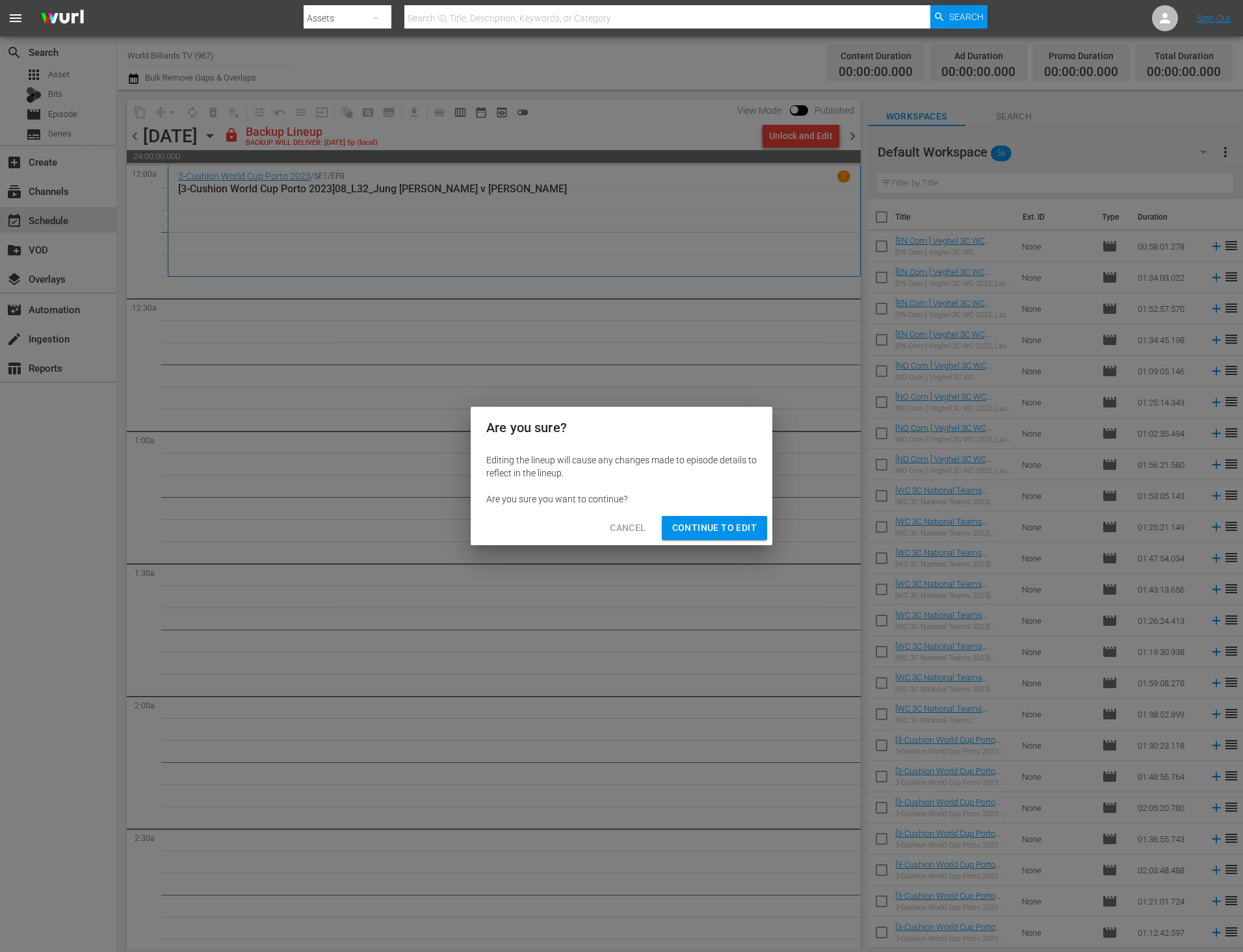
click at [757, 513] on div "Cancel Continue to Edit" at bounding box center [621, 528] width 302 height 35
click at [751, 528] on span "Continue to Edit" at bounding box center [714, 528] width 84 height 17
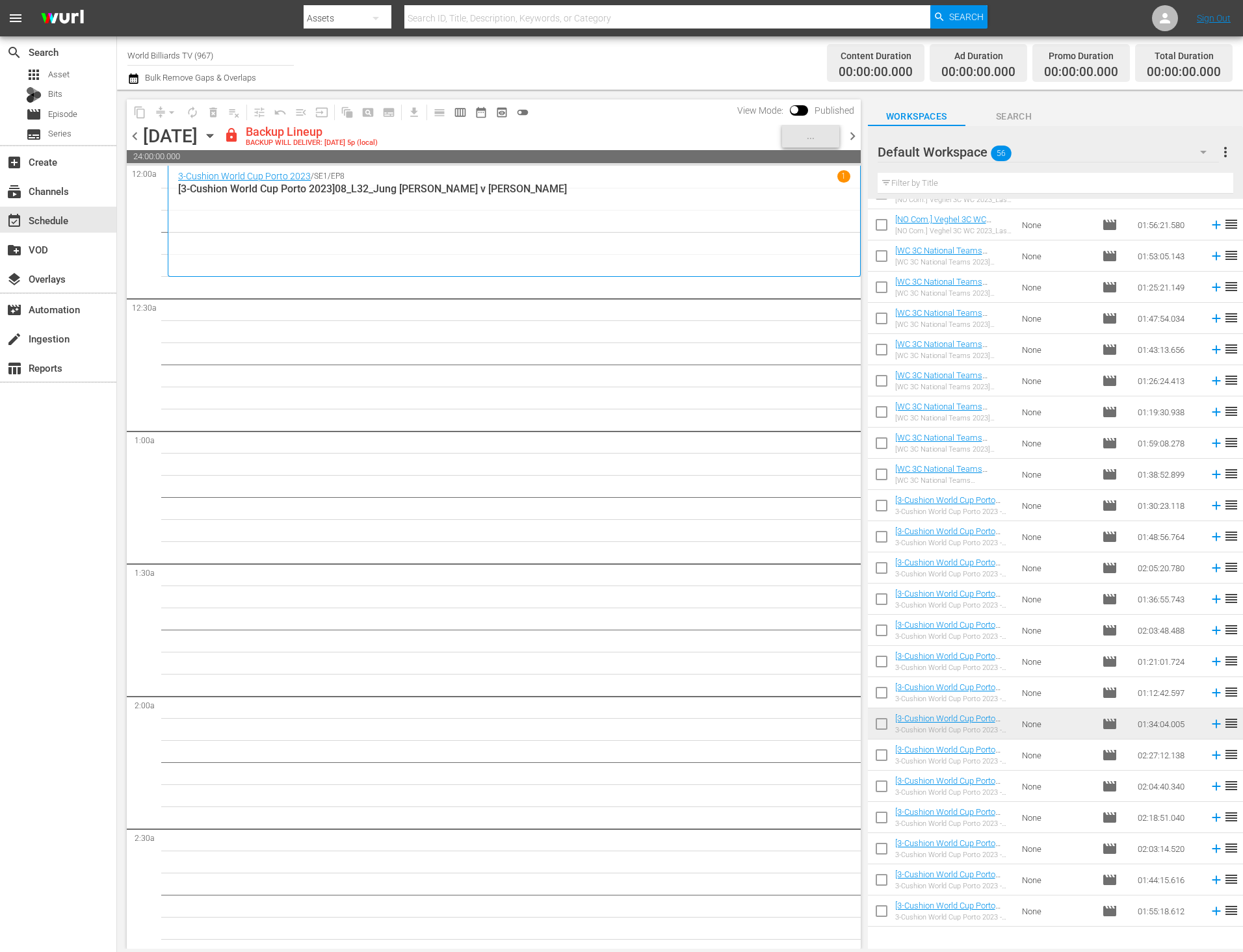
scroll to position [246, 0]
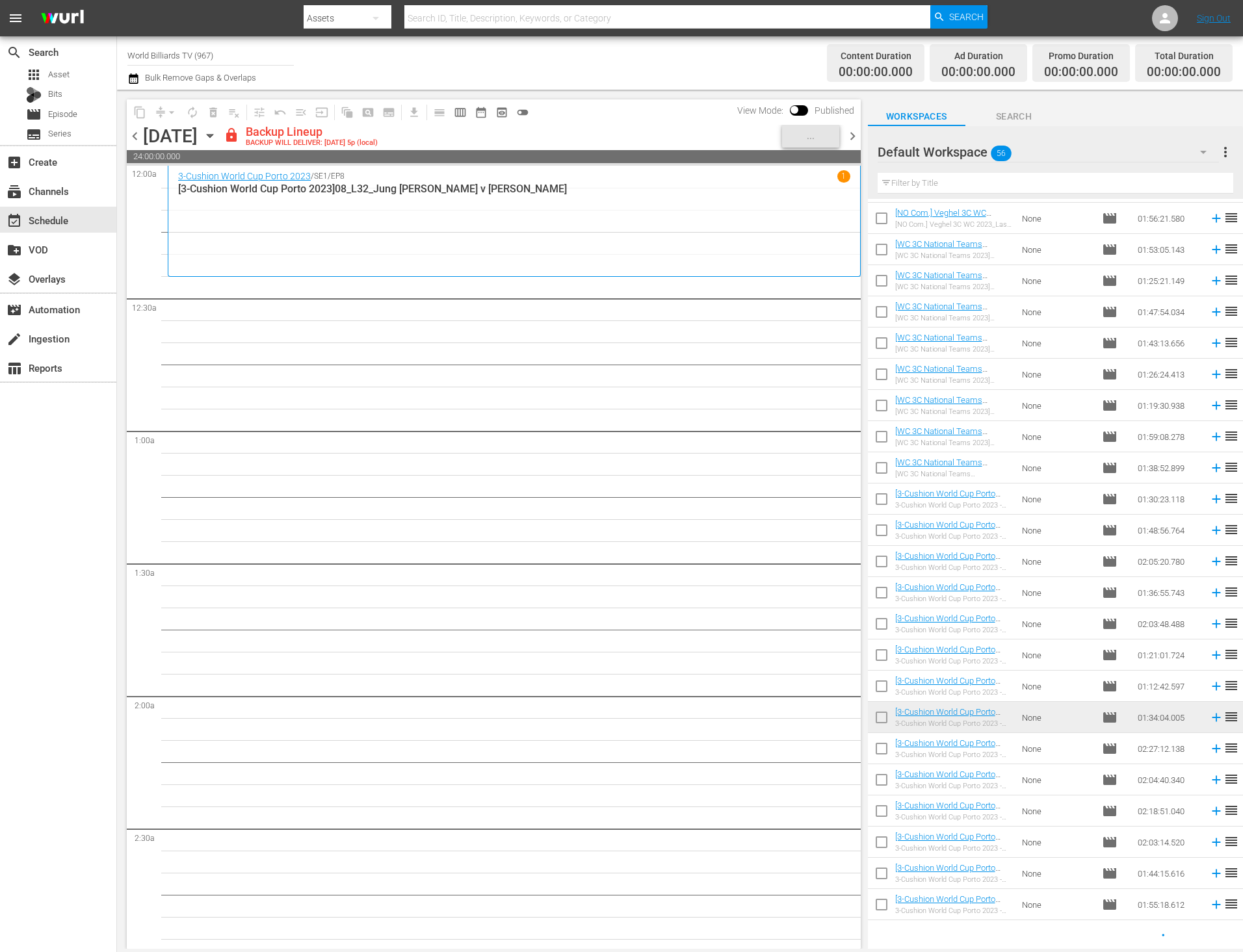
click at [879, 755] on input "checkbox" at bounding box center [881, 751] width 27 height 27
checkbox input "true"
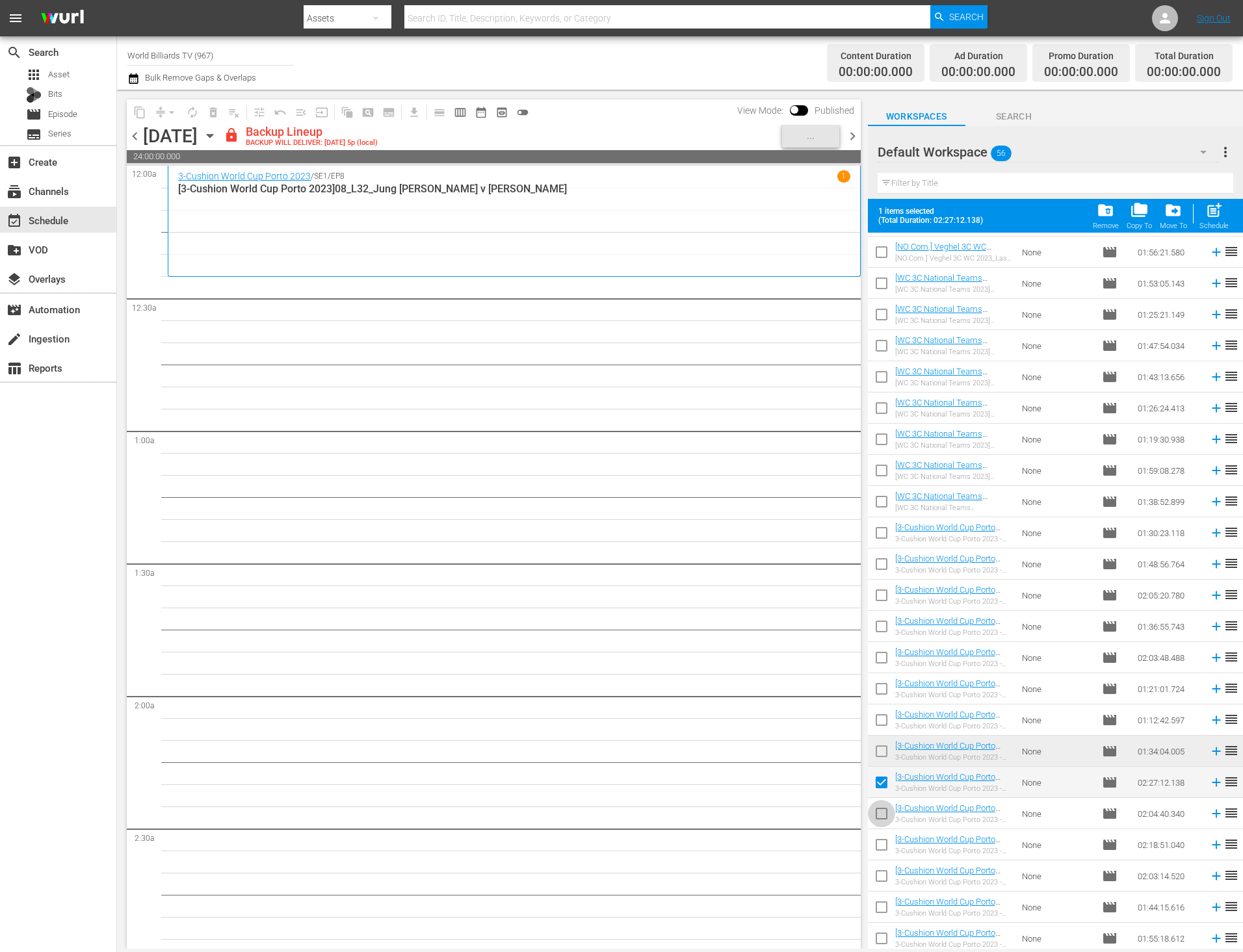
click at [880, 815] on input "checkbox" at bounding box center [881, 816] width 27 height 27
checkbox input "true"
click at [879, 862] on td at bounding box center [881, 875] width 27 height 31
click at [879, 878] on input "checkbox" at bounding box center [881, 878] width 27 height 27
checkbox input "true"
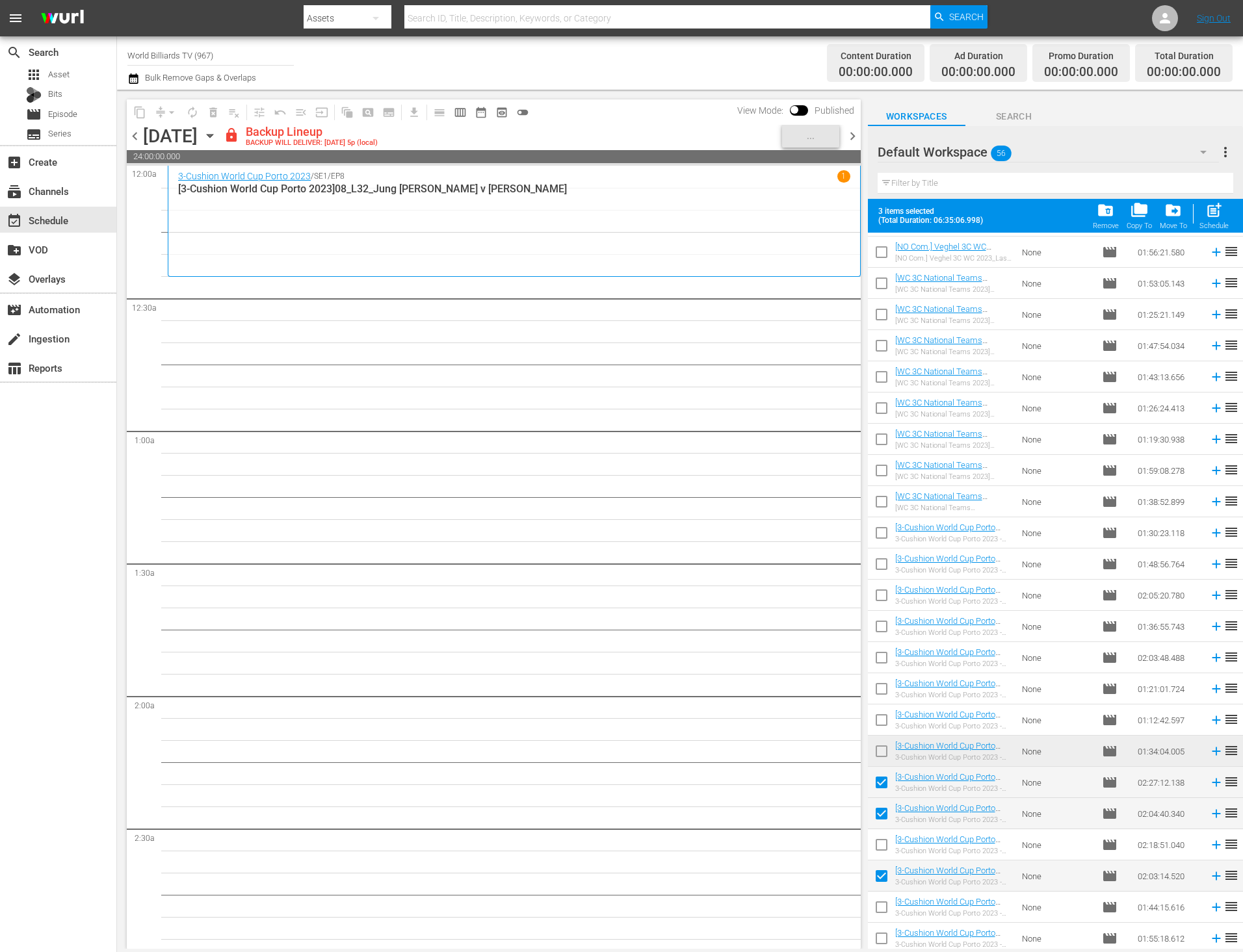
click at [882, 844] on input "checkbox" at bounding box center [881, 847] width 27 height 27
checkbox input "true"
click at [882, 910] on input "checkbox" at bounding box center [881, 909] width 27 height 27
checkbox input "true"
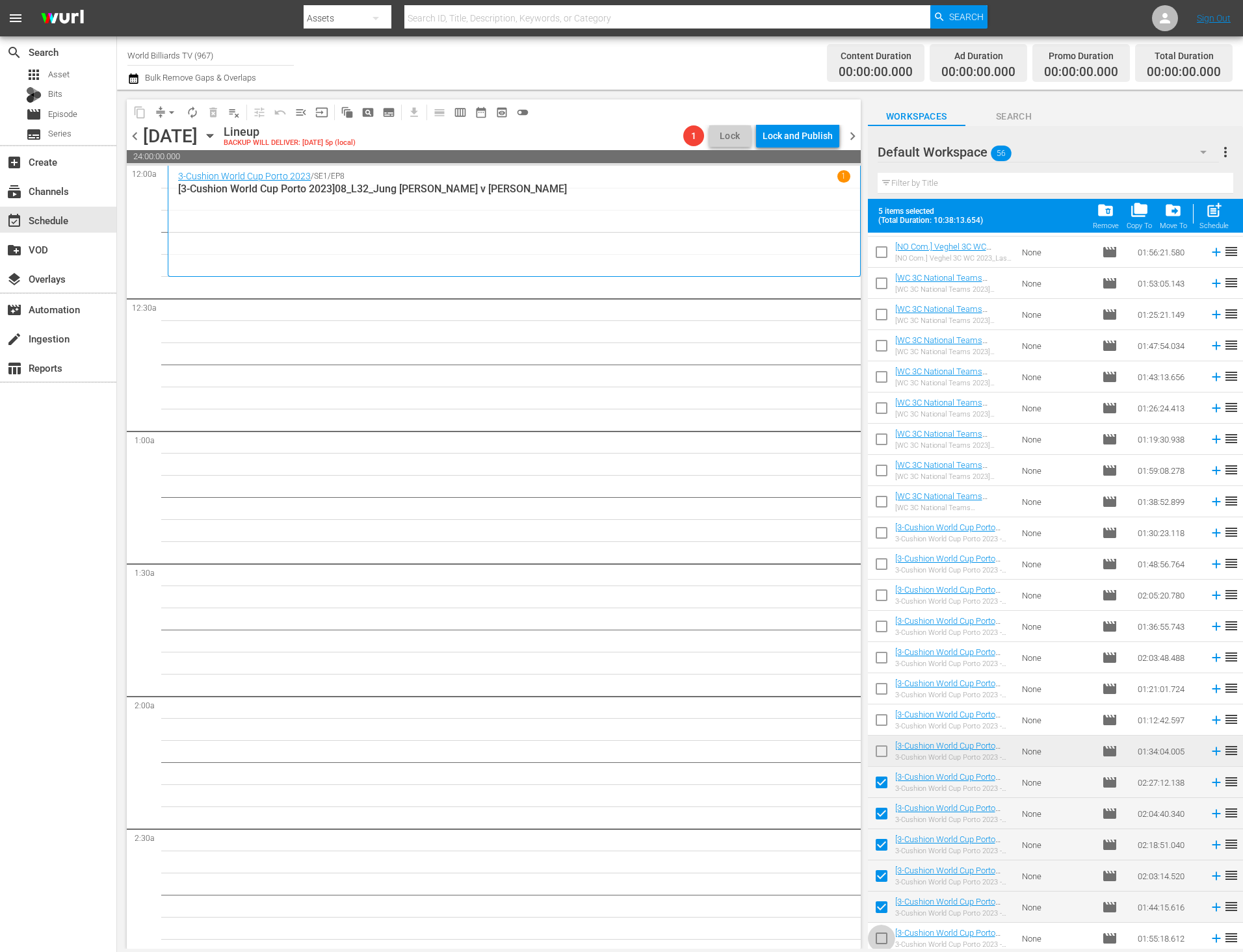
click at [882, 942] on input "checkbox" at bounding box center [881, 941] width 27 height 27
checkbox input "true"
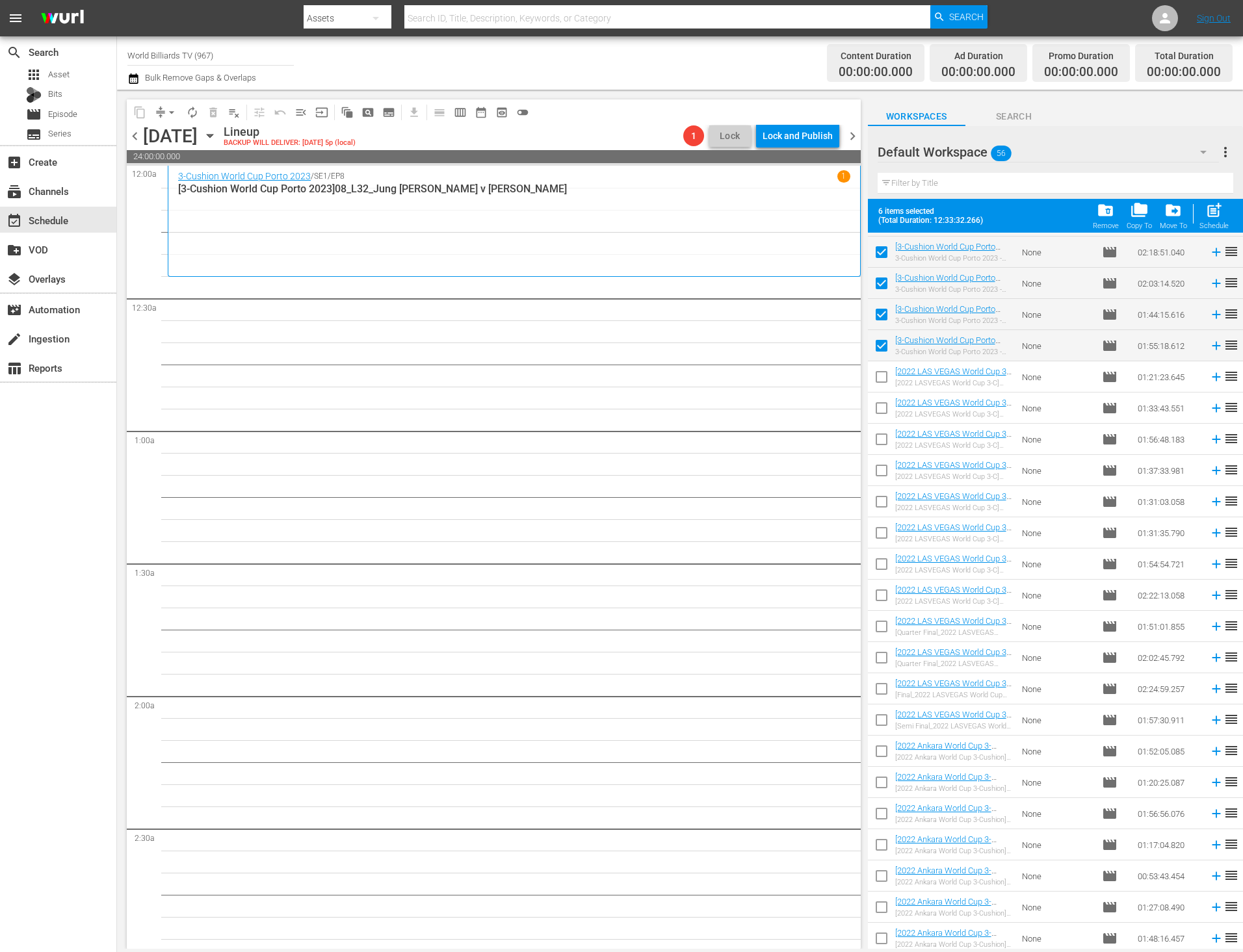
scroll to position [798, 0]
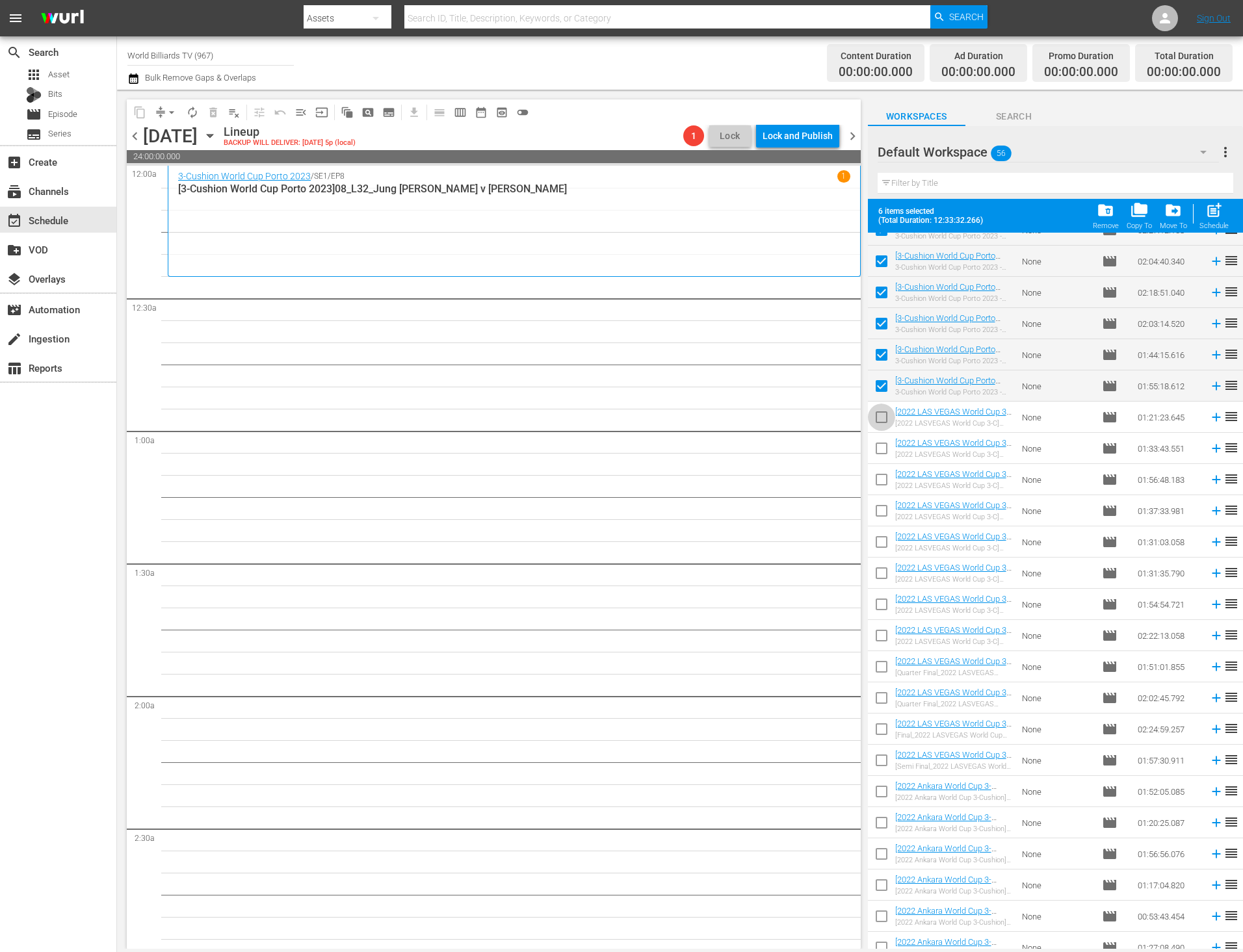
click at [873, 422] on input "checkbox" at bounding box center [881, 420] width 27 height 27
checkbox input "true"
click at [881, 455] on input "checkbox" at bounding box center [881, 451] width 27 height 27
checkbox input "true"
click at [881, 486] on input "checkbox" at bounding box center [881, 482] width 27 height 27
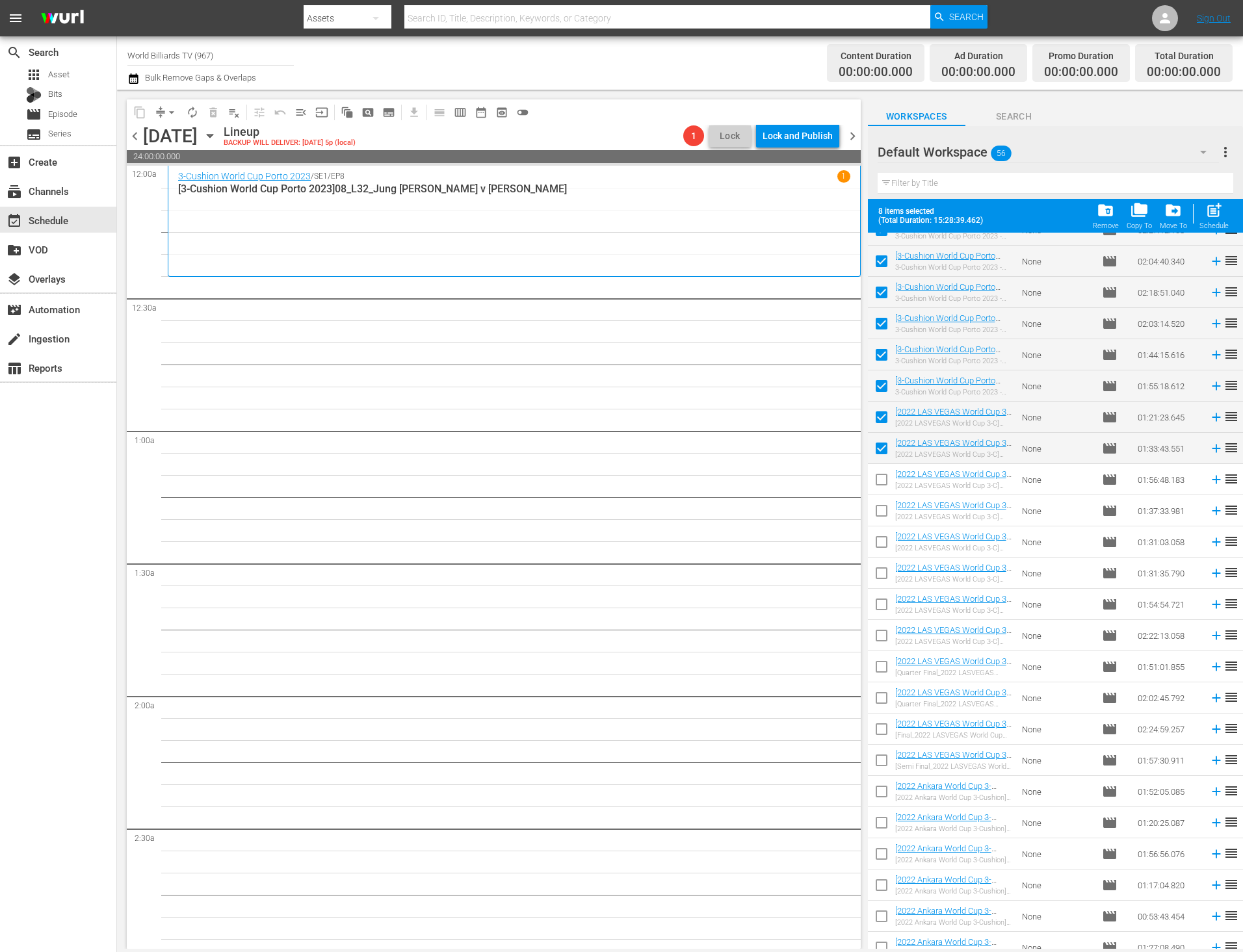
checkbox input "true"
click at [1205, 206] on span "post_add" at bounding box center [1213, 210] width 17 height 17
checkbox input "false"
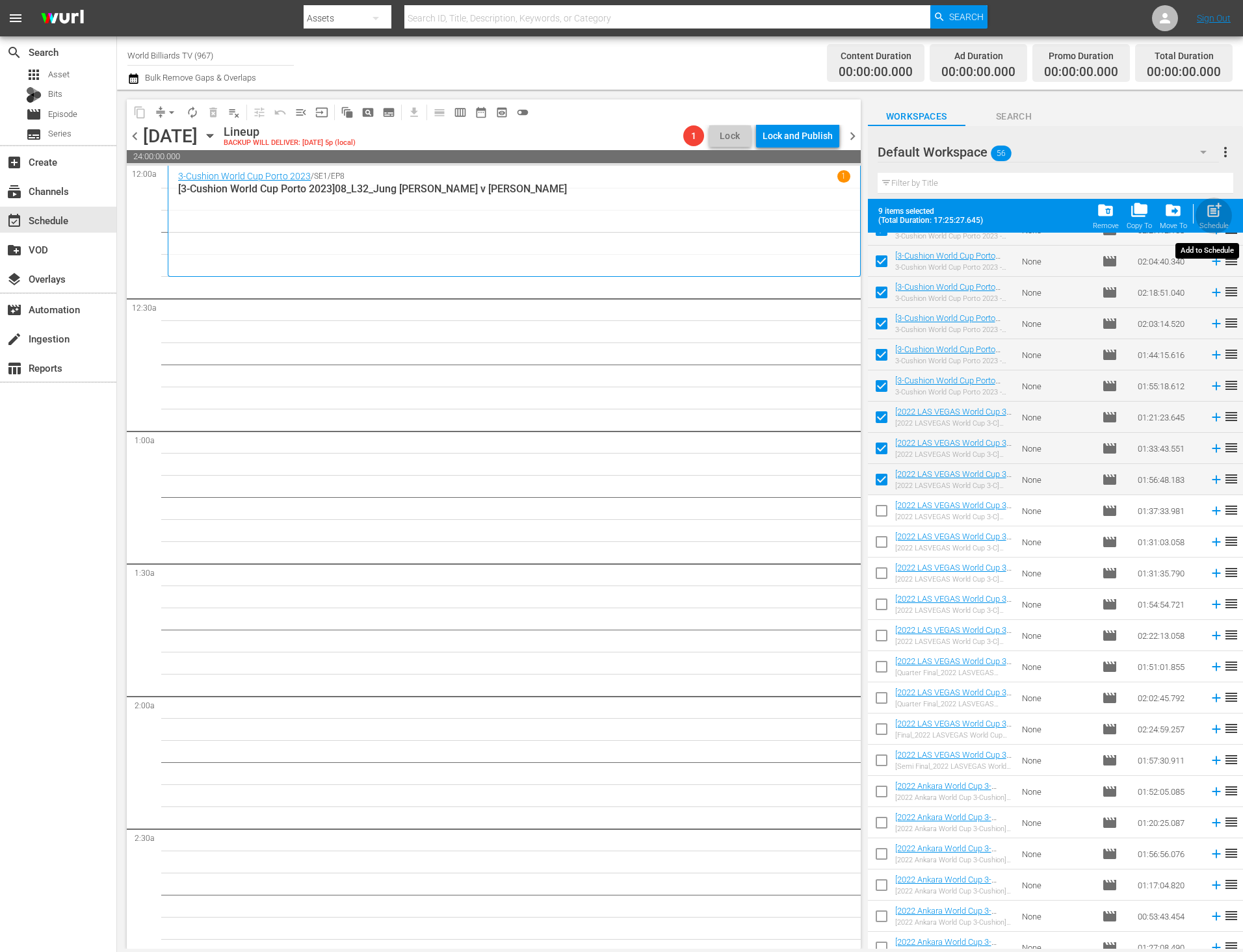
checkbox input "false"
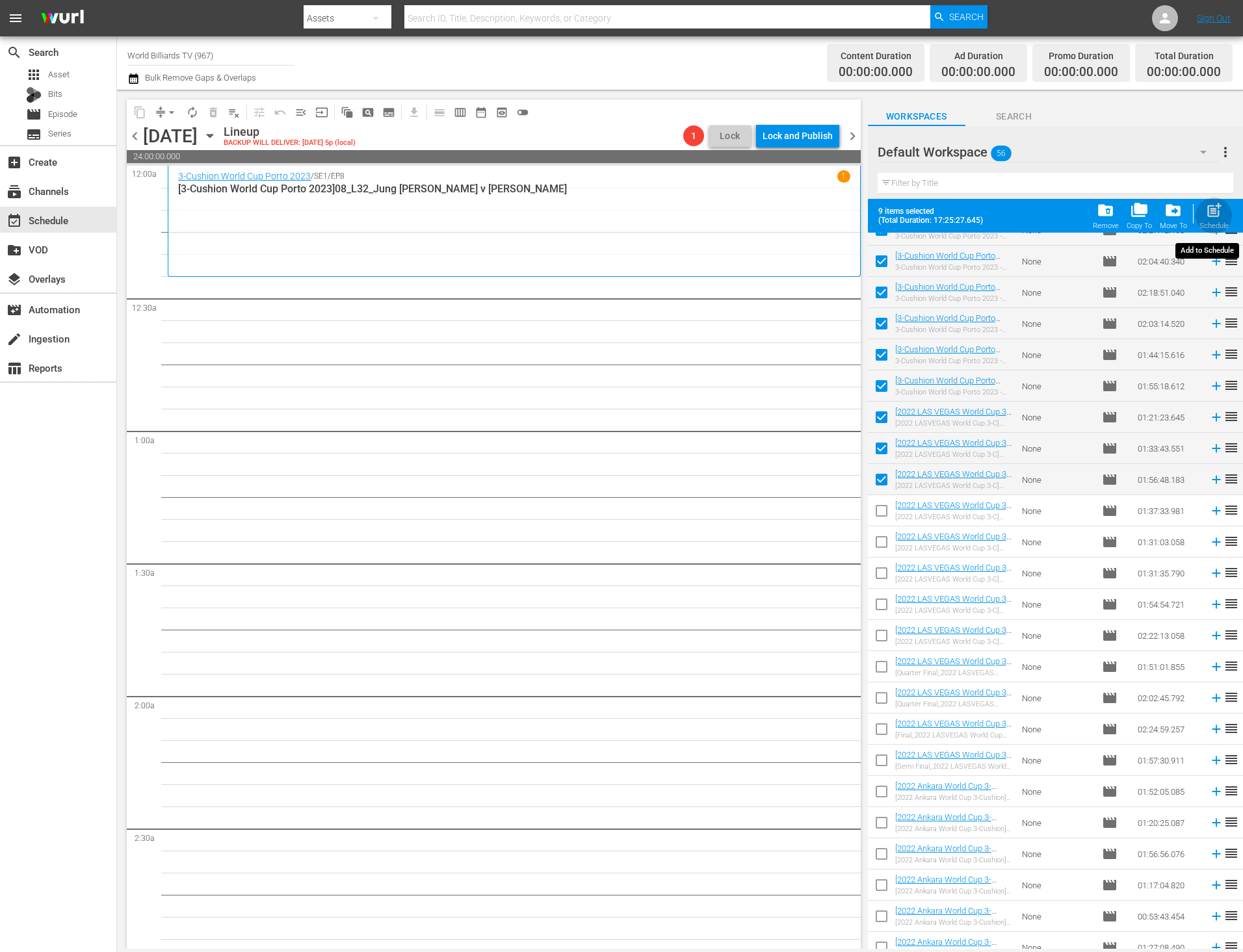
checkbox input "false"
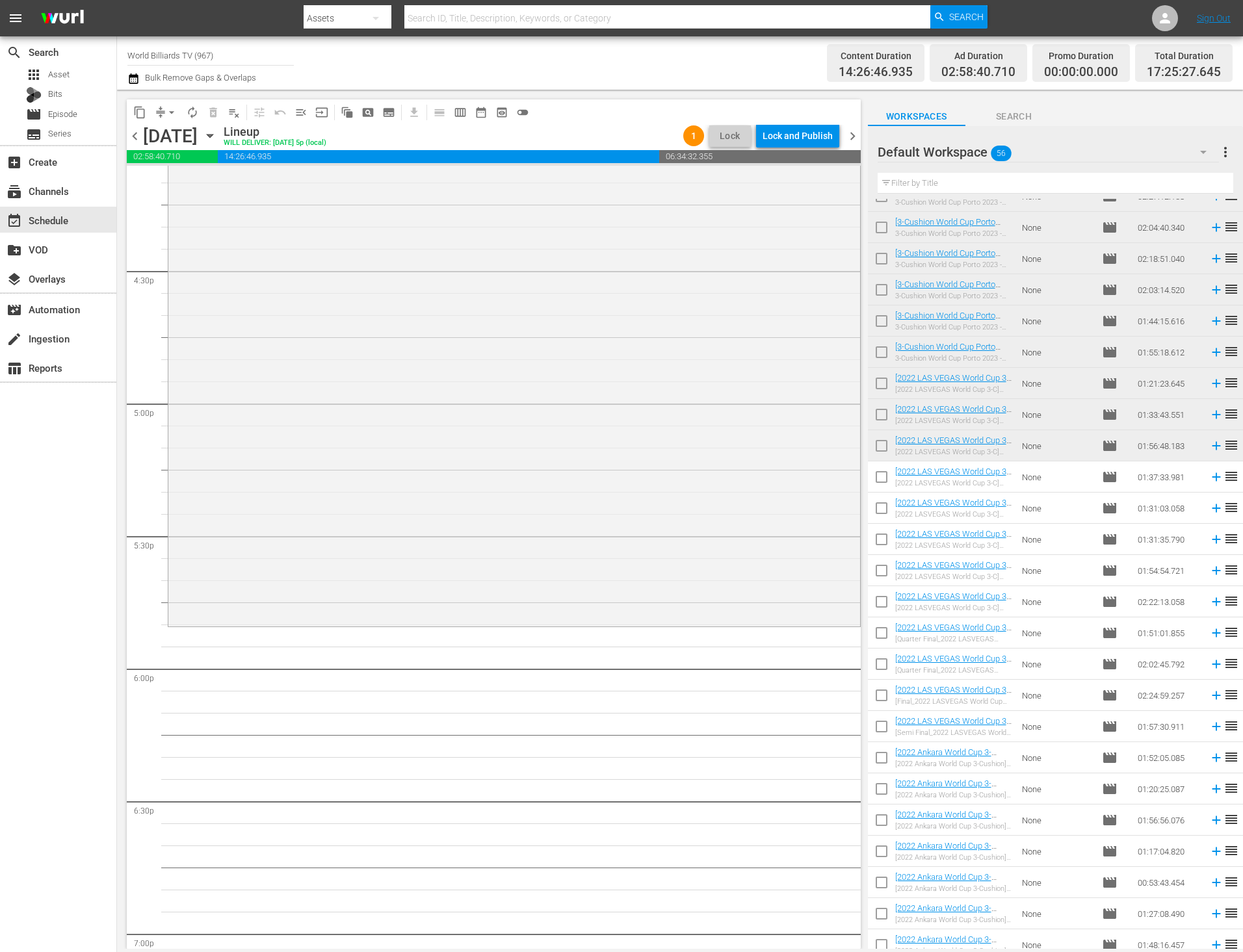
scroll to position [3969, 0]
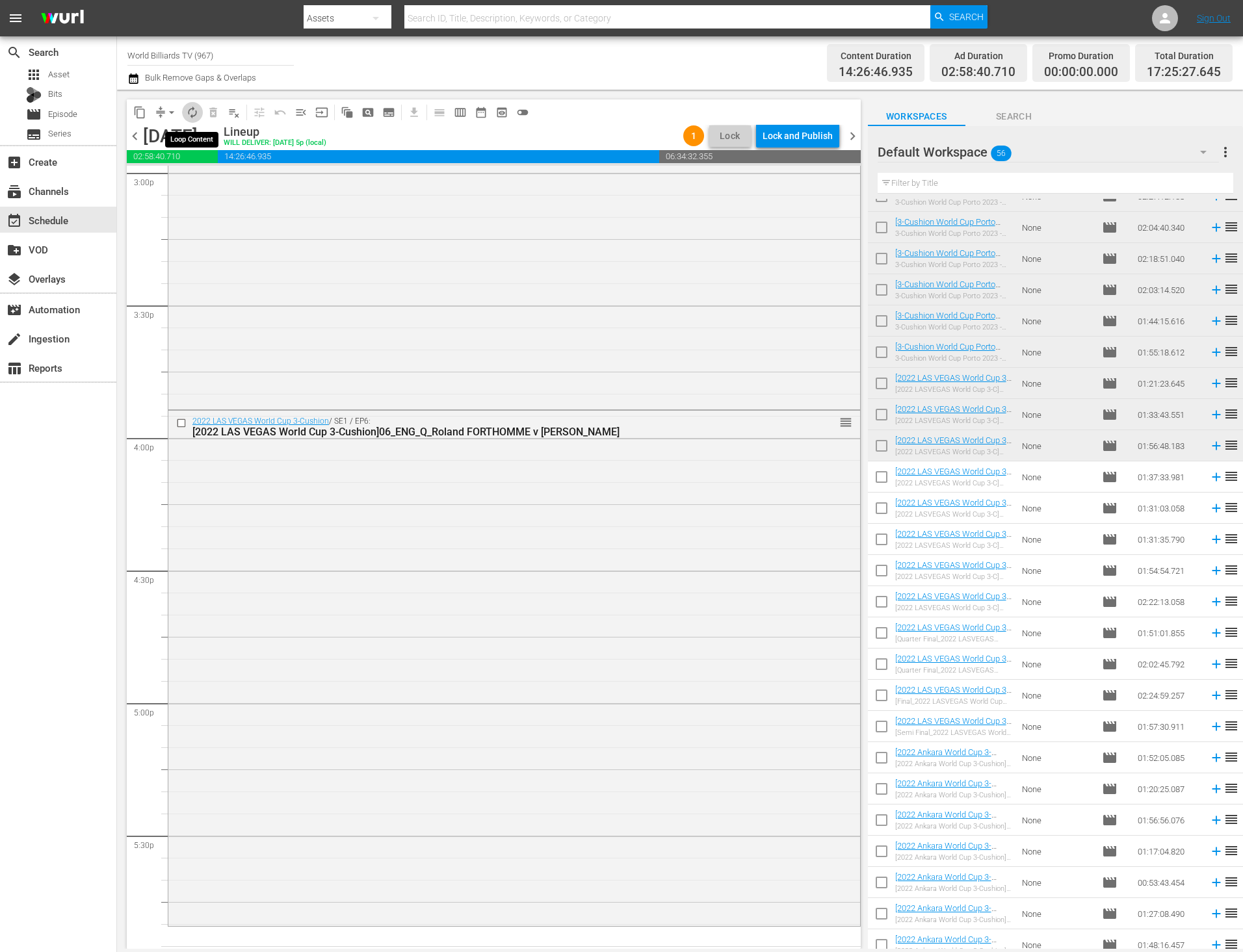
click at [193, 113] on span "autorenew_outlined" at bounding box center [192, 112] width 13 height 13
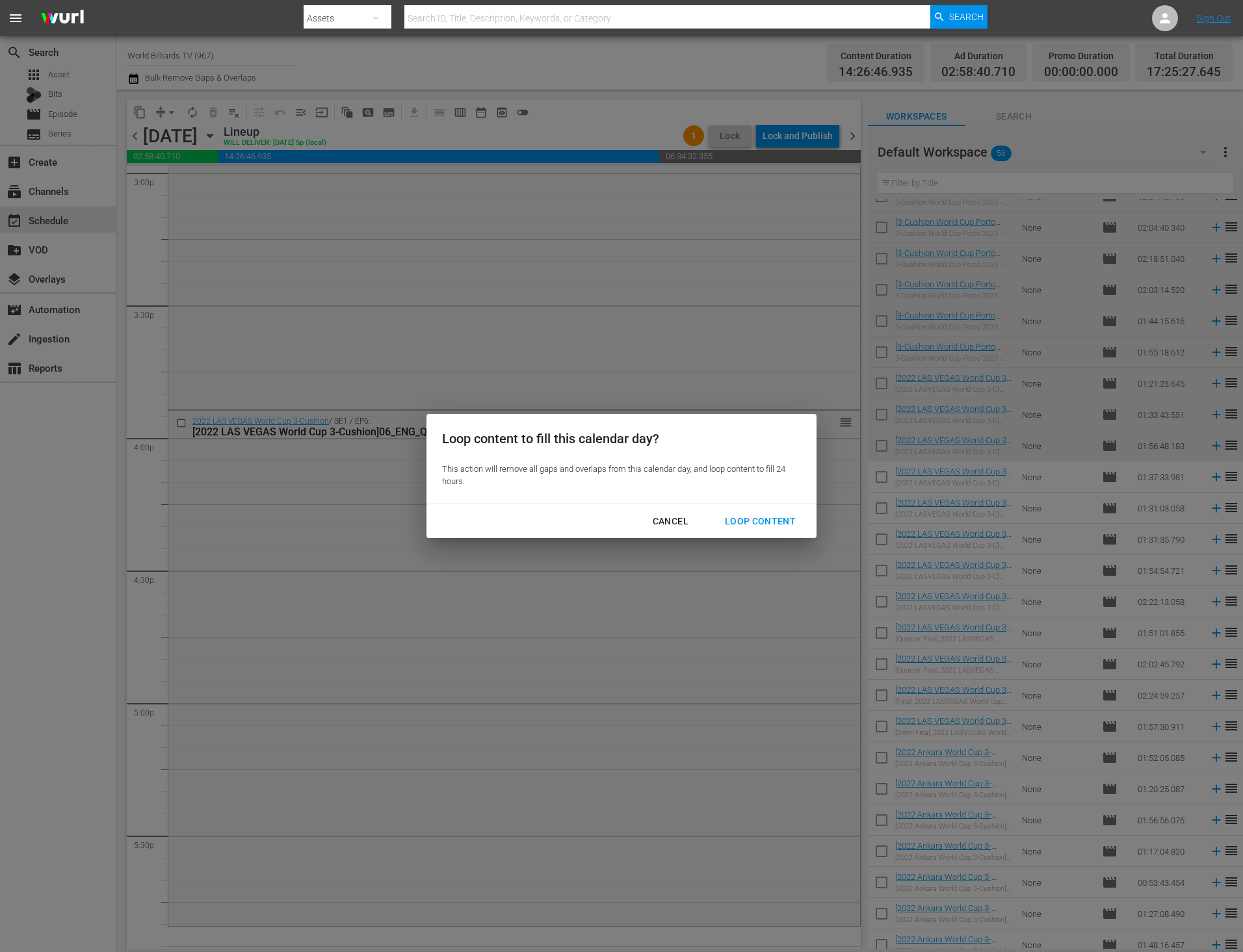
click at [785, 523] on div "Loop Content" at bounding box center [760, 522] width 92 height 17
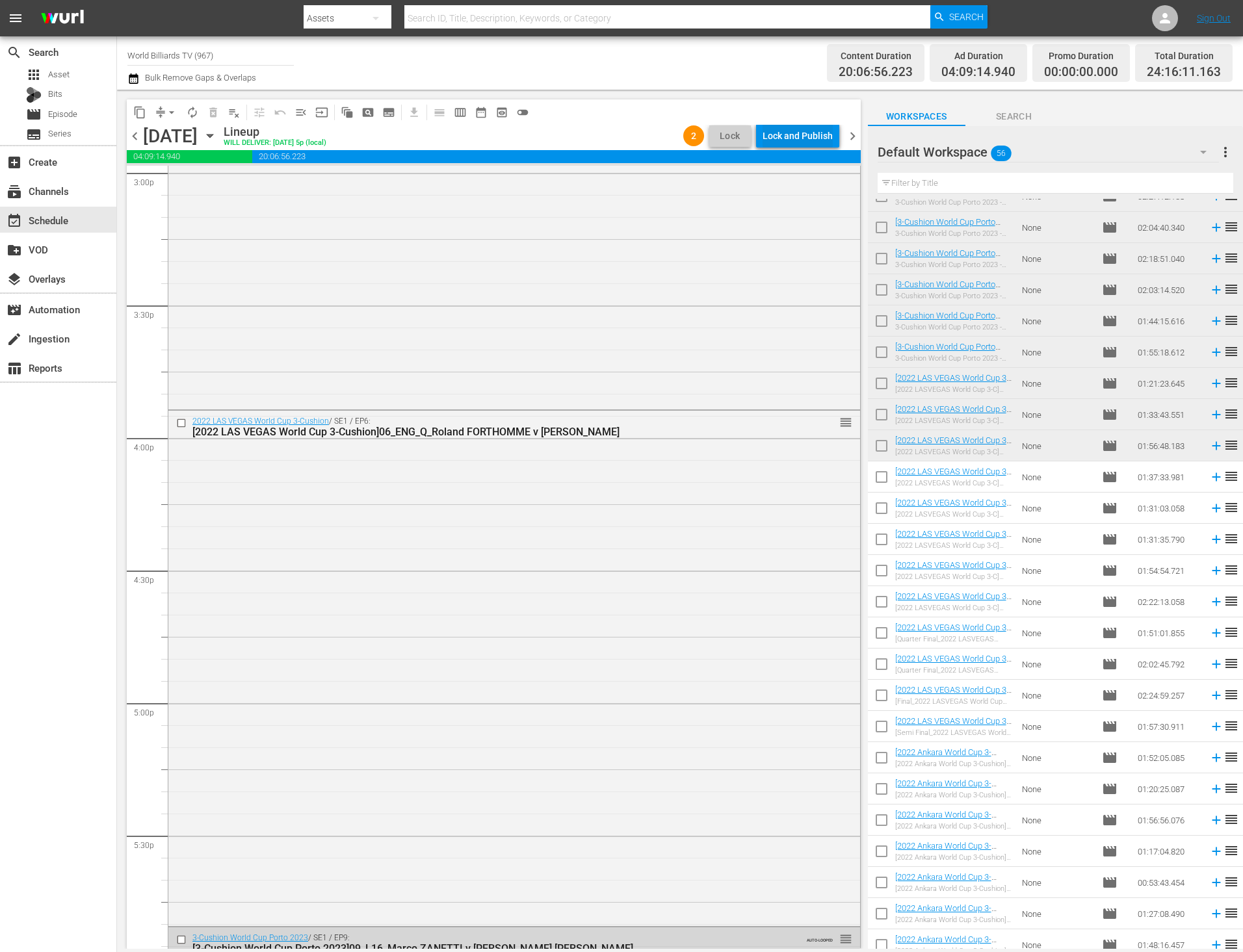
click at [794, 135] on div "Lock and Publish" at bounding box center [797, 135] width 70 height 23
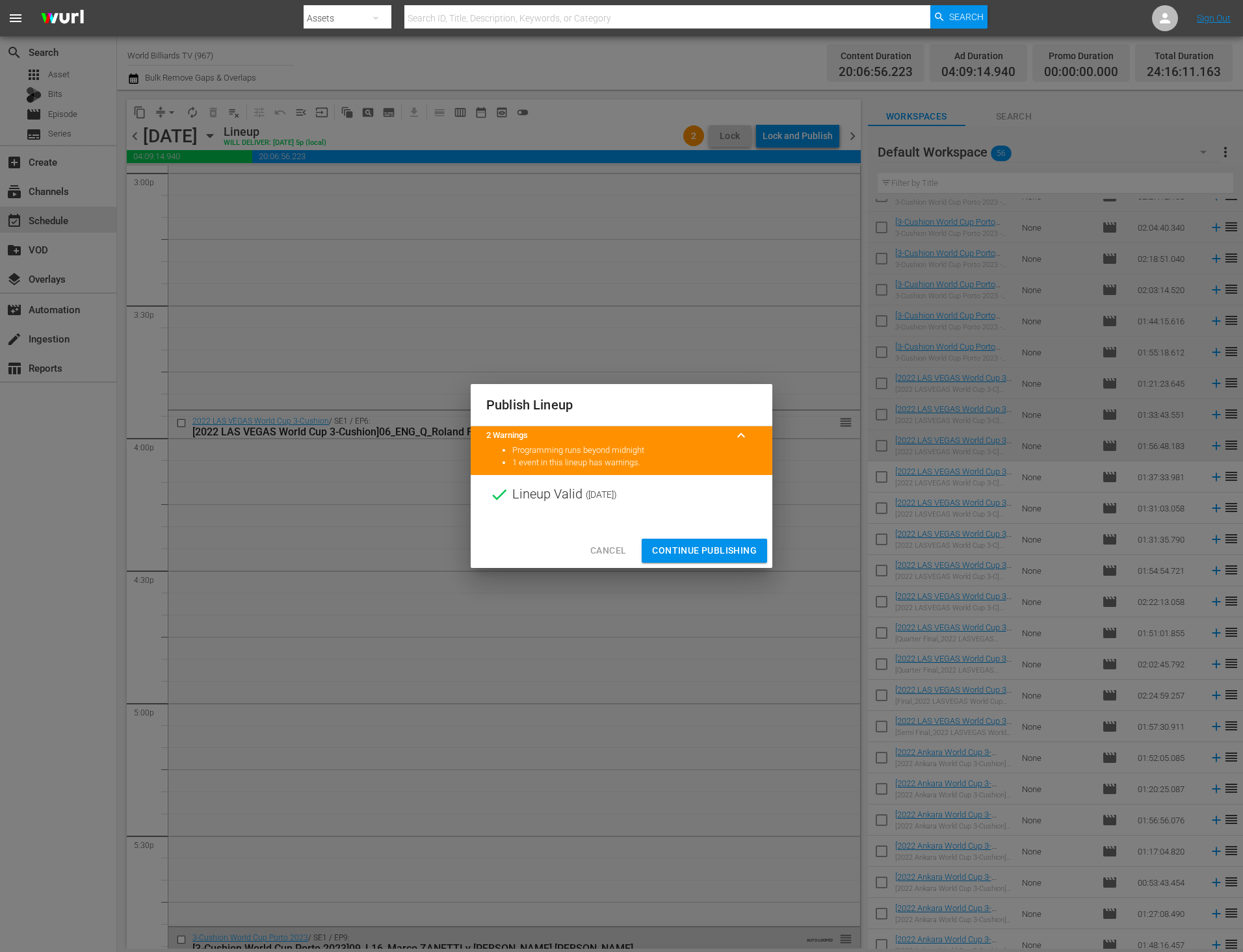
click at [714, 553] on span "Continue Publishing" at bounding box center [704, 551] width 105 height 17
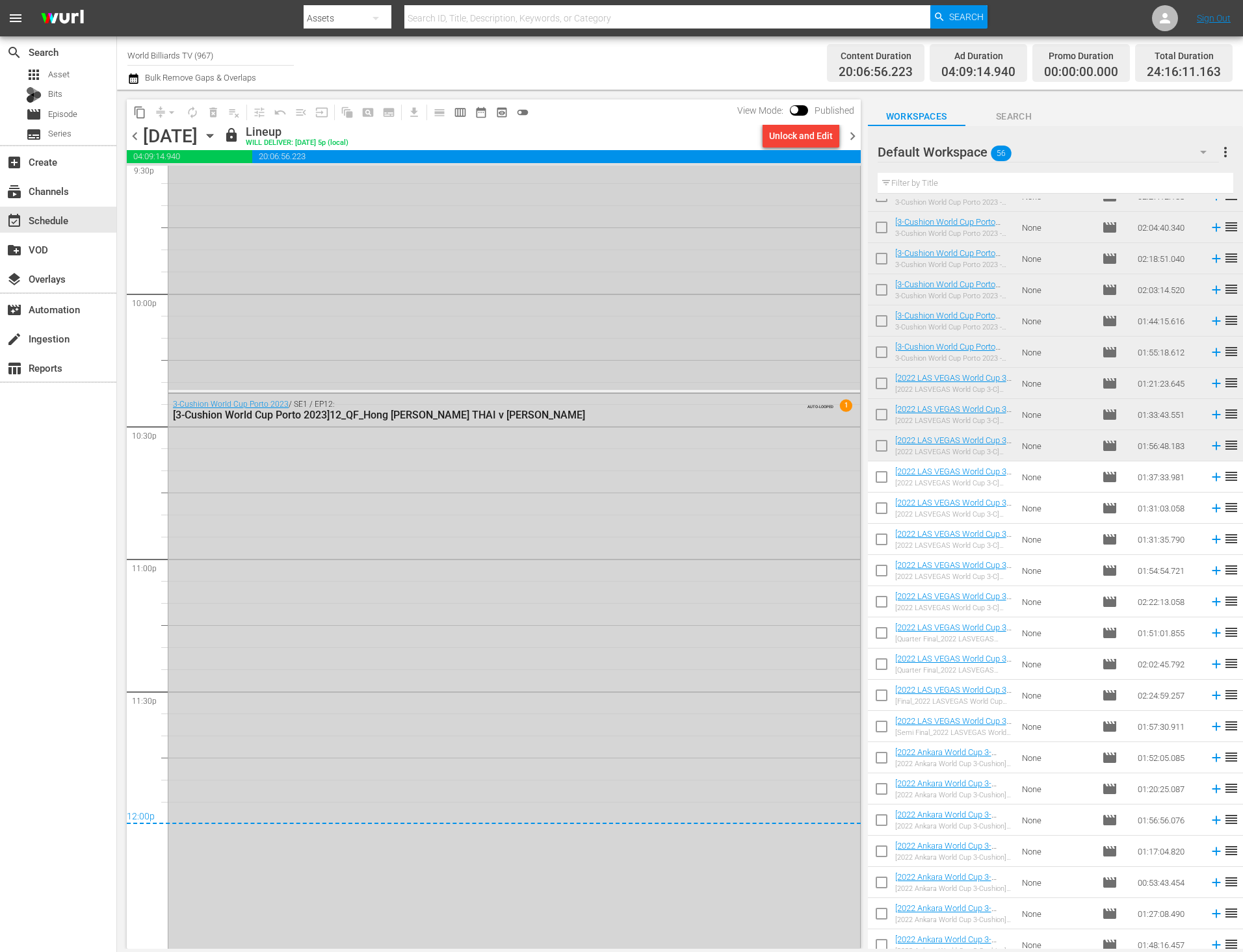
scroll to position [5761, 0]
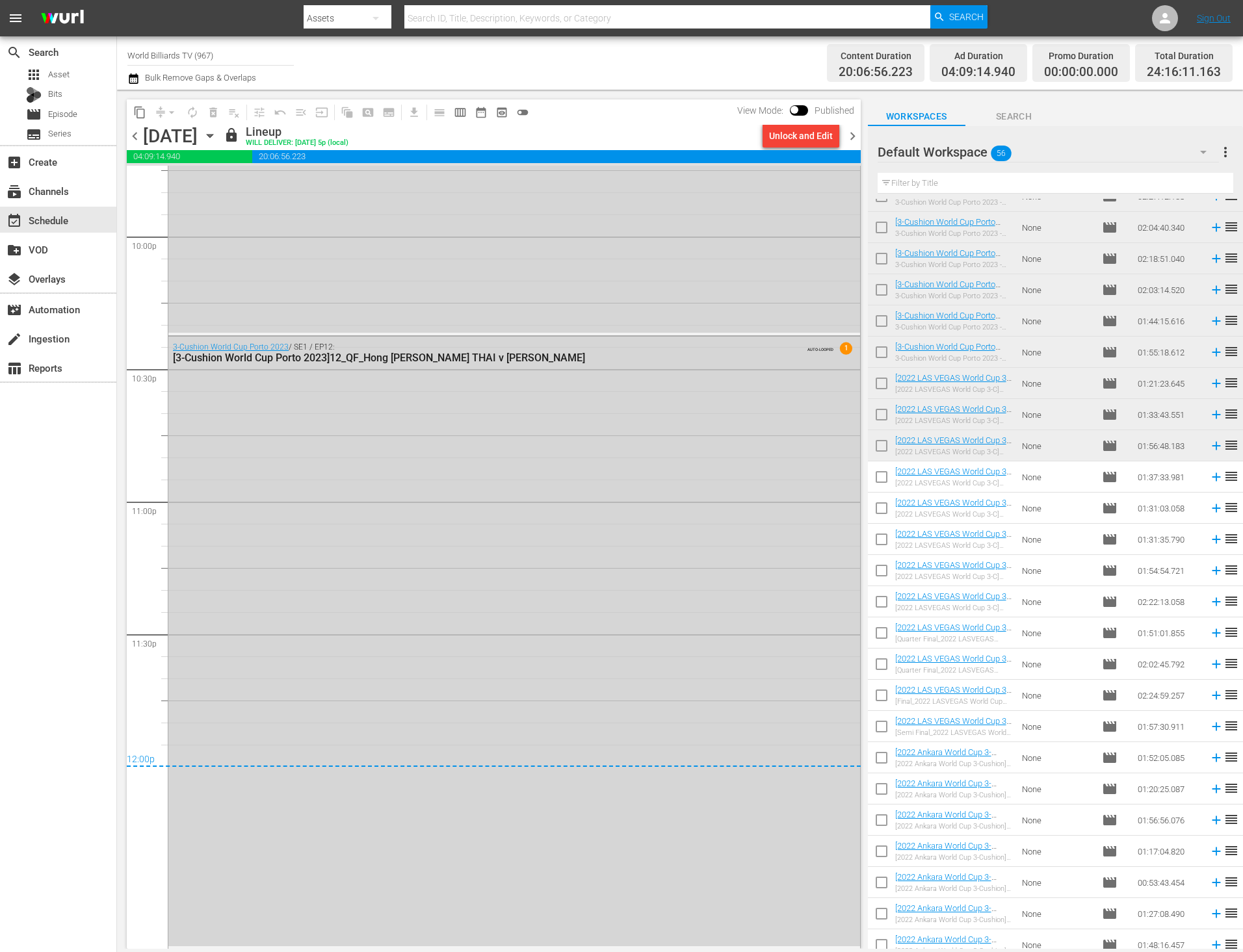
click at [212, 135] on icon "button" at bounding box center [210, 136] width 6 height 3
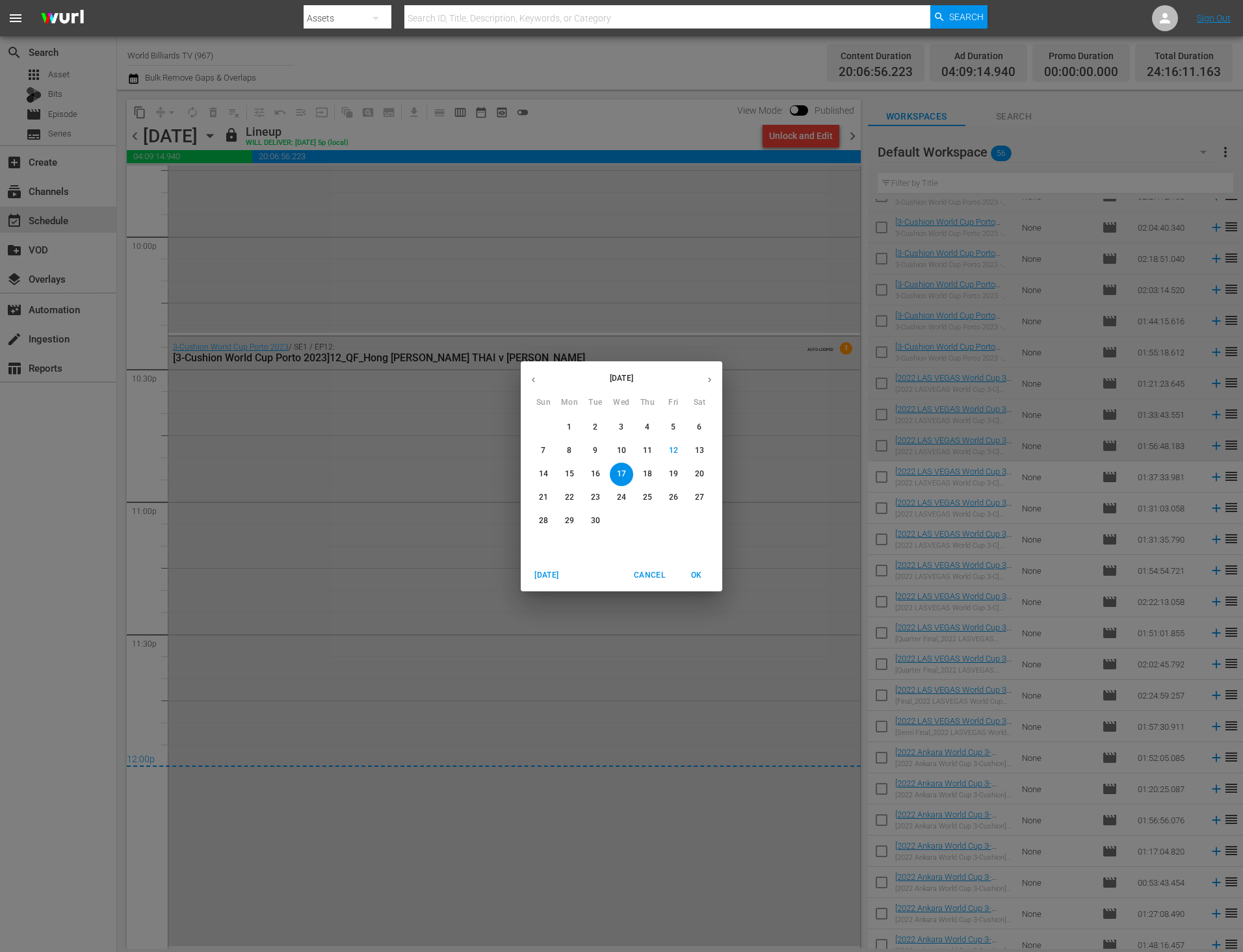
click at [657, 482] on div "18" at bounding box center [647, 474] width 26 height 23
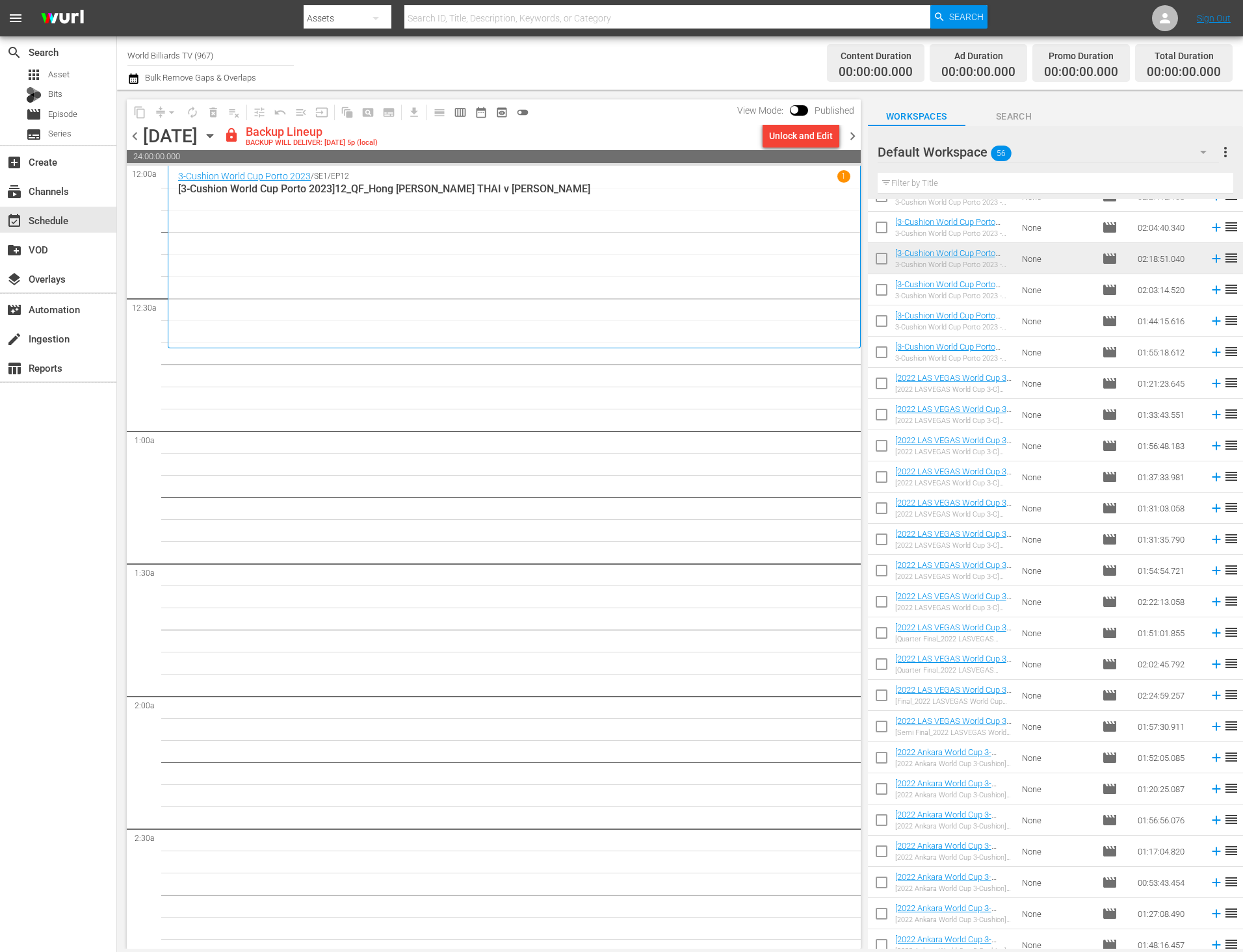
click at [879, 292] on input "checkbox" at bounding box center [881, 292] width 27 height 27
checkbox input "true"
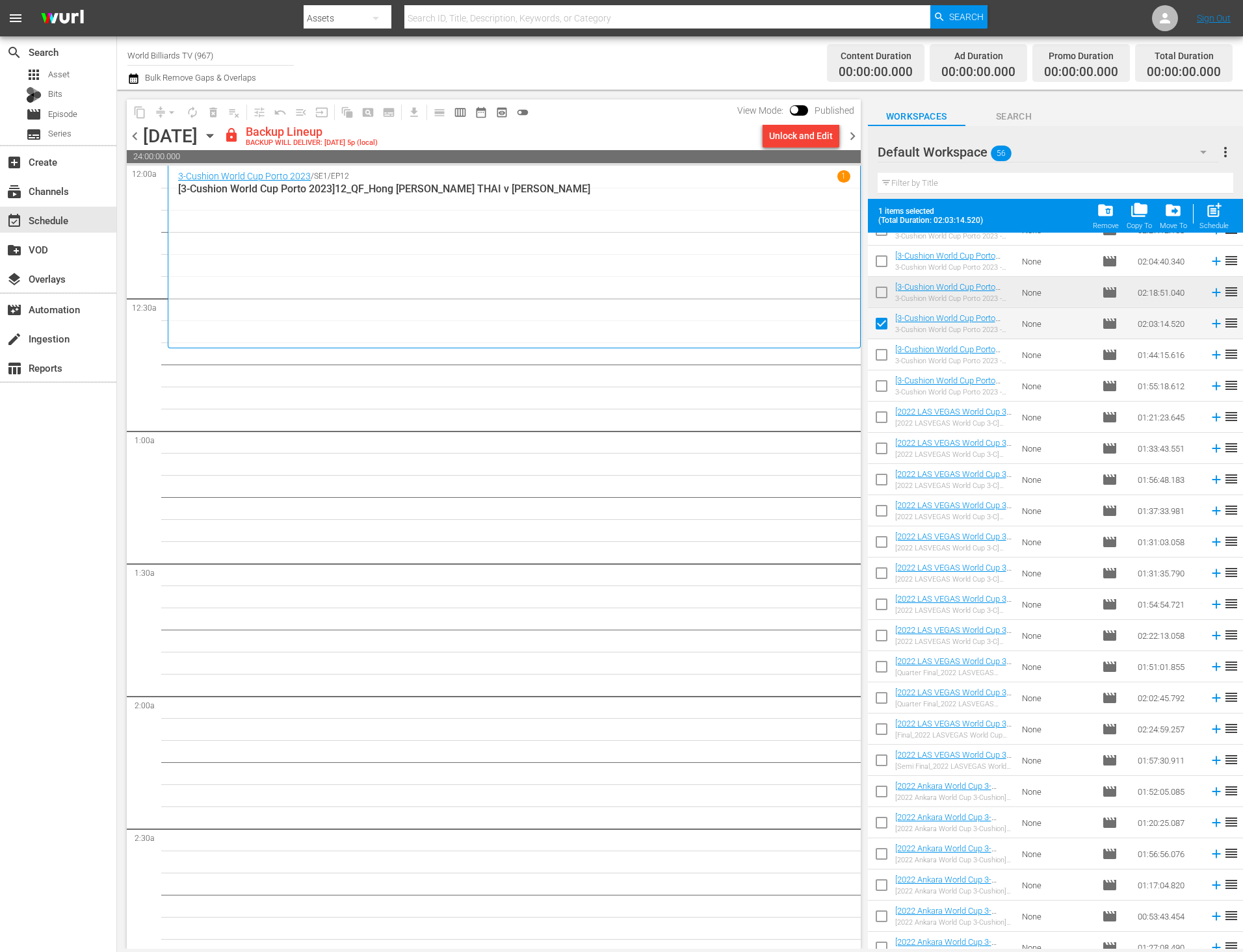
drag, startPoint x: 879, startPoint y: 353, endPoint x: 878, endPoint y: 370, distance: 17.0
click at [879, 353] on input "checkbox" at bounding box center [881, 357] width 27 height 27
checkbox input "true"
click at [877, 391] on input "checkbox" at bounding box center [881, 388] width 27 height 27
checkbox input "true"
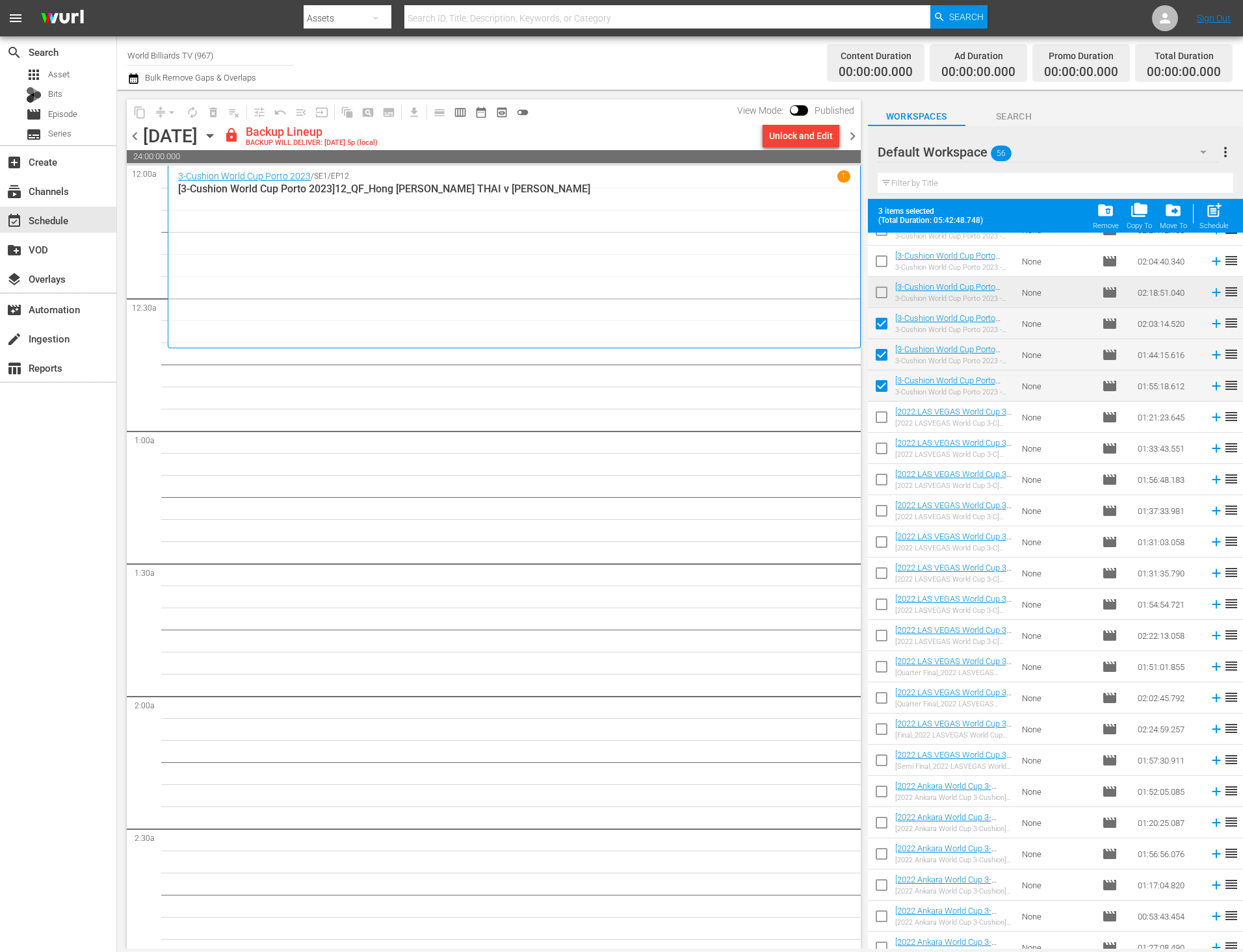
click at [879, 415] on input "checkbox" at bounding box center [881, 420] width 27 height 27
checkbox input "true"
click at [881, 454] on input "checkbox" at bounding box center [881, 451] width 27 height 27
checkbox input "true"
click at [883, 476] on input "checkbox" at bounding box center [881, 482] width 27 height 27
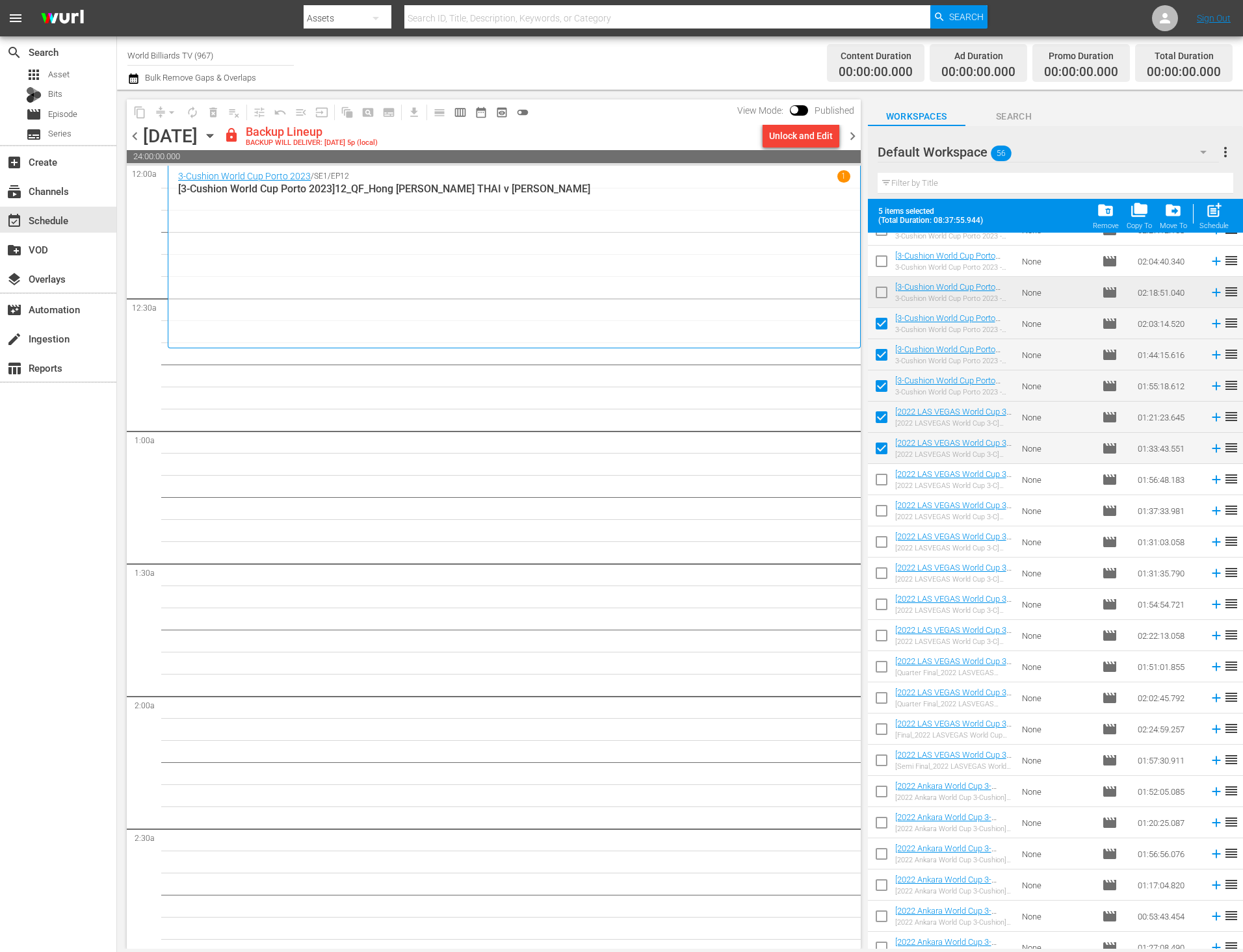
checkbox input "true"
click at [880, 512] on input "checkbox" at bounding box center [881, 513] width 27 height 27
checkbox input "true"
click at [877, 537] on input "checkbox" at bounding box center [881, 544] width 27 height 27
checkbox input "true"
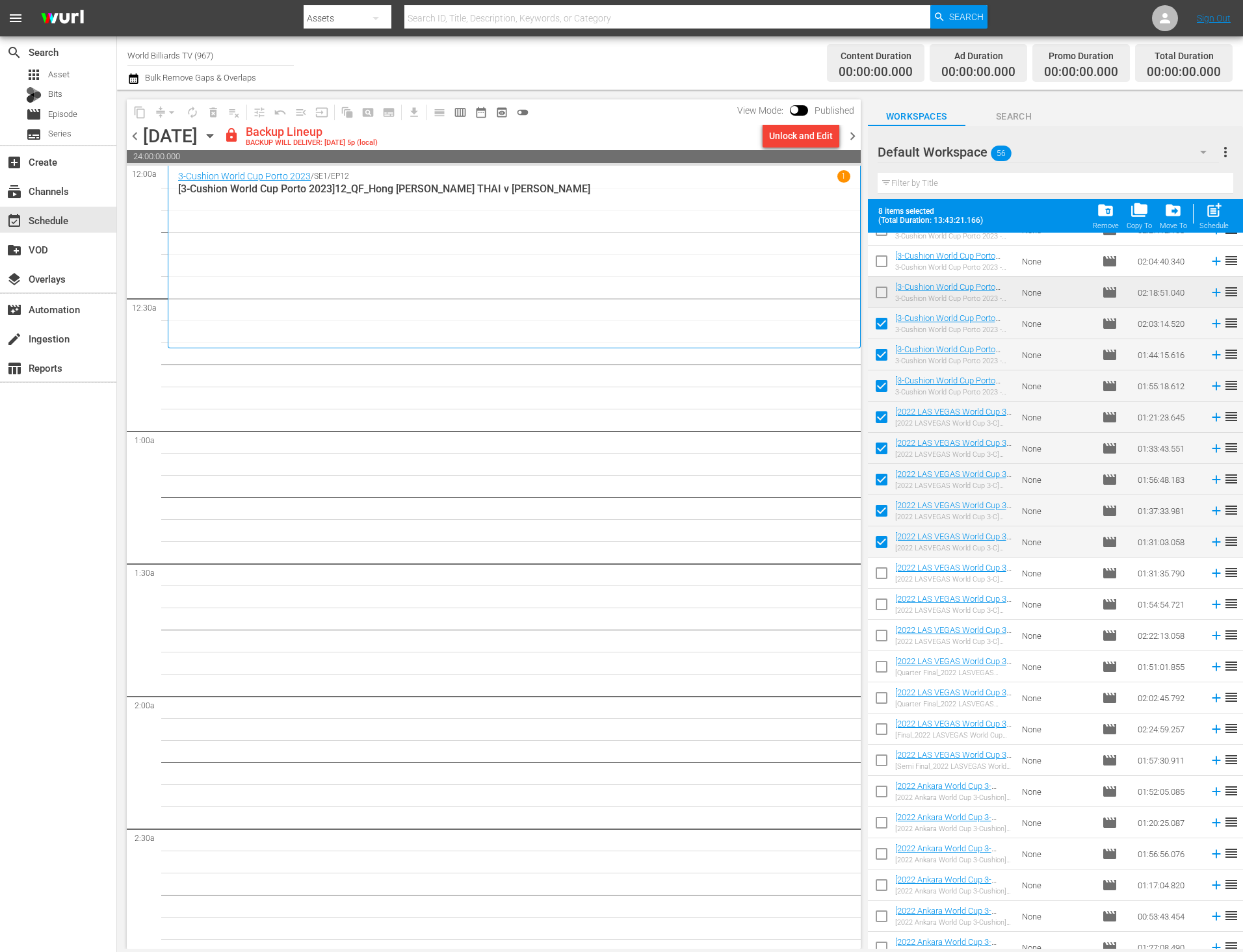
click at [877, 573] on input "checkbox" at bounding box center [881, 576] width 27 height 27
checkbox input "true"
click at [876, 604] on input "checkbox" at bounding box center [881, 607] width 27 height 27
checkbox input "true"
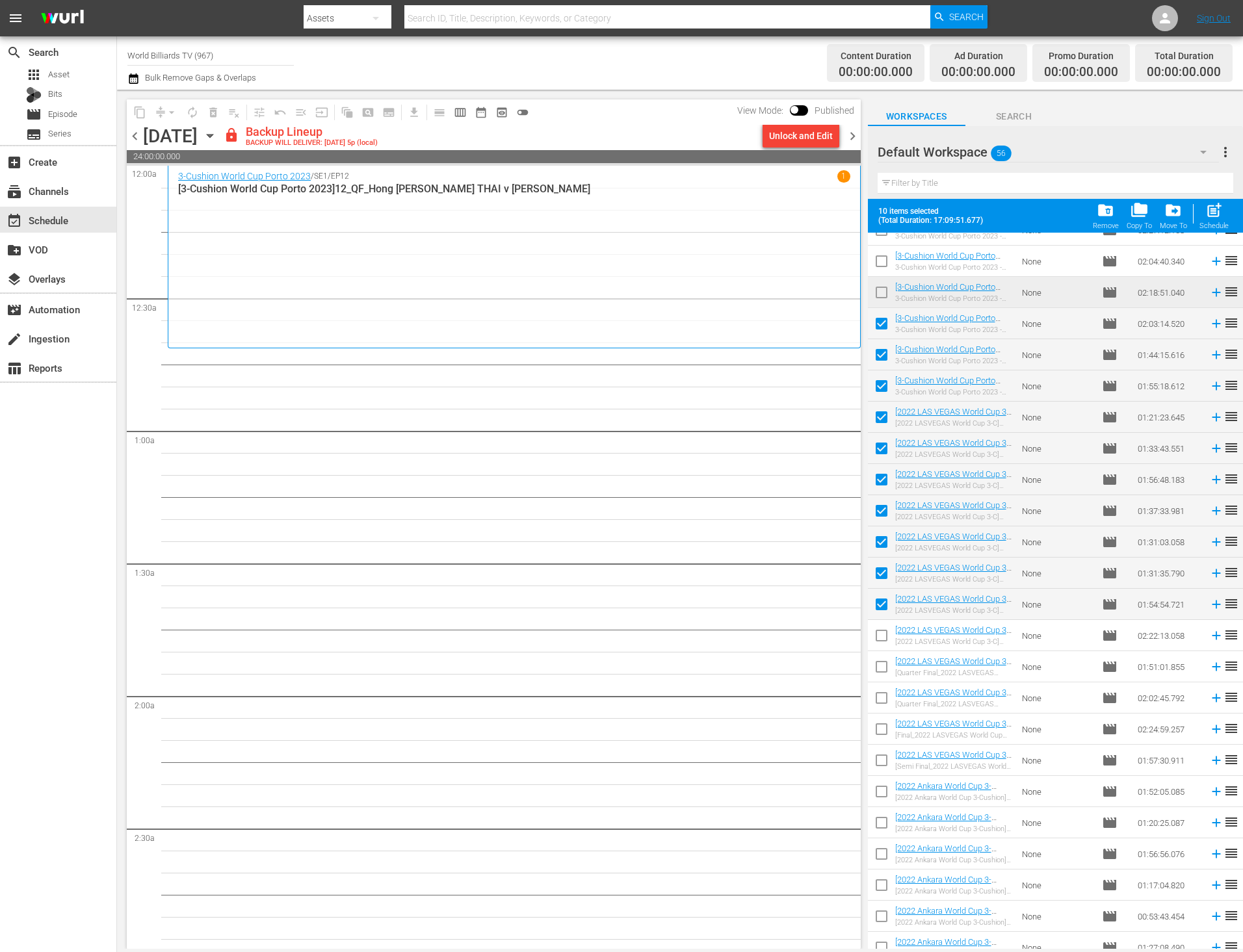
click at [877, 638] on input "checkbox" at bounding box center [881, 638] width 27 height 27
checkbox input "true"
click at [875, 669] on input "checkbox" at bounding box center [881, 669] width 27 height 27
checkbox input "true"
click at [1215, 208] on span "post_add" at bounding box center [1213, 210] width 17 height 17
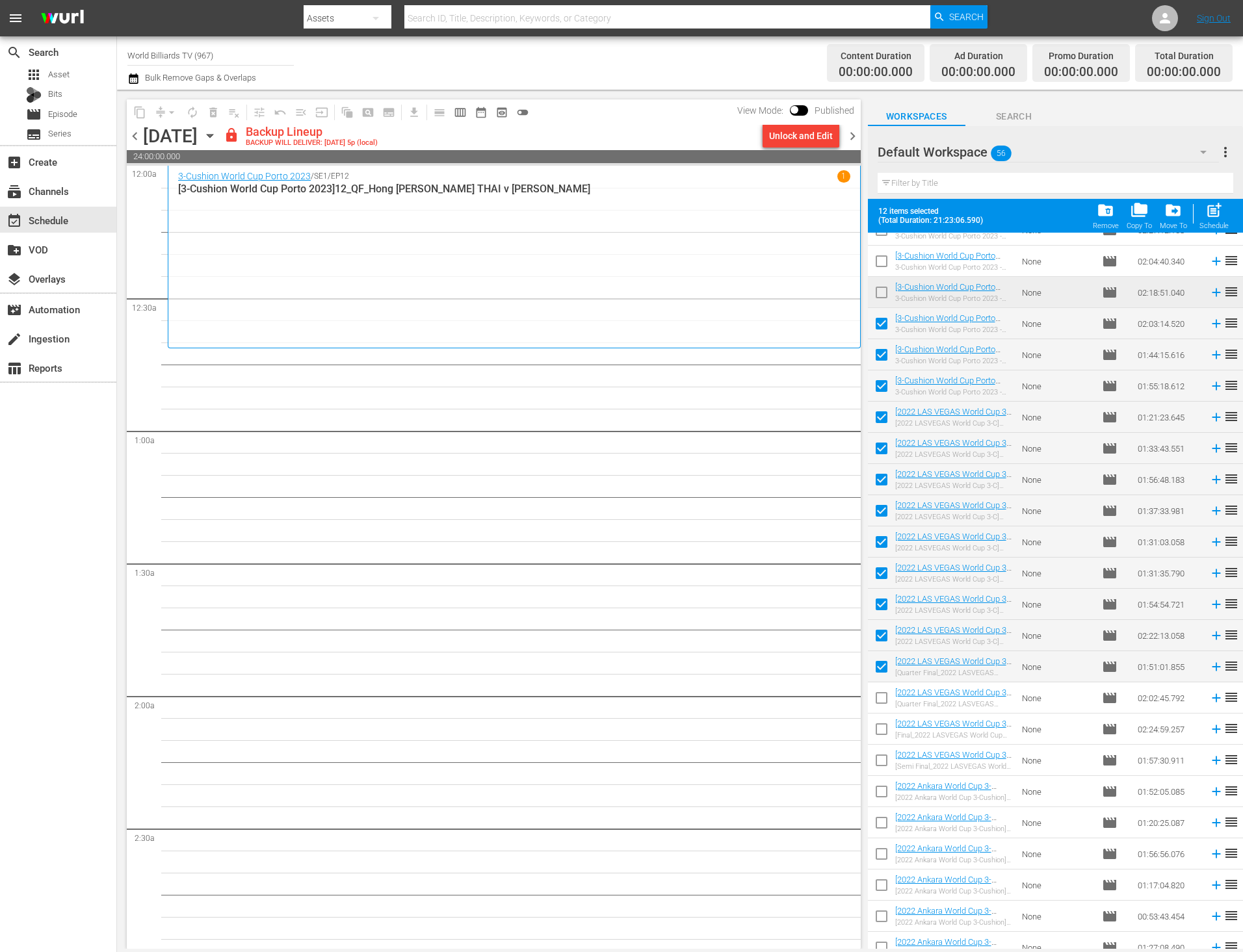
checkbox input "false"
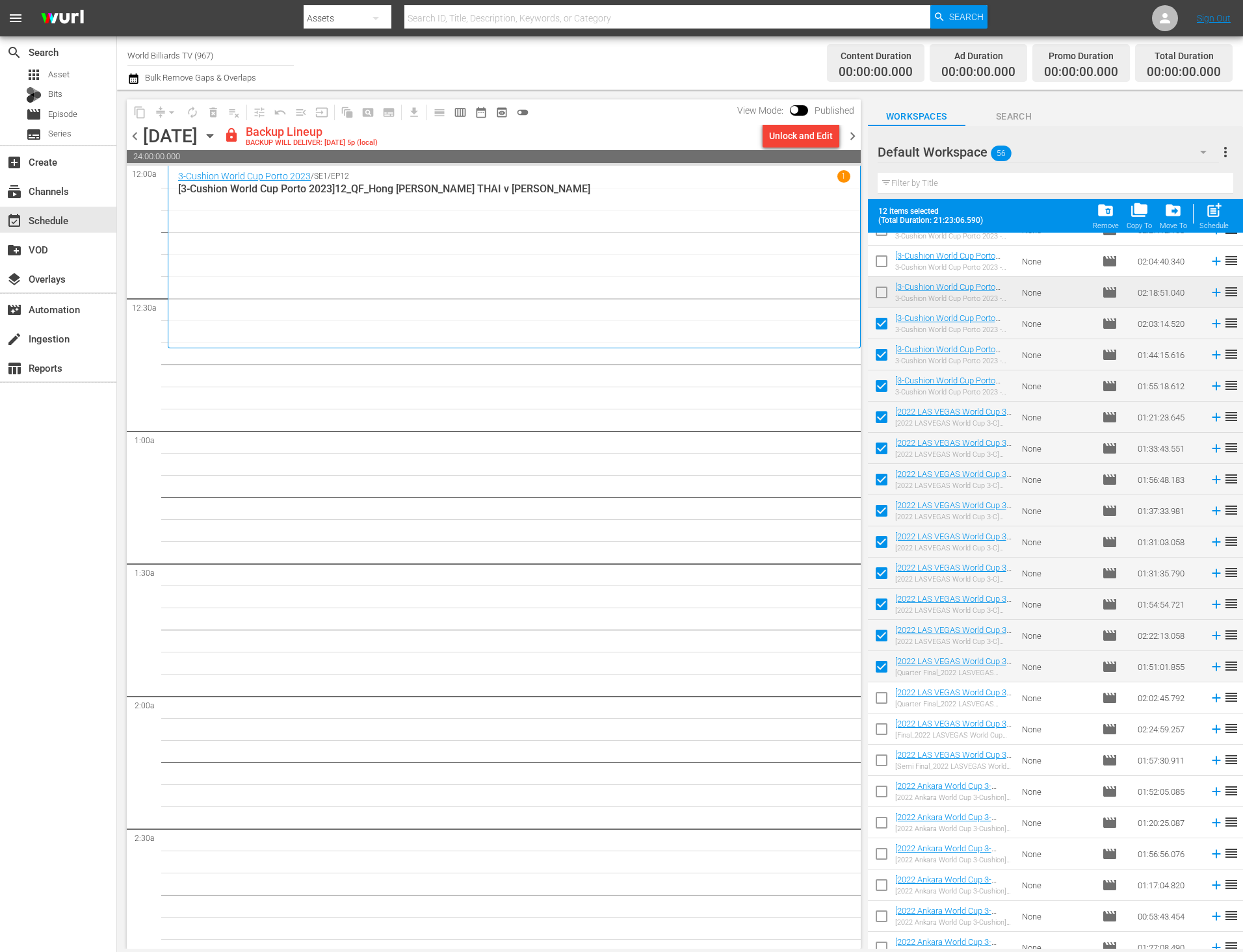
checkbox input "false"
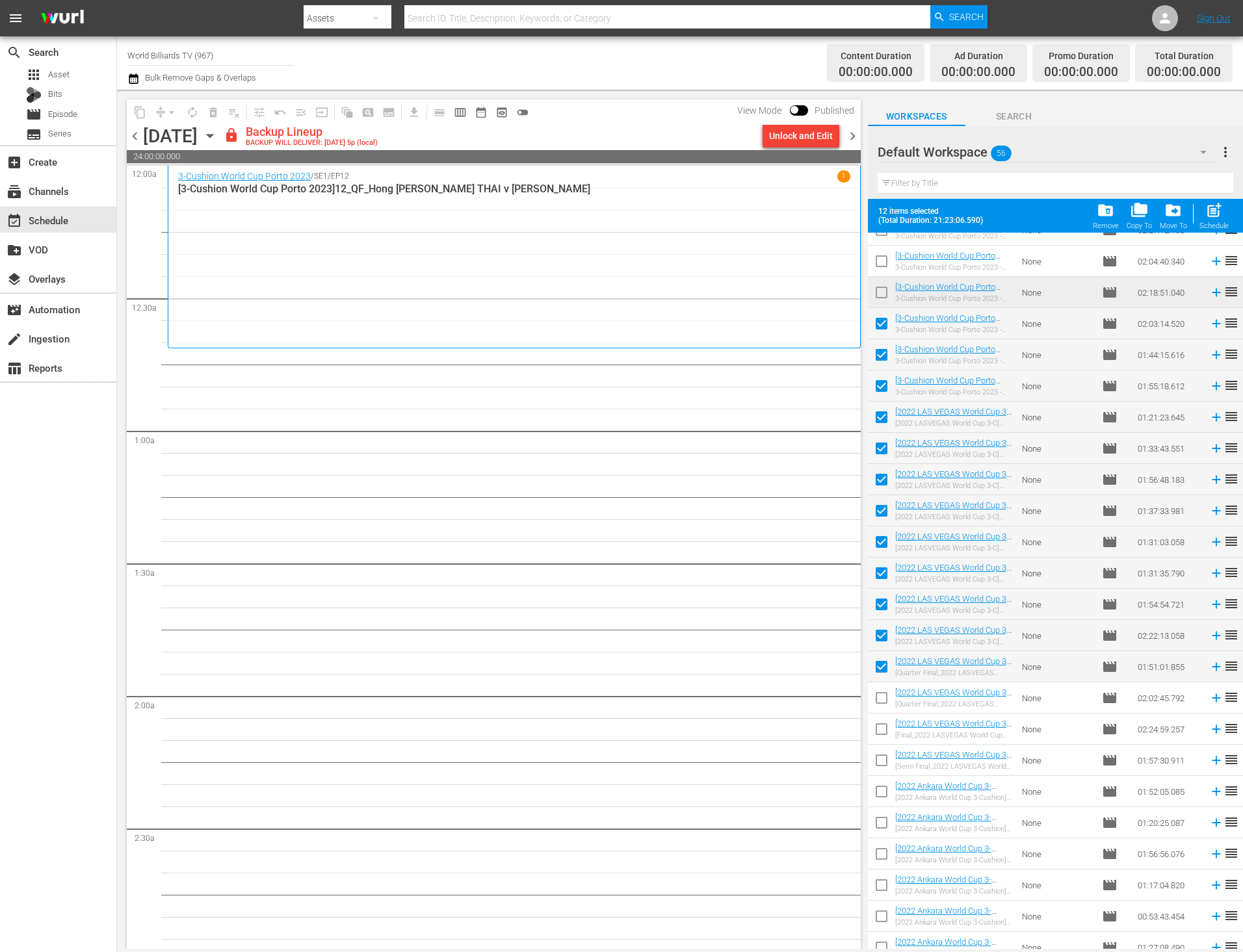
checkbox input "false"
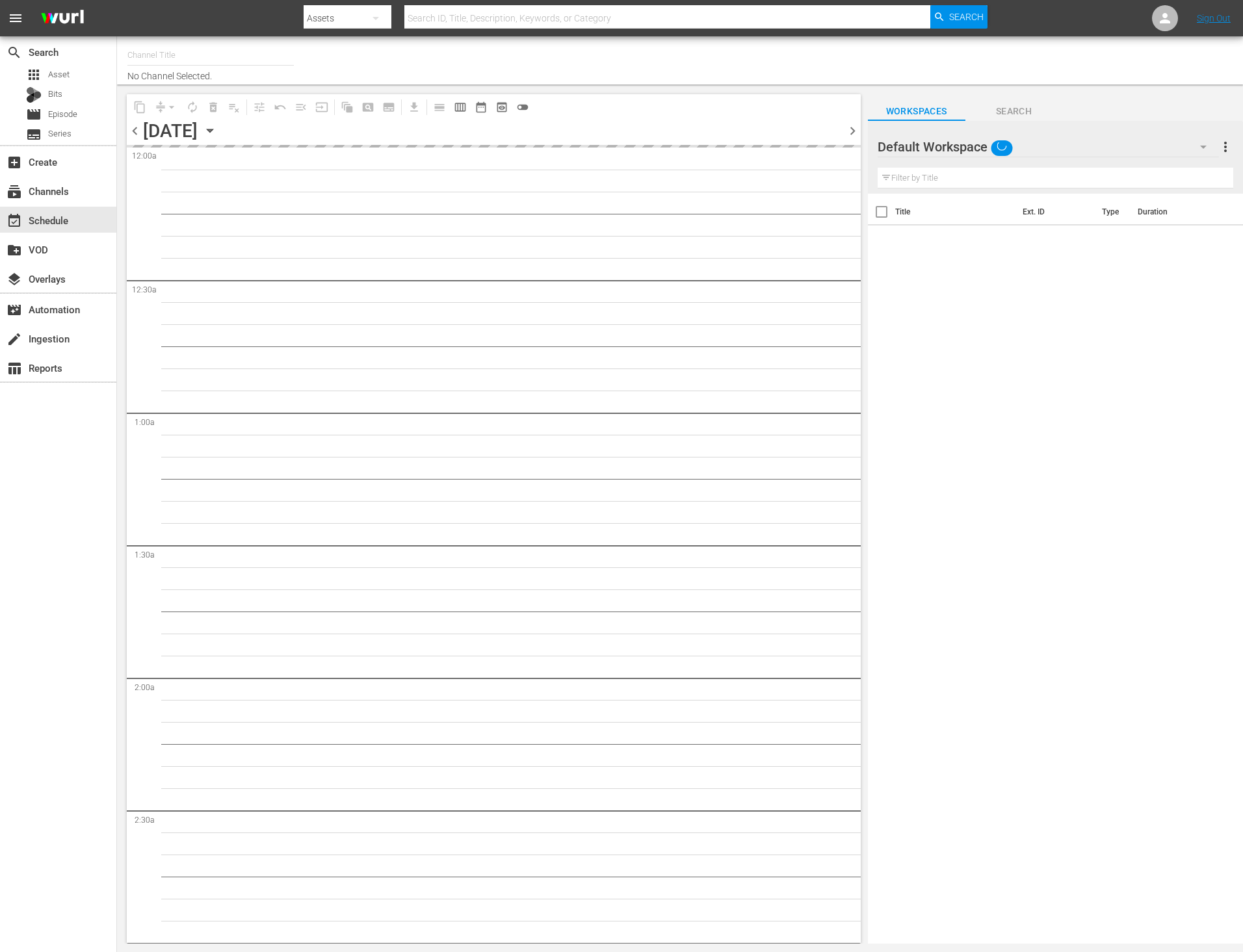
type input "World Billiards TV (967)"
